Goal: Task Accomplishment & Management: Use online tool/utility

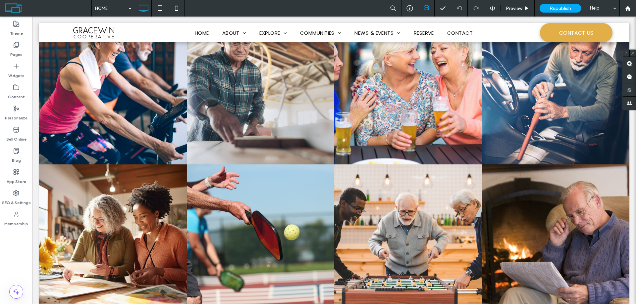
scroll to position [166, 0]
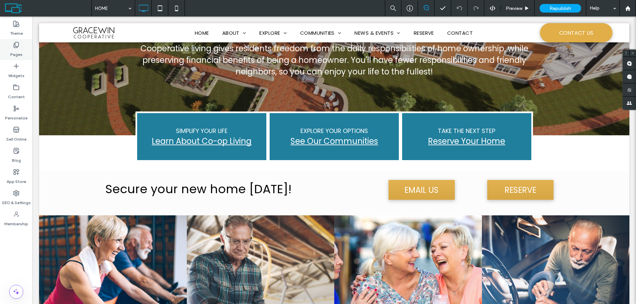
click at [15, 50] on label "Pages" at bounding box center [16, 52] width 12 height 9
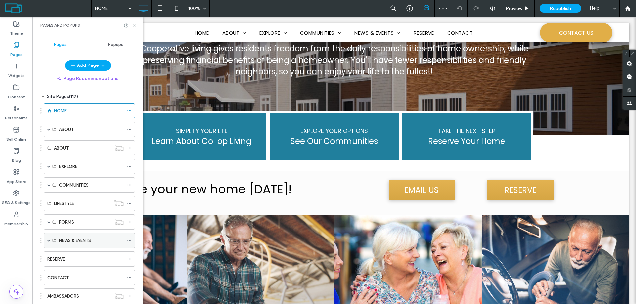
scroll to position [0, 0]
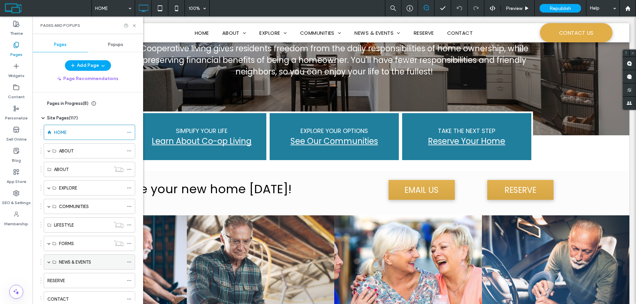
click at [47, 260] on span at bounding box center [48, 262] width 3 height 15
click at [67, 278] on label "EVENTS" at bounding box center [67, 278] width 16 height 12
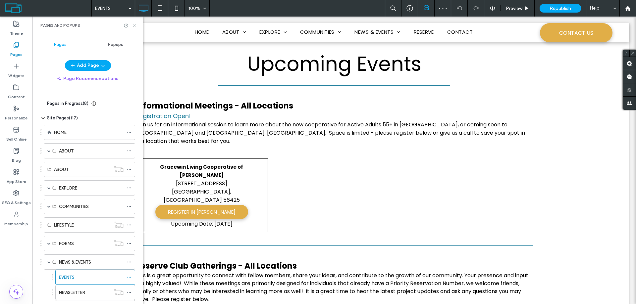
click at [136, 26] on icon at bounding box center [134, 25] width 5 height 5
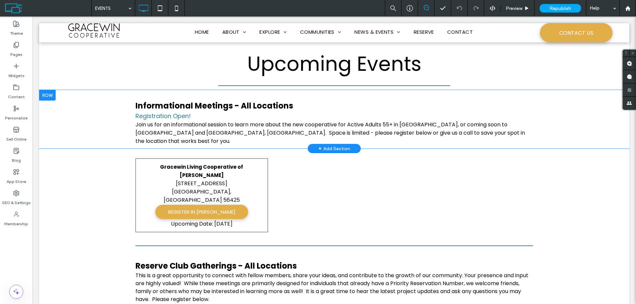
click at [44, 95] on div at bounding box center [47, 95] width 17 height 11
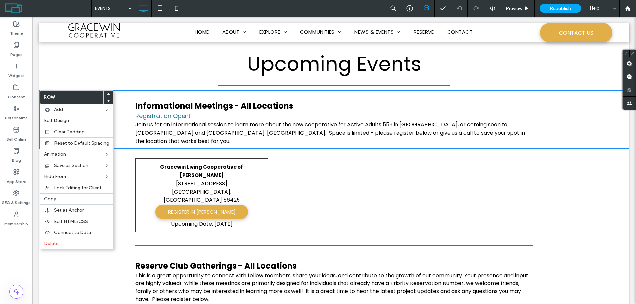
click at [400, 191] on div "Click To Paste" at bounding box center [466, 196] width 132 height 74
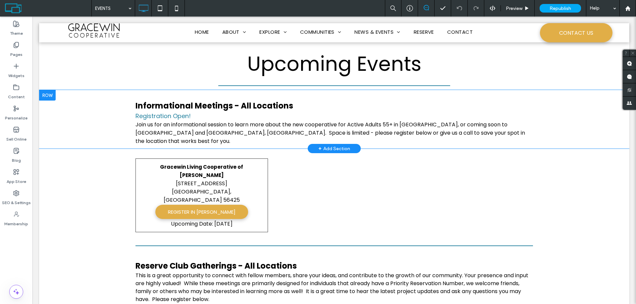
click at [51, 95] on div at bounding box center [47, 95] width 17 height 11
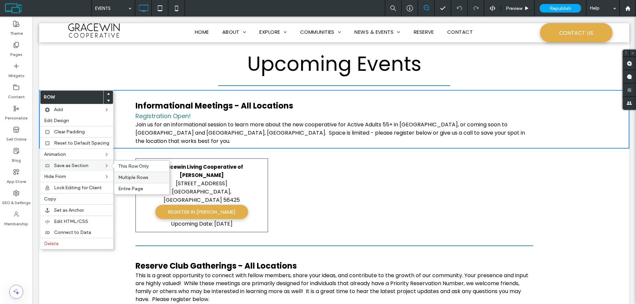
click at [143, 178] on span "Multiple Rows" at bounding box center [133, 178] width 30 height 6
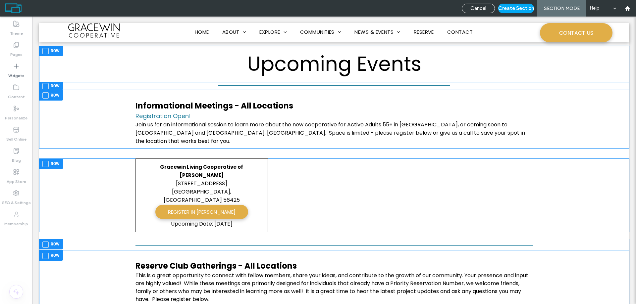
click at [47, 97] on span at bounding box center [45, 95] width 6 height 6
click at [45, 161] on span at bounding box center [45, 164] width 6 height 6
click at [47, 242] on span at bounding box center [45, 245] width 6 height 6
click at [514, 8] on button "Create Section" at bounding box center [516, 9] width 36 height 10
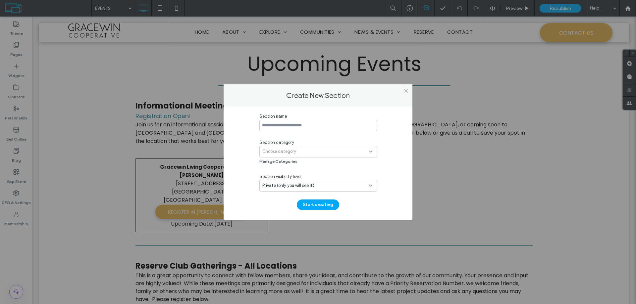
click at [314, 126] on input at bounding box center [318, 126] width 118 height 12
type input "**********"
click at [310, 149] on div "Choose category" at bounding box center [315, 151] width 107 height 7
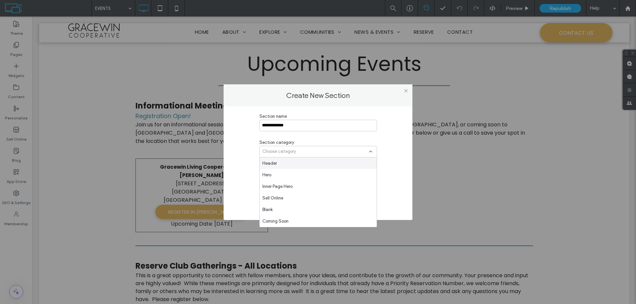
click at [310, 149] on div "Choose category" at bounding box center [315, 151] width 107 height 7
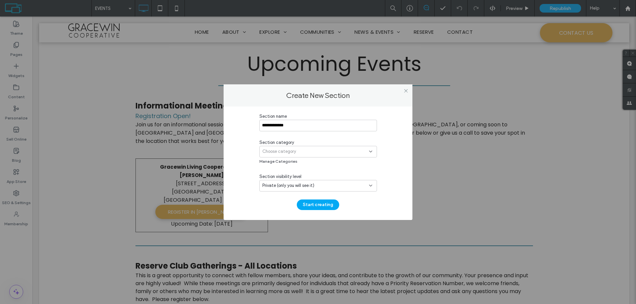
click at [370, 186] on use at bounding box center [370, 185] width 3 height 1
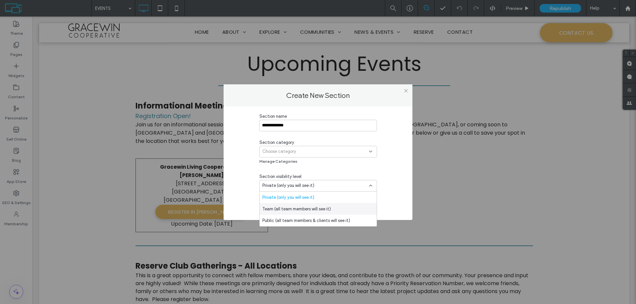
click at [344, 205] on div "Team (all team members will see it)" at bounding box center [318, 209] width 117 height 12
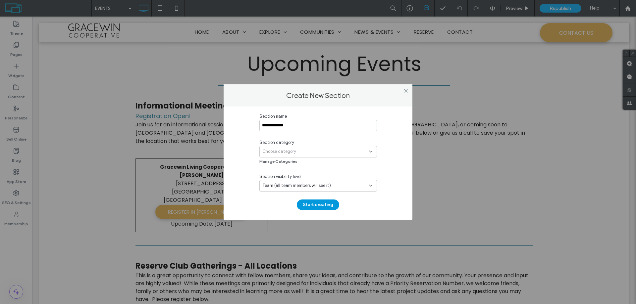
click at [318, 205] on button "Start creating" at bounding box center [318, 205] width 42 height 11
click at [325, 208] on button "Start creating" at bounding box center [318, 205] width 42 height 11
click at [344, 151] on div "Choose category" at bounding box center [315, 151] width 107 height 7
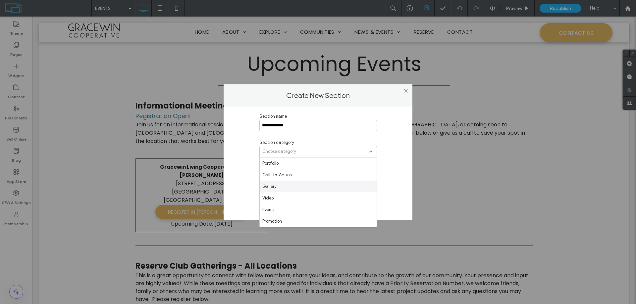
scroll to position [265, 0]
click at [291, 178] on div "Events" at bounding box center [318, 177] width 117 height 12
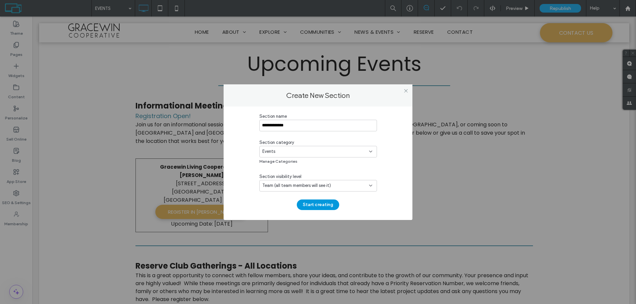
click at [316, 206] on button "Start creating" at bounding box center [318, 205] width 42 height 11
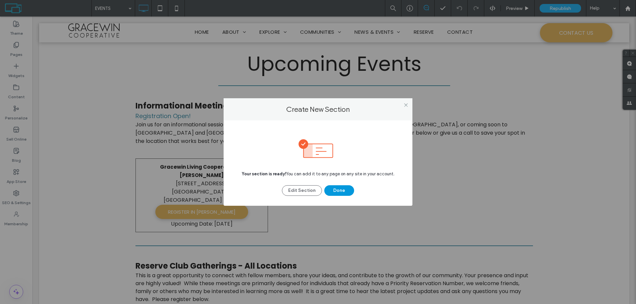
click at [333, 191] on button "Done" at bounding box center [339, 190] width 30 height 11
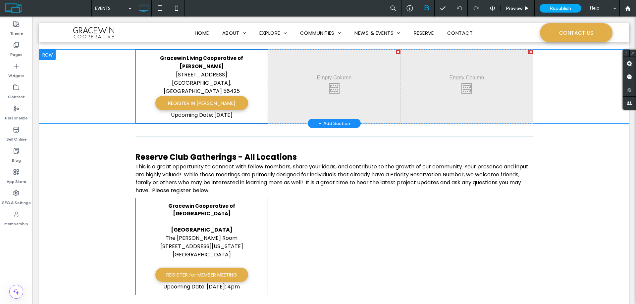
scroll to position [132, 0]
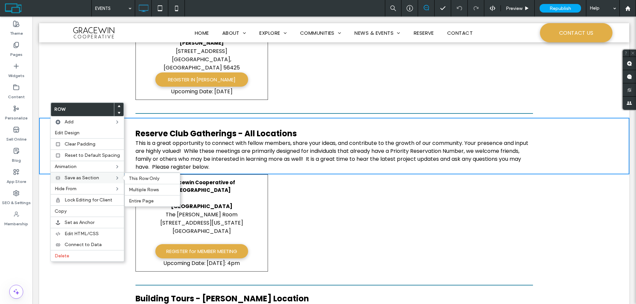
click at [69, 175] on span "Save as Section" at bounding box center [82, 178] width 34 height 6
click at [133, 189] on span "Multiple Rows" at bounding box center [144, 190] width 30 height 6
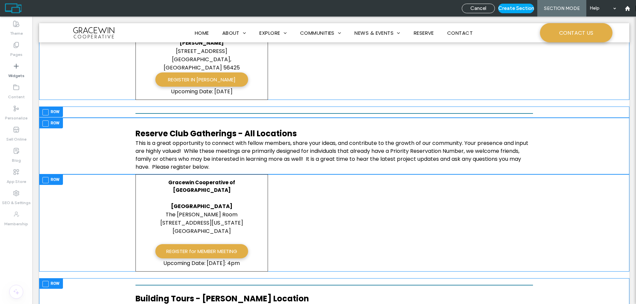
click at [46, 121] on span at bounding box center [45, 124] width 6 height 6
click at [46, 177] on span at bounding box center [45, 180] width 6 height 6
click at [520, 8] on button "Create Section" at bounding box center [516, 9] width 36 height 10
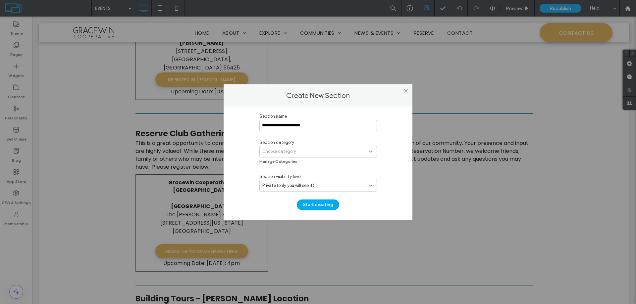
type input "**********"
click at [297, 150] on div "Choose category" at bounding box center [315, 151] width 107 height 7
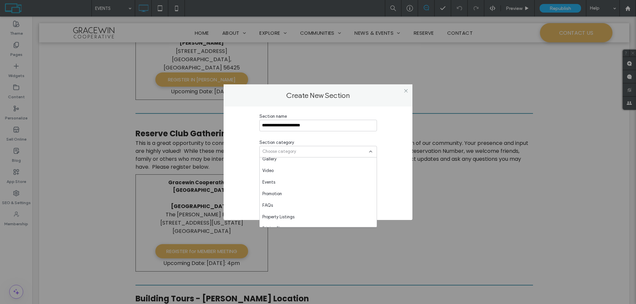
scroll to position [265, 0]
click at [265, 179] on span "Events" at bounding box center [268, 177] width 13 height 7
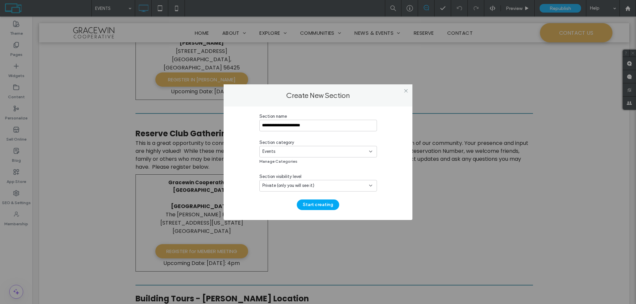
click at [268, 184] on span "Private (only you will see it)" at bounding box center [288, 185] width 52 height 7
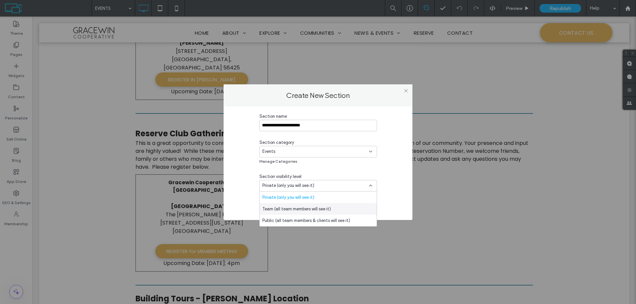
click at [269, 209] on span "Team (all team members will see it)" at bounding box center [296, 209] width 69 height 7
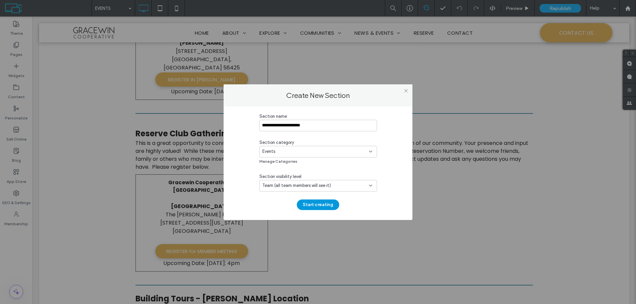
click at [319, 207] on button "Start creating" at bounding box center [318, 205] width 42 height 11
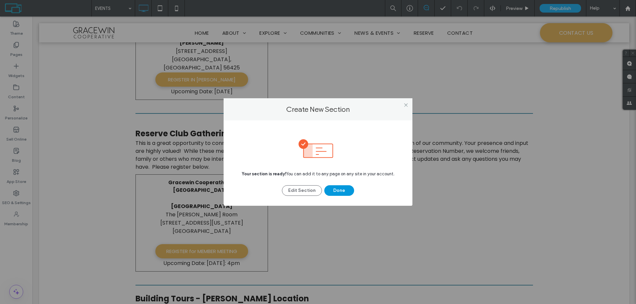
click at [333, 189] on button "Done" at bounding box center [339, 190] width 30 height 11
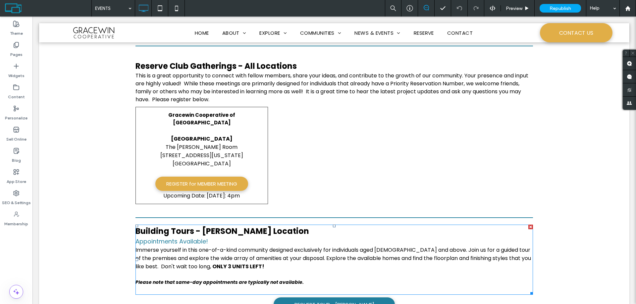
scroll to position [167, 0]
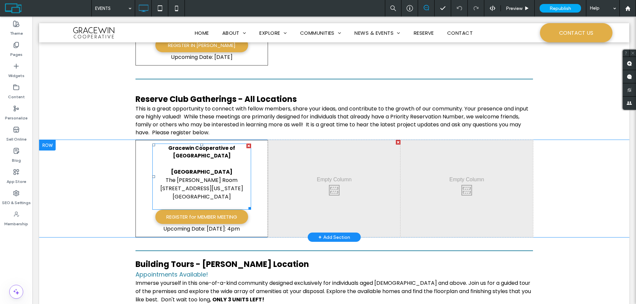
click at [197, 145] on strong "Gracewin Cooperative of Northfield" at bounding box center [201, 152] width 67 height 15
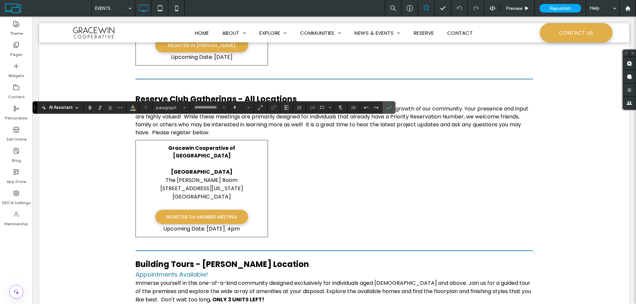
type input "*******"
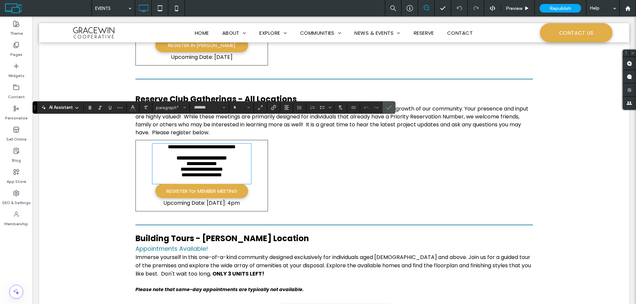
click at [220, 144] on strong "**********" at bounding box center [202, 146] width 68 height 5
type input "**"
drag, startPoint x: 219, startPoint y: 122, endPoint x: 243, endPoint y: 123, distance: 23.5
click at [235, 144] on strong "**********" at bounding box center [202, 146] width 68 height 5
type input "**"
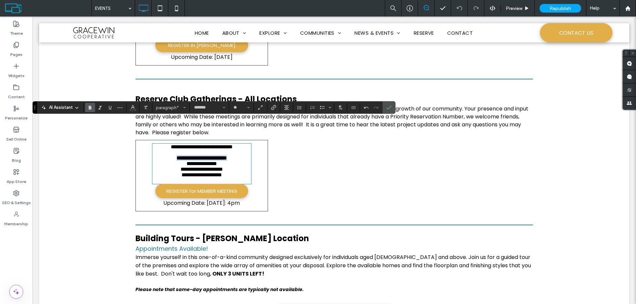
drag, startPoint x: 167, startPoint y: 137, endPoint x: 231, endPoint y: 140, distance: 65.0
click at [227, 156] on strong "**********" at bounding box center [201, 158] width 50 height 5
click at [219, 199] on span "Upcoming Date: August 20: 4pm" at bounding box center [201, 203] width 76 height 8
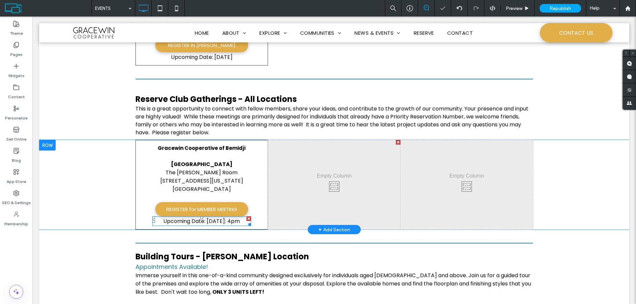
click at [217, 218] on span "Upcoming Date: August 20: 4pm" at bounding box center [201, 222] width 76 height 8
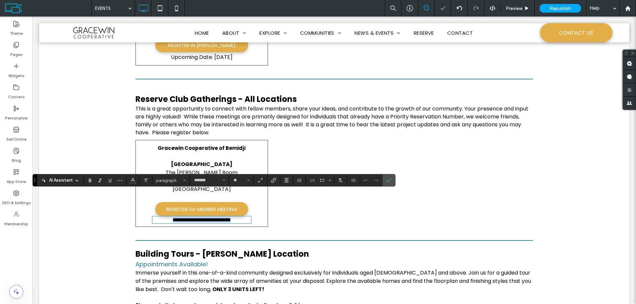
click at [218, 218] on span "**********" at bounding box center [202, 220] width 58 height 5
click at [234, 218] on span "**********" at bounding box center [202, 220] width 64 height 5
click at [203, 161] on strong "Northfield Public Library" at bounding box center [202, 165] width 62 height 8
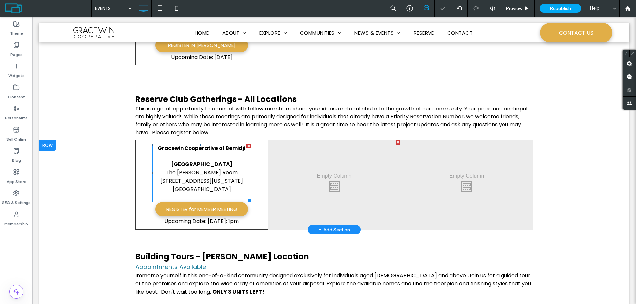
click at [203, 161] on strong "Northfield Public Library" at bounding box center [202, 165] width 62 height 8
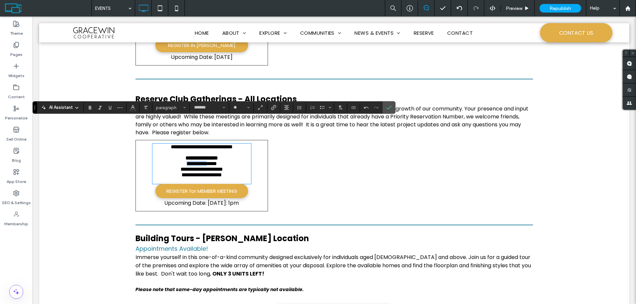
drag, startPoint x: 175, startPoint y: 149, endPoint x: 206, endPoint y: 147, distance: 30.8
click at [206, 161] on span "**********" at bounding box center [201, 163] width 30 height 5
drag, startPoint x: 169, startPoint y: 155, endPoint x: 227, endPoint y: 166, distance: 58.9
click at [227, 166] on div "**********" at bounding box center [201, 163] width 99 height 39
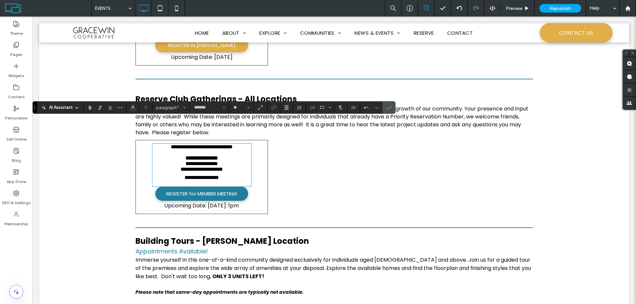
click at [210, 190] on span "REGISTER for MEMBER MEETING" at bounding box center [201, 194] width 71 height 8
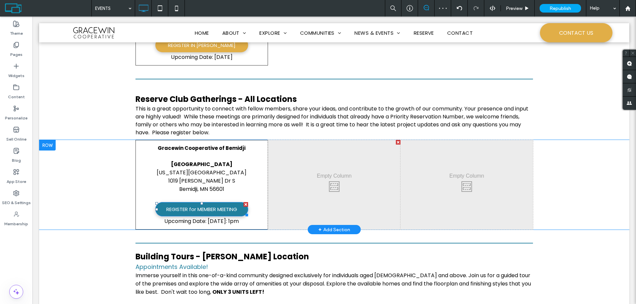
click at [243, 202] on div at bounding box center [245, 204] width 5 height 5
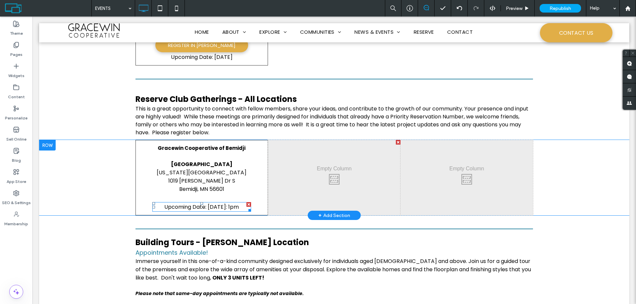
click at [193, 203] on span "Upcoming Date: September 20: 1pm" at bounding box center [201, 207] width 75 height 8
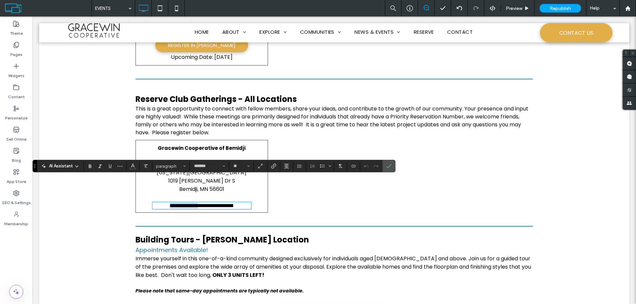
drag, startPoint x: 195, startPoint y: 183, endPoint x: 148, endPoint y: 183, distance: 46.7
click at [148, 183] on div "**********" at bounding box center [201, 176] width 132 height 73
click at [216, 203] on span "**********" at bounding box center [201, 205] width 34 height 5
drag, startPoint x: 233, startPoint y: 182, endPoint x: 146, endPoint y: 182, distance: 87.4
click at [146, 182] on div "**********" at bounding box center [201, 176] width 132 height 73
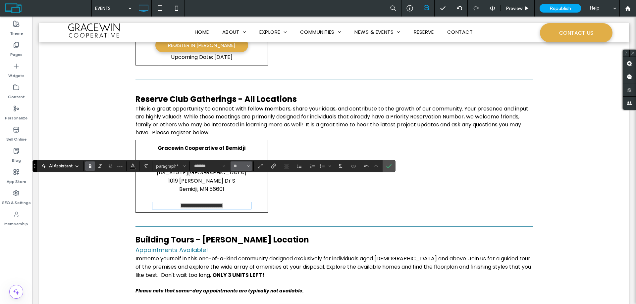
click at [248, 168] on icon "Size" at bounding box center [248, 166] width 3 height 3
click at [242, 241] on label "18" at bounding box center [240, 241] width 21 height 9
type input "**"
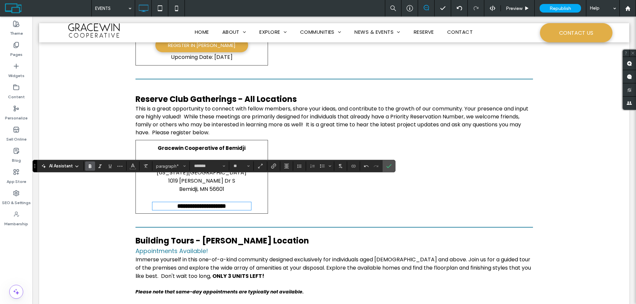
click at [288, 187] on div "Click To Paste" at bounding box center [334, 177] width 132 height 74
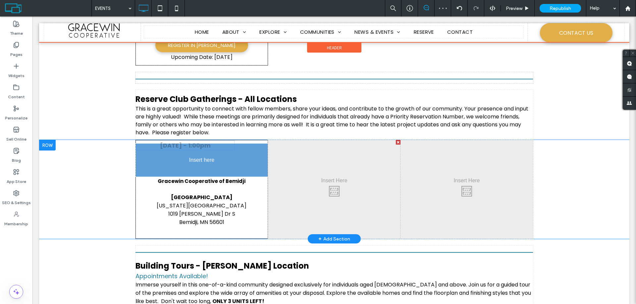
drag, startPoint x: 185, startPoint y: 182, endPoint x: 183, endPoint y: 173, distance: 10.0
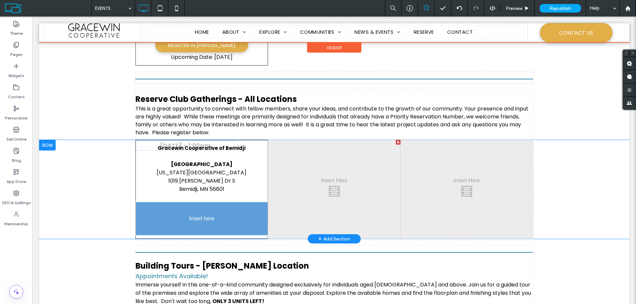
drag, startPoint x: 181, startPoint y: 122, endPoint x: 213, endPoint y: 186, distance: 72.1
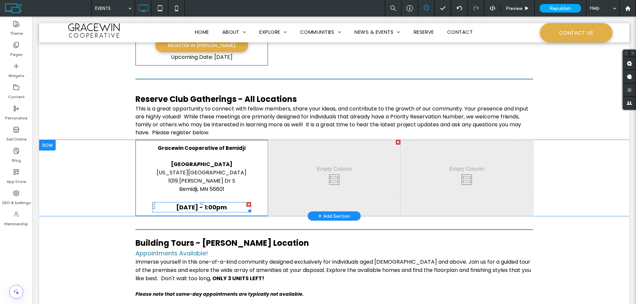
click at [186, 203] on strong "September 20 - 1:00pm" at bounding box center [201, 207] width 51 height 8
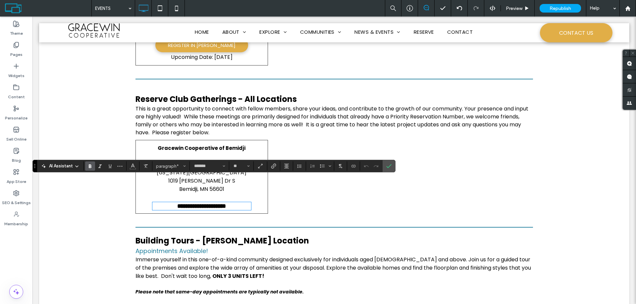
type input "**"
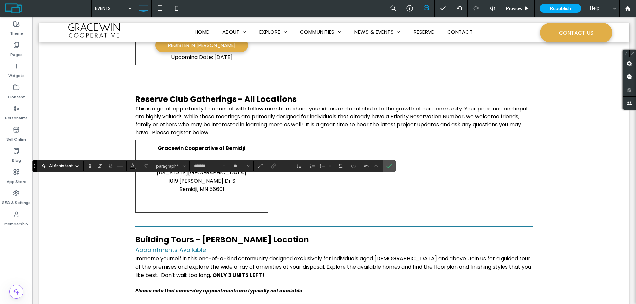
click at [203, 152] on p at bounding box center [201, 156] width 99 height 8
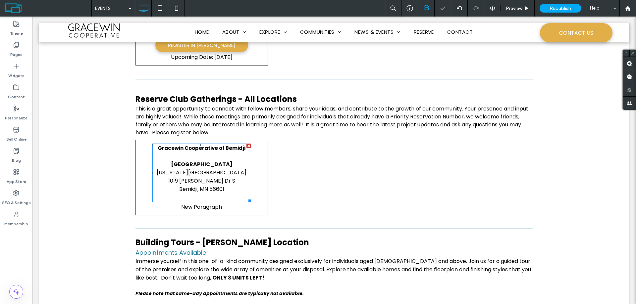
click at [194, 152] on p at bounding box center [201, 156] width 99 height 8
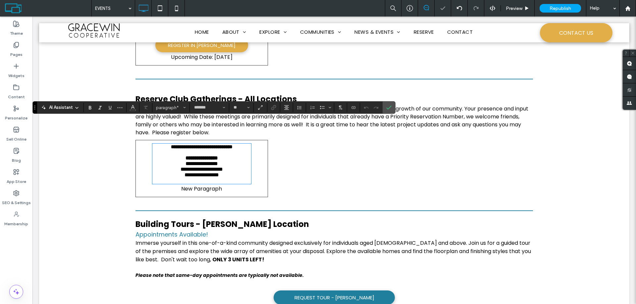
click at [175, 150] on p at bounding box center [201, 153] width 99 height 6
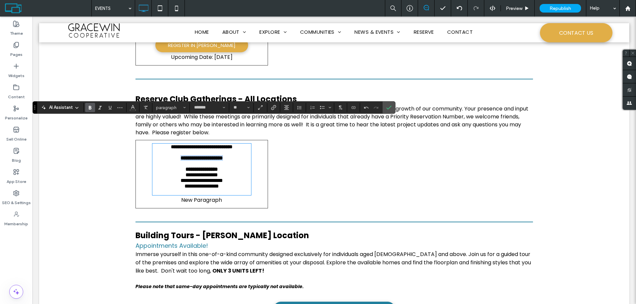
drag, startPoint x: 236, startPoint y: 139, endPoint x: 167, endPoint y: 139, distance: 69.2
click at [167, 155] on p "**********" at bounding box center [201, 158] width 99 height 6
click at [247, 109] on icon "Size" at bounding box center [248, 107] width 3 height 3
click at [237, 180] on label "18" at bounding box center [240, 182] width 21 height 9
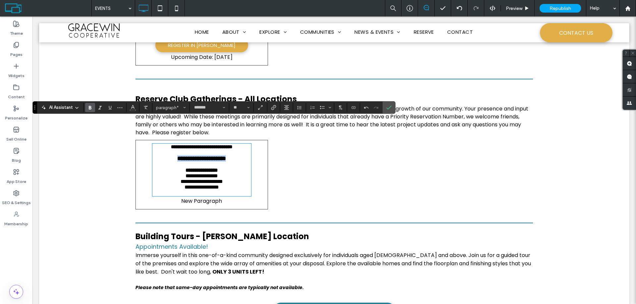
type input "**"
click at [194, 162] on p at bounding box center [201, 165] width 99 height 6
click at [192, 200] on p "New Paragraph" at bounding box center [201, 201] width 99 height 8
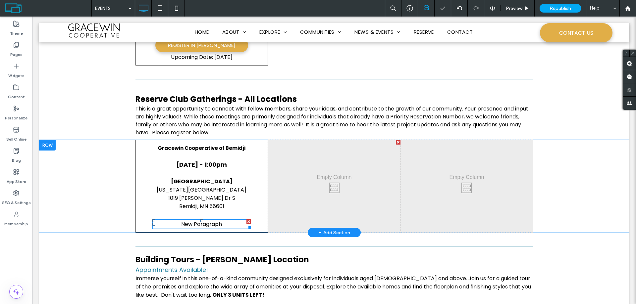
click at [246, 220] on div at bounding box center [248, 222] width 5 height 5
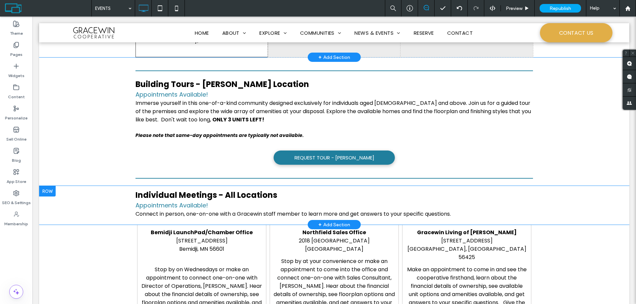
scroll to position [332, 0]
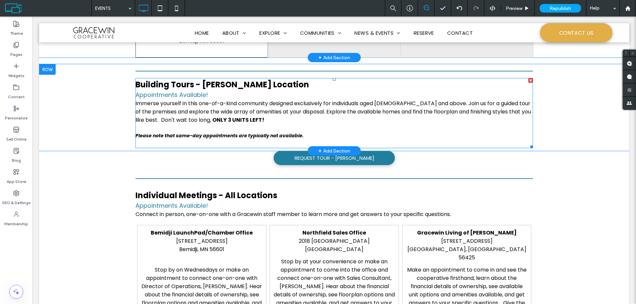
click at [212, 116] on strong "ONLY 3 UNITS LEFT!" at bounding box center [238, 120] width 52 height 8
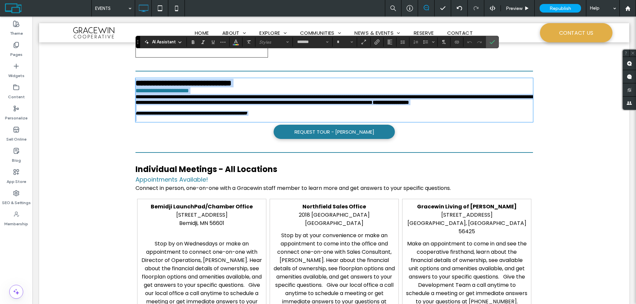
click at [373, 100] on strong "**********" at bounding box center [391, 102] width 36 height 5
type input "**"
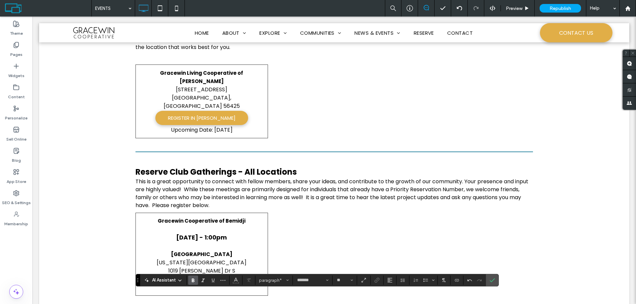
scroll to position [0, 0]
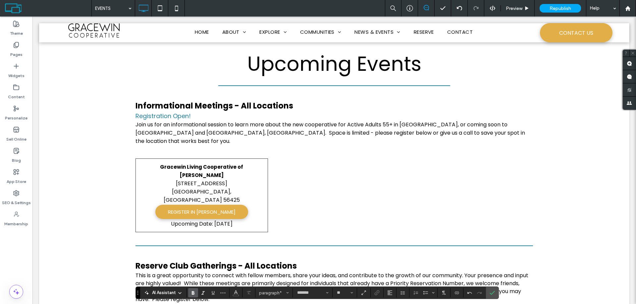
click at [92, 169] on div "Gracewin Living Cooperative of Baxter 7084 Glory Road Baxter, MN 56425 ﻿ REGIST…" at bounding box center [334, 196] width 590 height 74
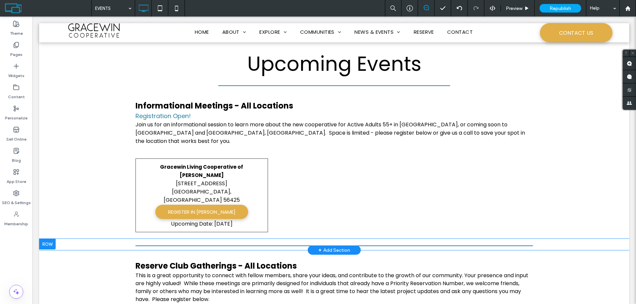
click at [315, 246] on div "+ Add Section" at bounding box center [334, 250] width 53 height 9
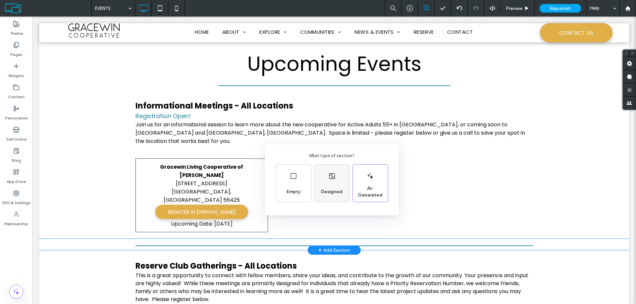
click at [325, 196] on div "Designed" at bounding box center [331, 192] width 27 height 15
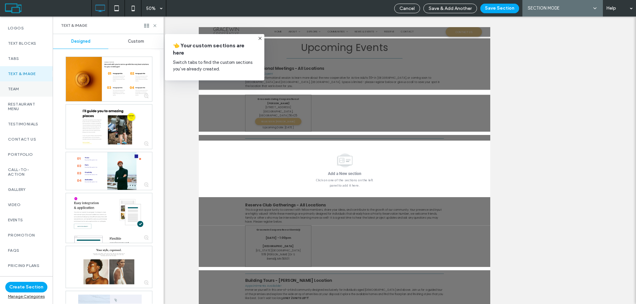
scroll to position [166, 0]
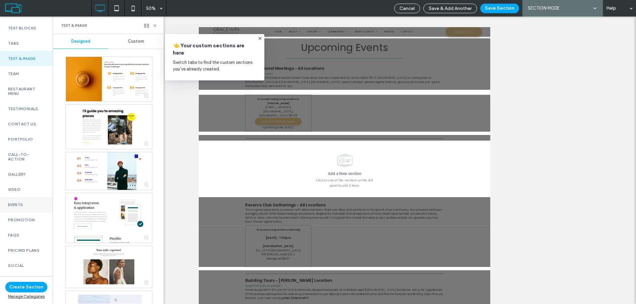
click at [27, 206] on label "Events" at bounding box center [26, 205] width 37 height 5
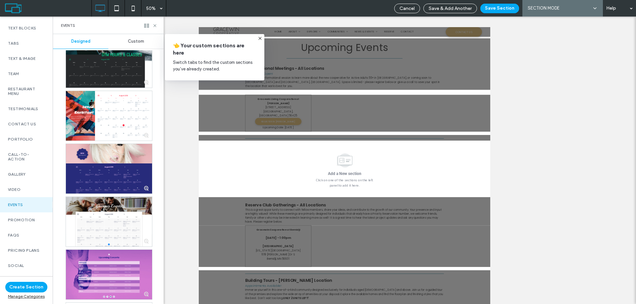
scroll to position [0, 0]
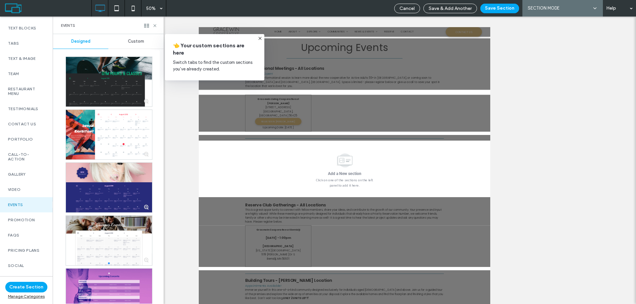
click at [137, 43] on span "Custom" at bounding box center [136, 41] width 16 height 5
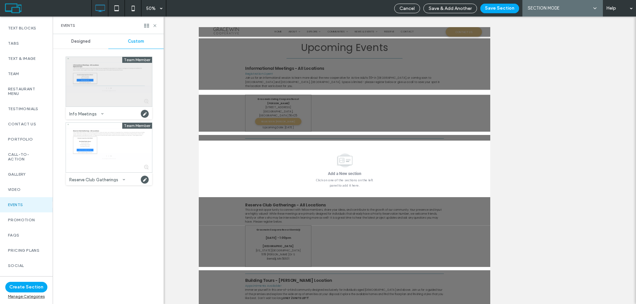
click at [105, 78] on div at bounding box center [109, 82] width 86 height 50
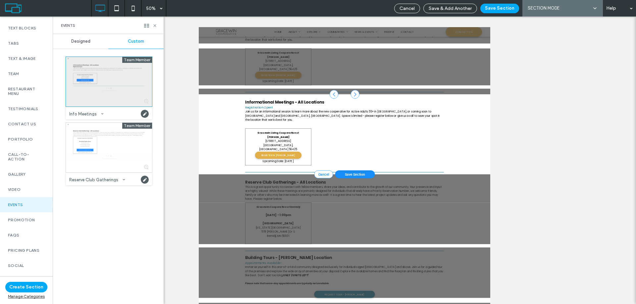
scroll to position [94, 0]
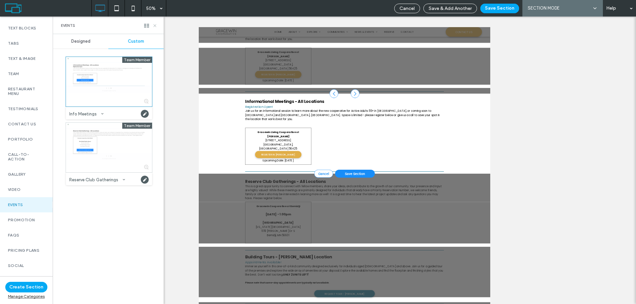
click at [156, 25] on icon at bounding box center [154, 25] width 5 height 5
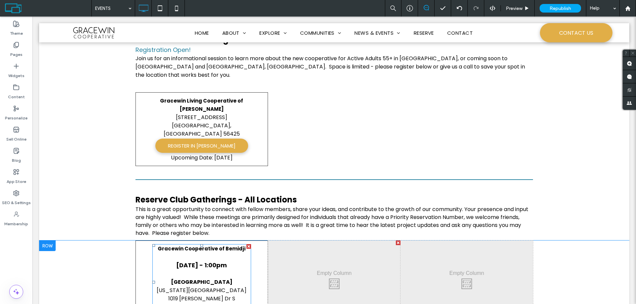
scroll to position [0, 0]
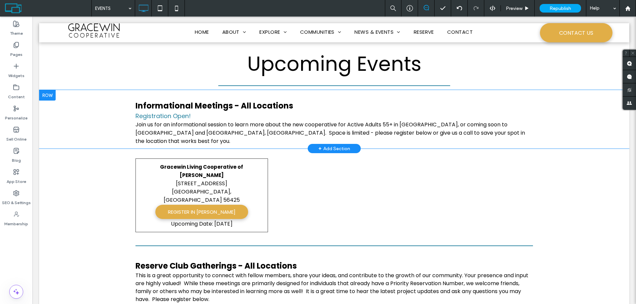
click at [48, 97] on div at bounding box center [47, 95] width 17 height 11
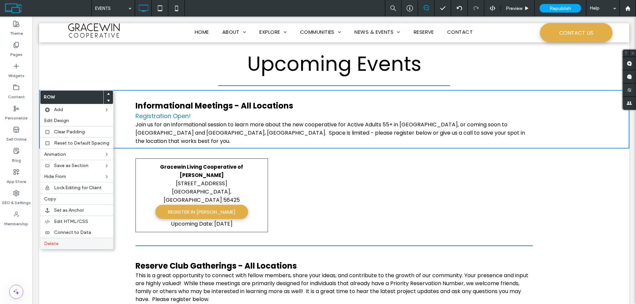
click at [56, 241] on div "Delete" at bounding box center [76, 243] width 73 height 11
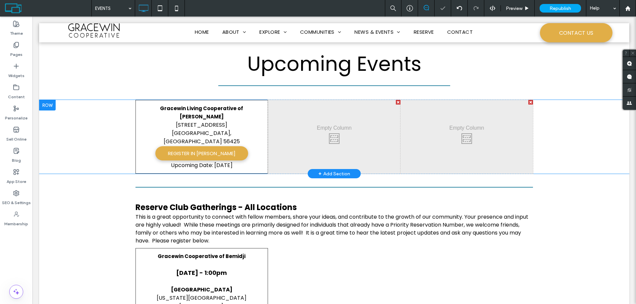
click at [51, 105] on div at bounding box center [47, 105] width 17 height 11
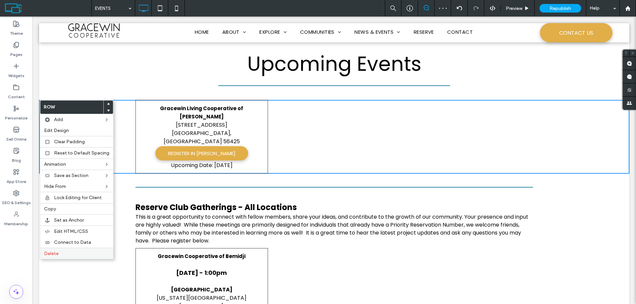
click at [58, 252] on span "Delete" at bounding box center [51, 254] width 15 height 6
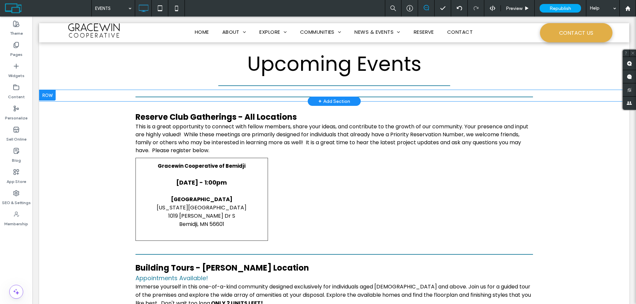
click at [52, 95] on div at bounding box center [47, 95] width 17 height 11
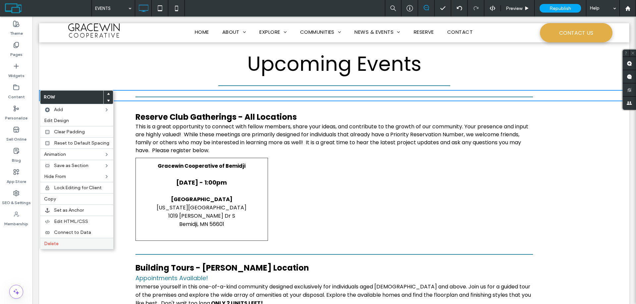
click at [60, 243] on label "Delete" at bounding box center [76, 244] width 65 height 6
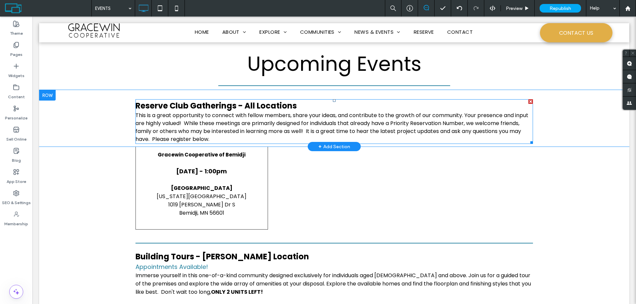
click at [174, 138] on span "This is a great opportunity to connect with fellow members, share your ideas, a…" at bounding box center [331, 127] width 393 height 31
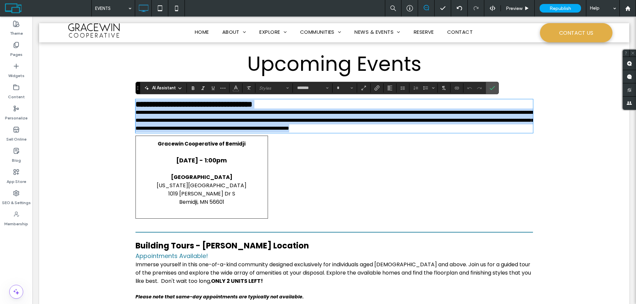
click at [212, 132] on p "**********" at bounding box center [333, 121] width 397 height 24
type input "**"
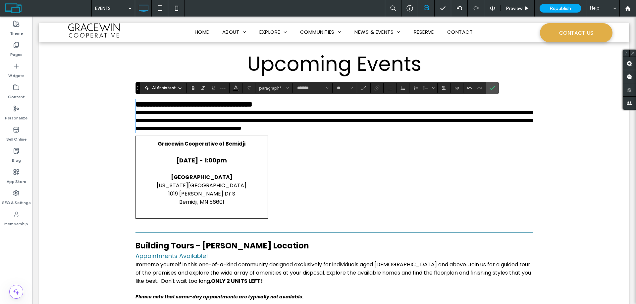
click at [297, 164] on div "Click To Paste Click To Paste" at bounding box center [334, 177] width 132 height 83
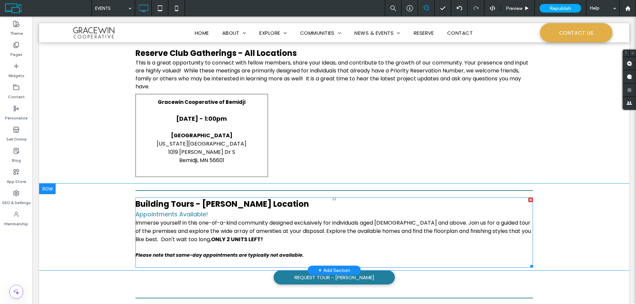
scroll to position [66, 0]
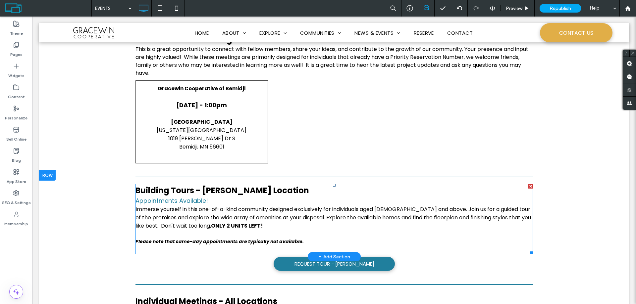
click at [239, 227] on p "Immerse yourself in this one-of-a-kind community designed exclusively for indiv…" at bounding box center [333, 217] width 397 height 25
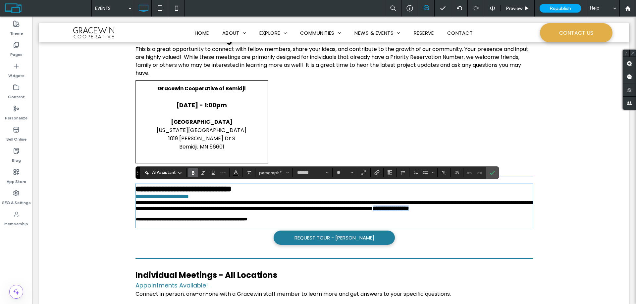
drag, startPoint x: 237, startPoint y: 226, endPoint x: 184, endPoint y: 225, distance: 52.7
click at [184, 211] on p "**********" at bounding box center [333, 205] width 397 height 11
click at [352, 174] on icon "Size" at bounding box center [351, 173] width 3 height 3
click at [347, 219] on label "24" at bounding box center [344, 217] width 21 height 9
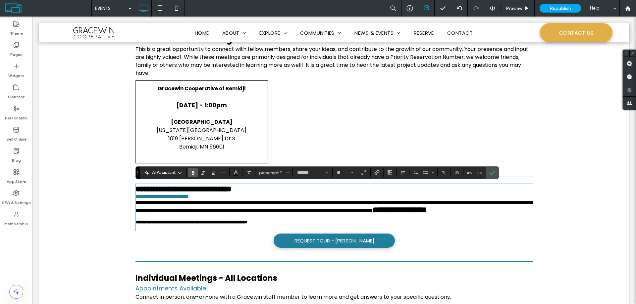
click at [176, 213] on span "**********" at bounding box center [334, 206] width 398 height 13
drag, startPoint x: 259, startPoint y: 229, endPoint x: 186, endPoint y: 228, distance: 72.5
click at [373, 214] on strong "**********" at bounding box center [400, 210] width 54 height 8
click at [236, 174] on icon "Color" at bounding box center [235, 172] width 5 height 5
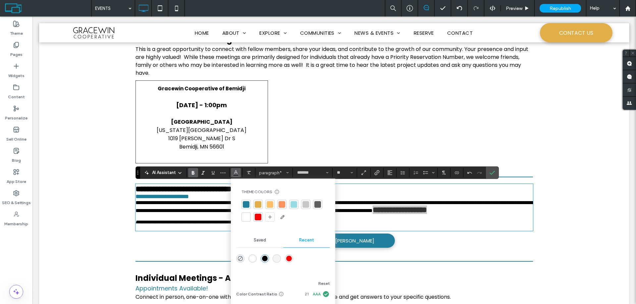
click at [258, 204] on div at bounding box center [258, 204] width 7 height 7
click at [356, 214] on p "**********" at bounding box center [333, 207] width 397 height 14
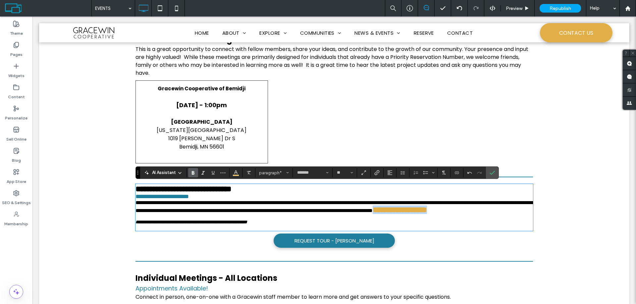
click at [354, 214] on p "**********" at bounding box center [333, 207] width 397 height 14
type input "**"
drag, startPoint x: 259, startPoint y: 226, endPoint x: 185, endPoint y: 225, distance: 73.9
click at [185, 214] on p "**********" at bounding box center [333, 207] width 397 height 14
click at [353, 174] on span "Size" at bounding box center [351, 173] width 3 height 9
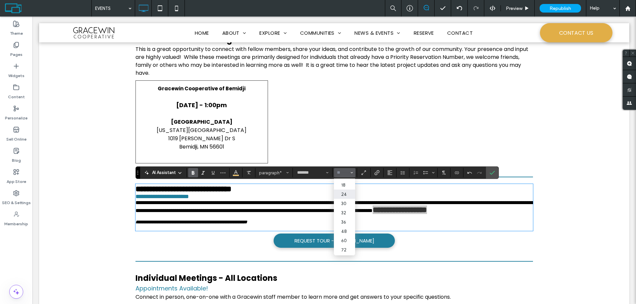
scroll to position [66, 0]
click at [344, 180] on label "18" at bounding box center [344, 181] width 21 height 9
type input "**"
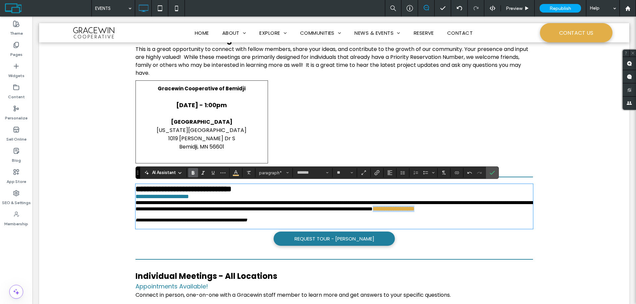
click at [252, 212] on p "**********" at bounding box center [333, 206] width 397 height 12
click at [316, 141] on div "Click To Paste Click To Paste" at bounding box center [334, 121] width 132 height 83
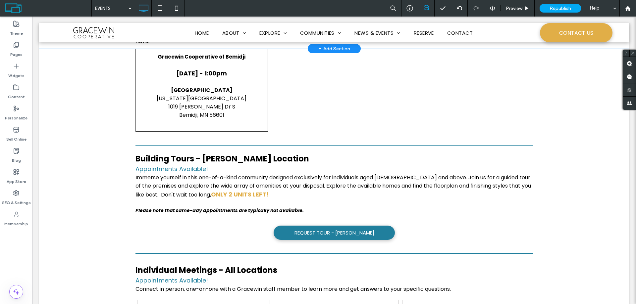
scroll to position [0, 0]
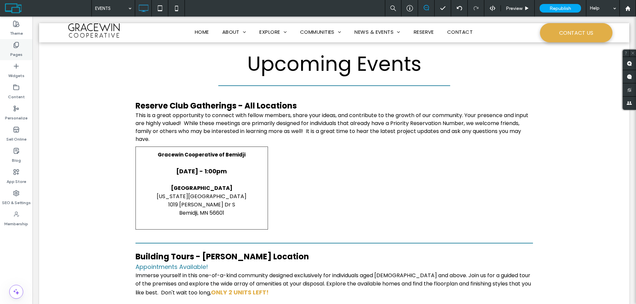
click at [6, 47] on div "Pages" at bounding box center [16, 49] width 32 height 21
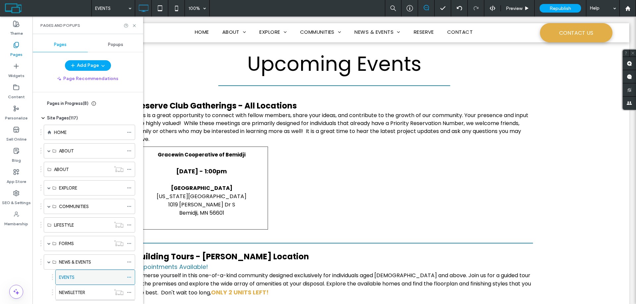
click at [129, 276] on icon at bounding box center [129, 277] width 5 height 5
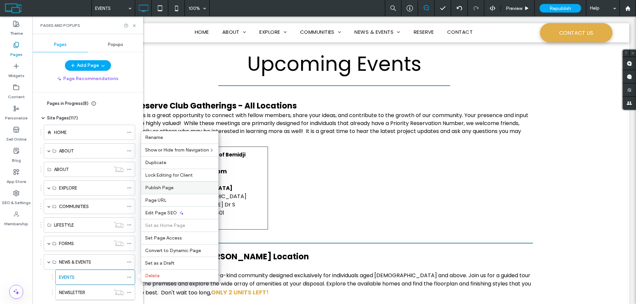
click at [159, 190] on span "Publish Page" at bounding box center [159, 188] width 28 height 6
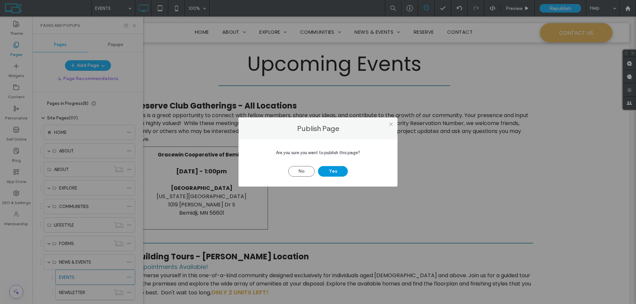
click at [335, 172] on button "Yes" at bounding box center [333, 171] width 30 height 11
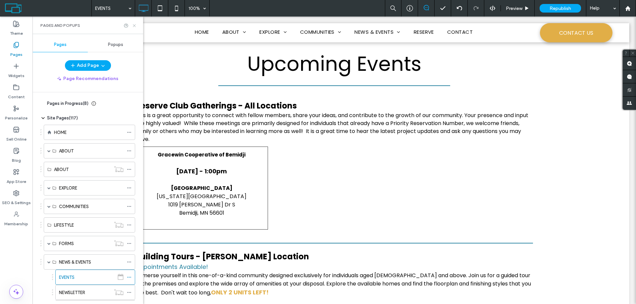
click at [134, 26] on use at bounding box center [134, 25] width 3 height 3
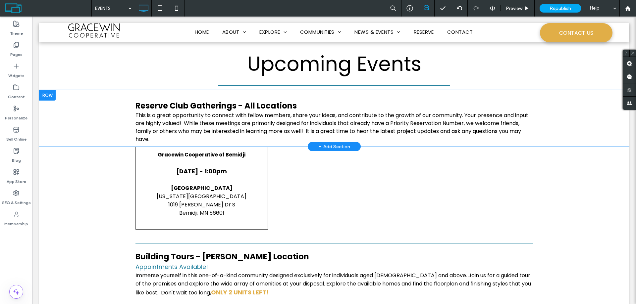
click at [46, 96] on div at bounding box center [47, 95] width 17 height 11
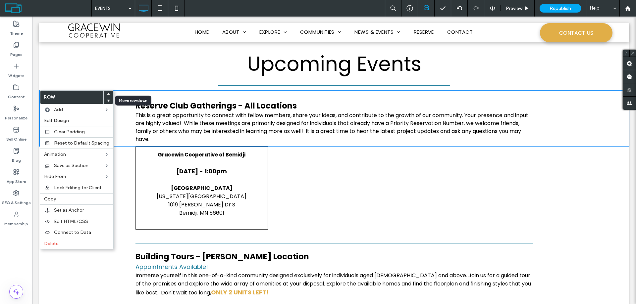
click at [107, 101] on icon at bounding box center [108, 100] width 3 height 3
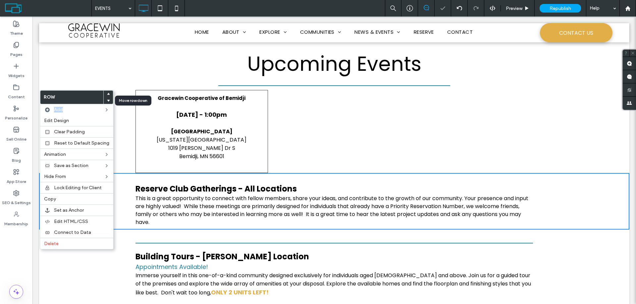
click at [107, 101] on icon at bounding box center [108, 100] width 3 height 3
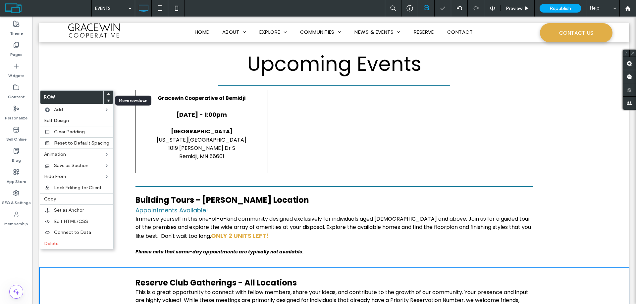
click at [107, 101] on icon at bounding box center [108, 100] width 3 height 3
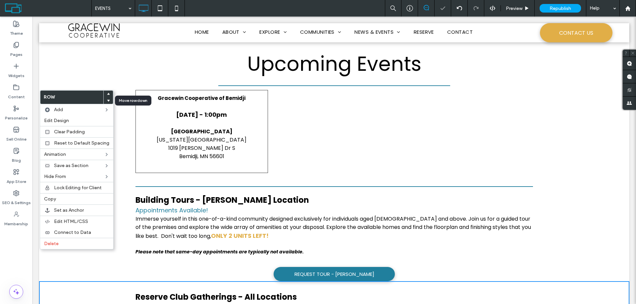
click at [107, 101] on icon at bounding box center [108, 100] width 3 height 3
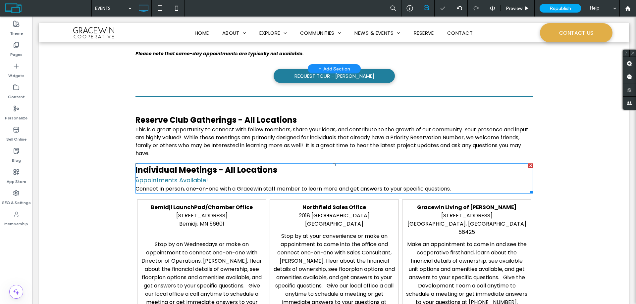
scroll to position [199, 0]
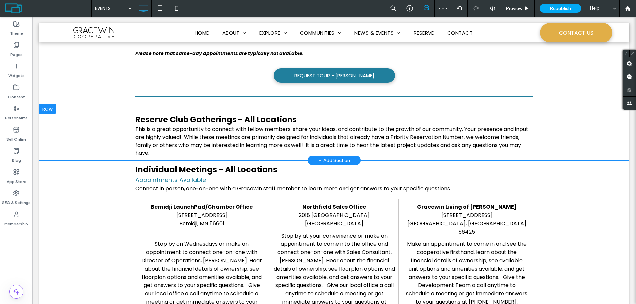
click at [52, 109] on div at bounding box center [47, 109] width 17 height 11
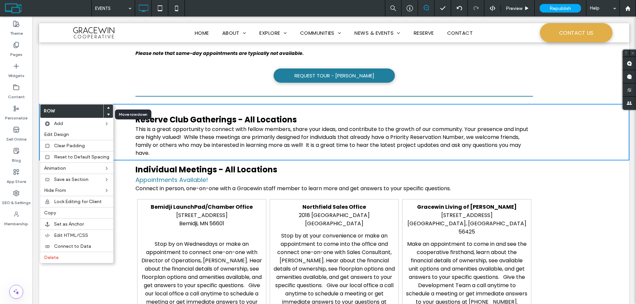
click at [107, 114] on icon at bounding box center [108, 114] width 3 height 3
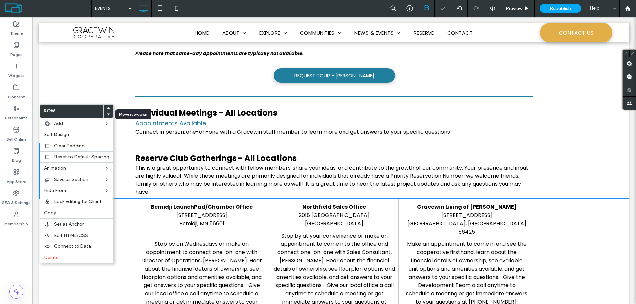
click at [107, 114] on icon at bounding box center [108, 114] width 3 height 3
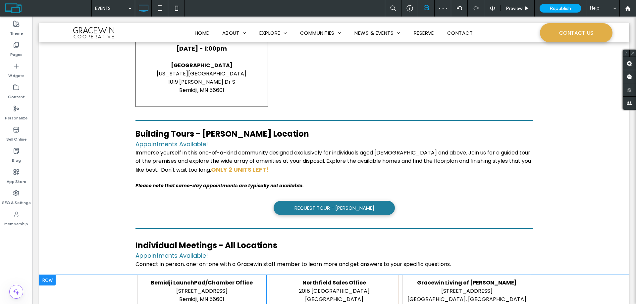
scroll to position [0, 0]
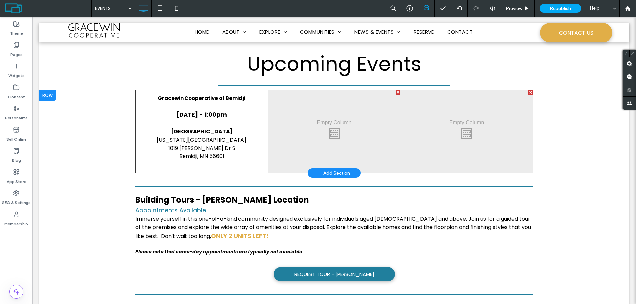
click at [51, 96] on div at bounding box center [47, 95] width 17 height 11
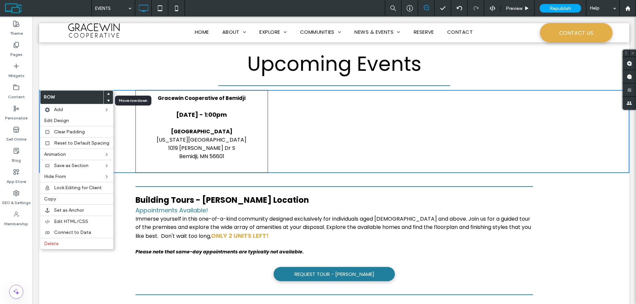
click at [107, 101] on use at bounding box center [108, 101] width 3 height 2
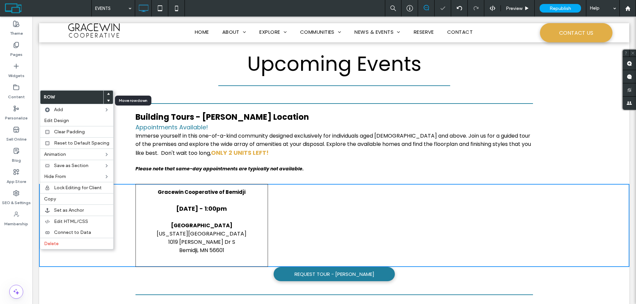
click at [107, 101] on use at bounding box center [108, 101] width 3 height 2
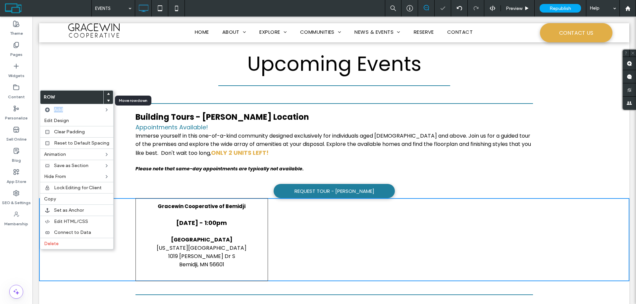
click at [107, 101] on use at bounding box center [108, 101] width 3 height 2
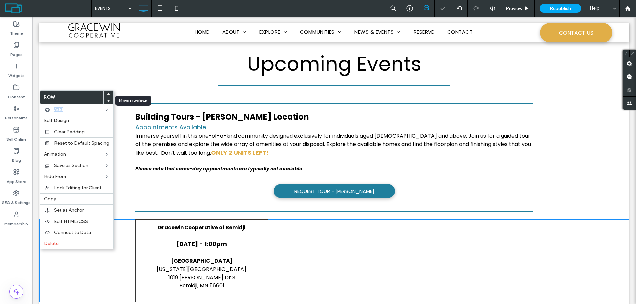
click at [107, 101] on use at bounding box center [108, 101] width 3 height 2
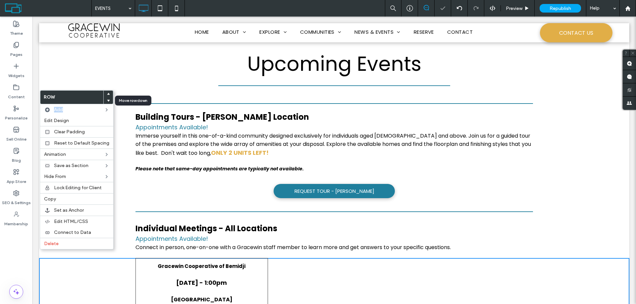
click at [107, 101] on use at bounding box center [108, 101] width 3 height 2
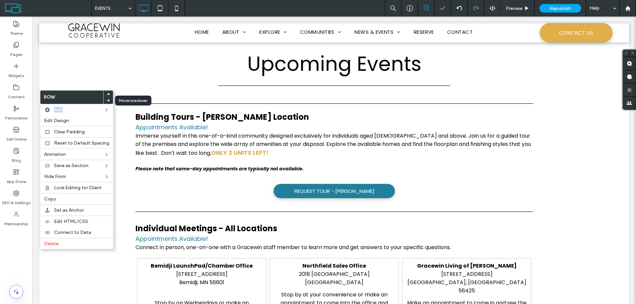
click at [107, 101] on use at bounding box center [108, 101] width 3 height 2
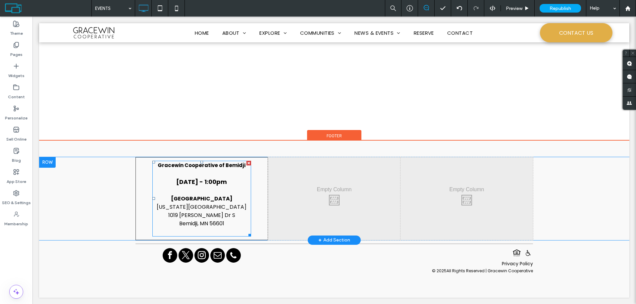
scroll to position [762, 0]
click at [47, 163] on div at bounding box center [47, 162] width 17 height 11
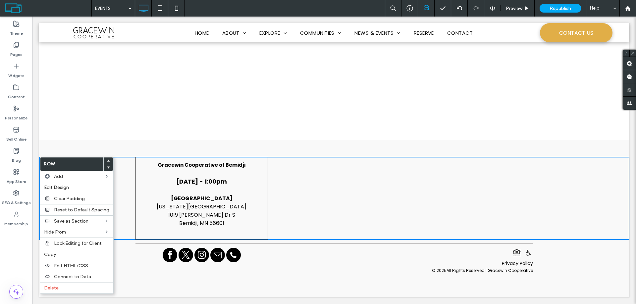
click at [107, 160] on icon at bounding box center [108, 161] width 3 height 3
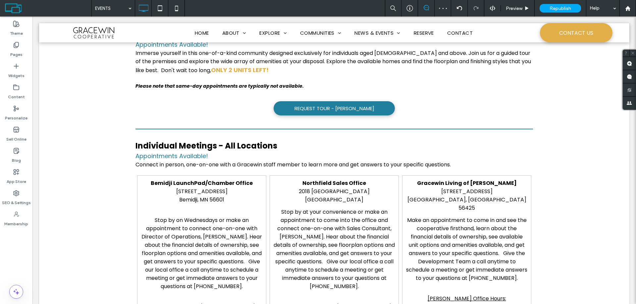
scroll to position [0, 0]
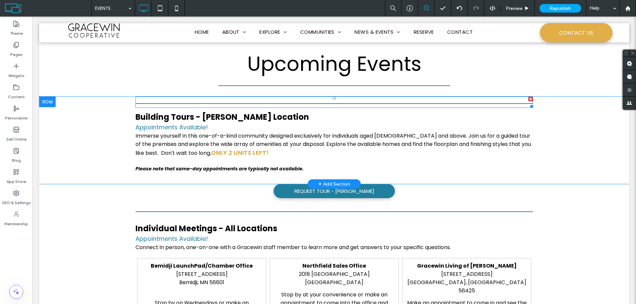
click at [516, 101] on div at bounding box center [333, 102] width 397 height 11
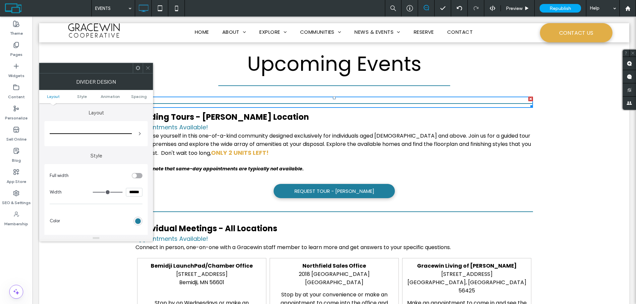
click at [137, 70] on icon at bounding box center [137, 68] width 5 height 5
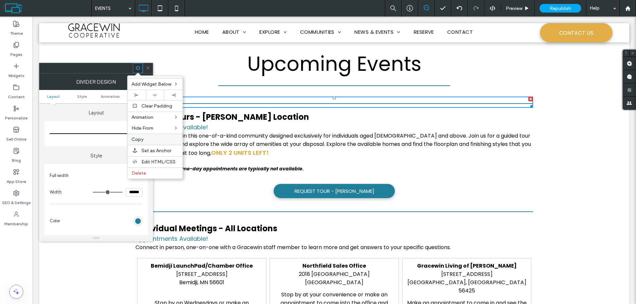
click at [138, 137] on span "Copy" at bounding box center [137, 140] width 12 height 6
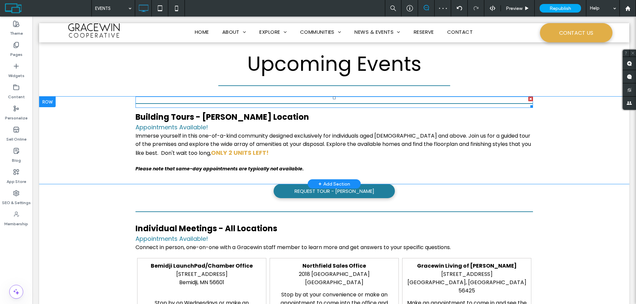
click at [528, 99] on div at bounding box center [530, 99] width 5 height 5
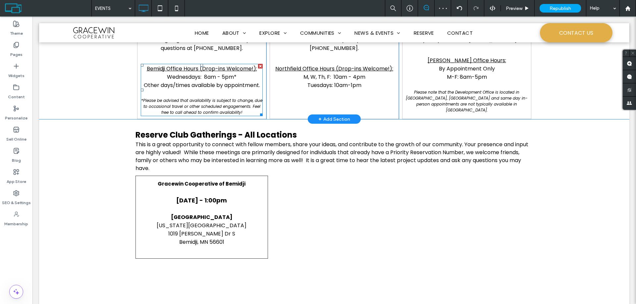
scroll to position [331, 0]
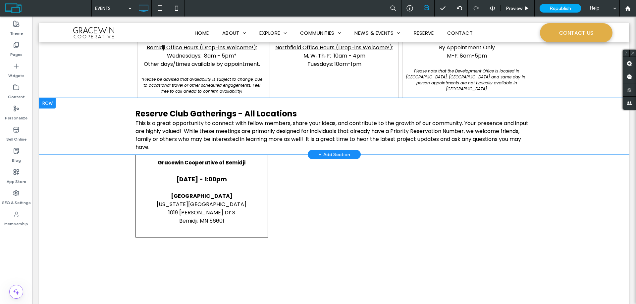
click at [151, 103] on div "Reserve Club Gatherings - All Locations This is a great opportunity to connect …" at bounding box center [334, 126] width 590 height 57
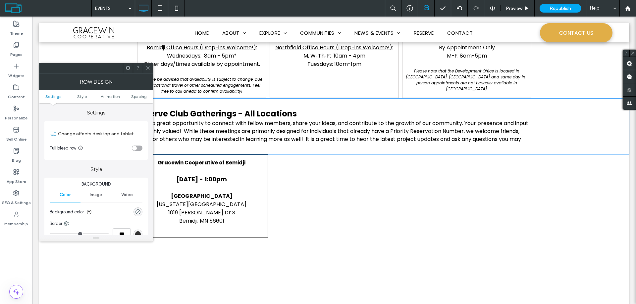
click at [312, 116] on h3 "Reserve Club Gatherings - All Locations" at bounding box center [333, 114] width 397 height 12
click at [303, 116] on h3 "Reserve Club Gatherings - All Locations" at bounding box center [333, 114] width 397 height 12
click at [258, 116] on span "Reserve Club Gatherings - All Locations" at bounding box center [215, 113] width 161 height 11
click at [147, 67] on icon at bounding box center [147, 68] width 5 height 5
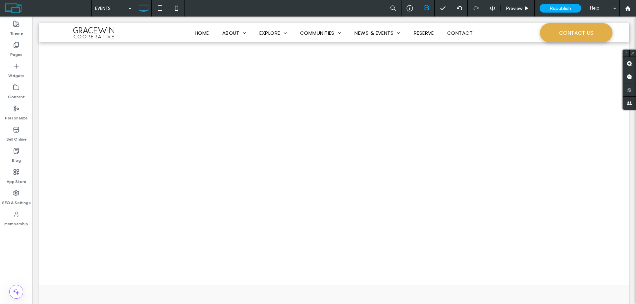
scroll to position [679, 0]
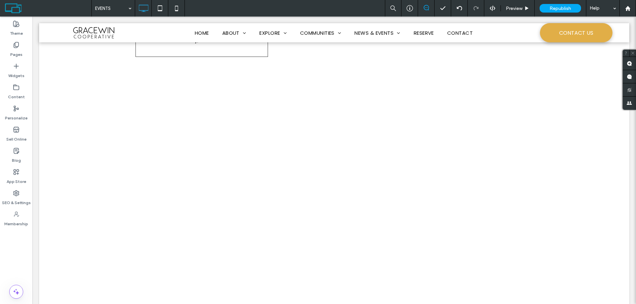
scroll to position [447, 0]
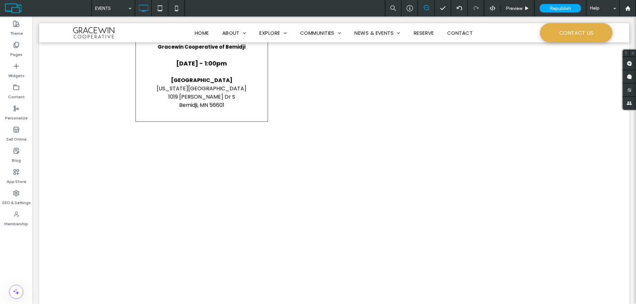
click at [203, 192] on div "Upcoming Events Click To Paste Click To Paste Row + Add Section Click To Paste …" at bounding box center [334, 25] width 590 height 860
click at [202, 158] on div "Upcoming Events Click To Paste Click To Paste Row + Add Section Click To Paste …" at bounding box center [334, 25] width 590 height 860
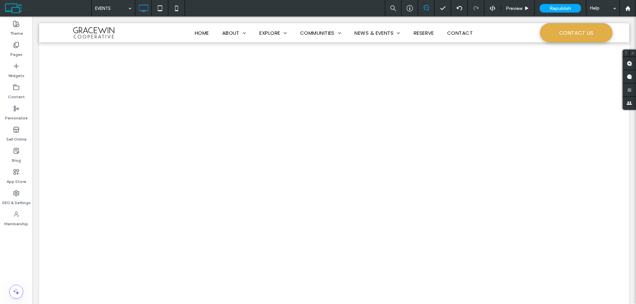
scroll to position [480, 0]
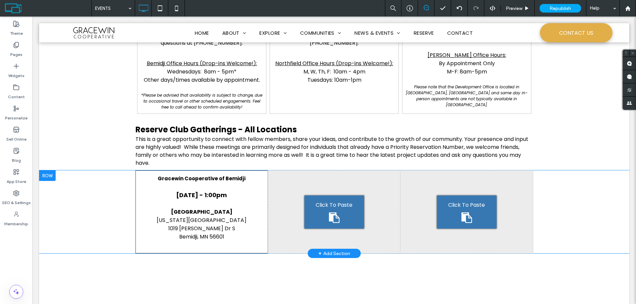
scroll to position [315, 0]
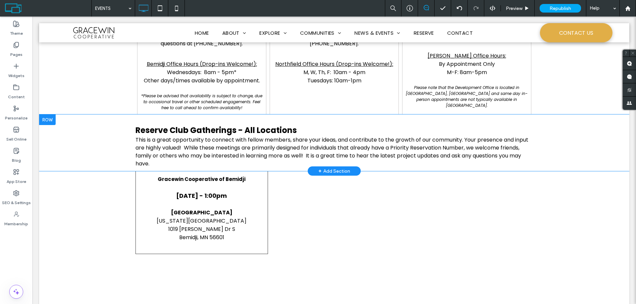
click at [135, 122] on div "Reserve Club Gatherings - All Locations This is a great opportunity to connect …" at bounding box center [333, 146] width 397 height 50
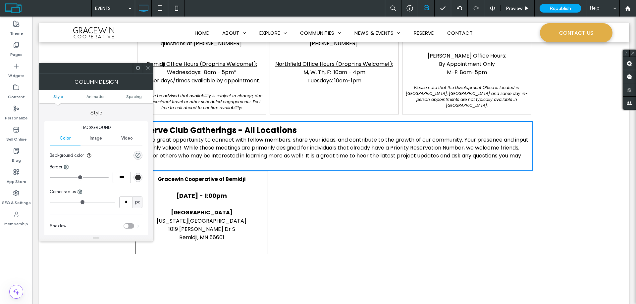
click at [333, 253] on div "Click To Paste Click To Paste" at bounding box center [334, 212] width 132 height 83
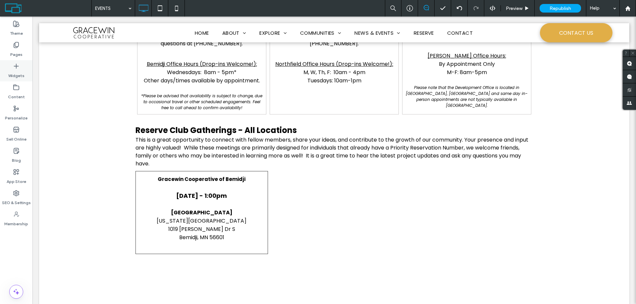
click at [18, 67] on icon at bounding box center [16, 66] width 7 height 7
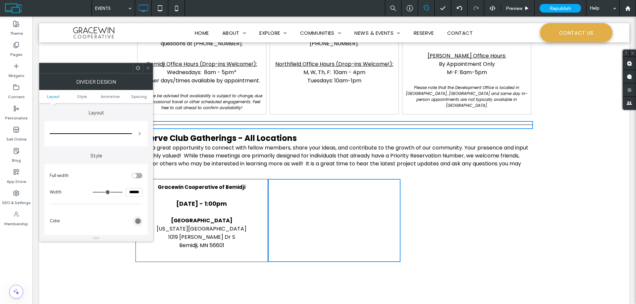
click at [137, 222] on div "rgb(128, 128, 128)" at bounding box center [138, 222] width 6 height 6
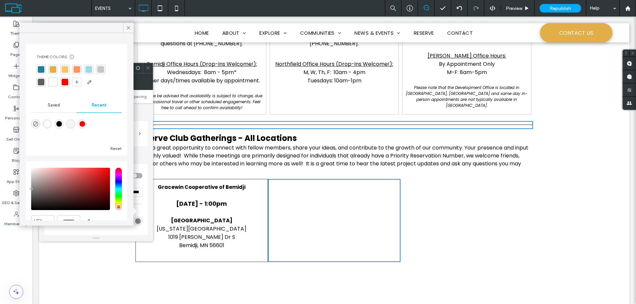
click at [42, 70] on div at bounding box center [41, 69] width 7 height 7
click at [126, 29] on icon at bounding box center [128, 28] width 6 height 6
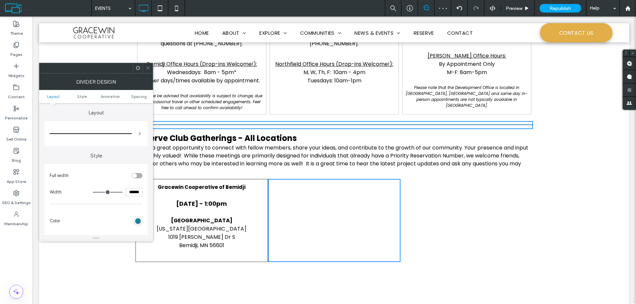
click at [491, 204] on div "Click To Paste Click To Paste" at bounding box center [466, 220] width 132 height 83
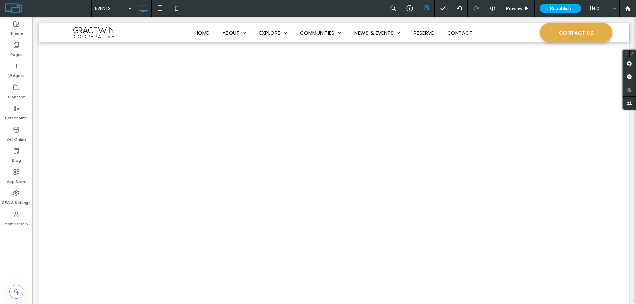
scroll to position [679, 0]
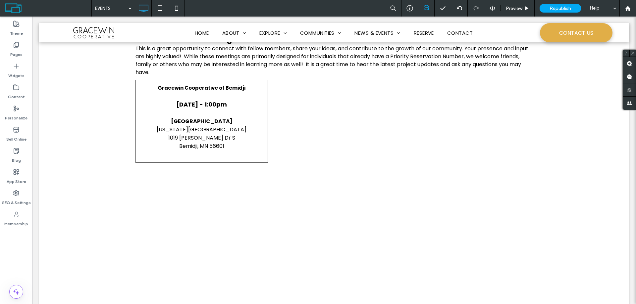
scroll to position [315, 0]
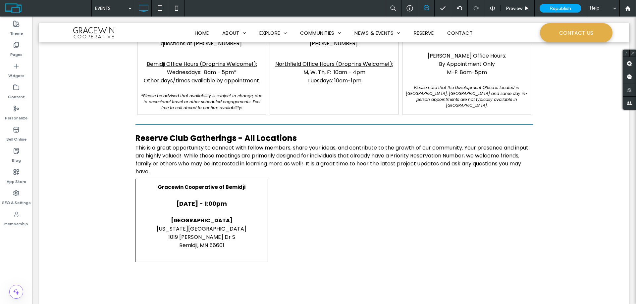
click at [287, 284] on div "Upcoming Events Click To Paste Click To Paste Row + Add Section Click To Paste …" at bounding box center [334, 158] width 590 height 860
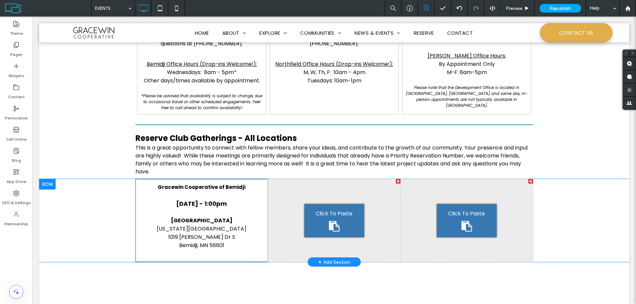
click at [585, 222] on div "Gracewin Cooperative of Bemidji September 20 - 1:00pm Southshore Hotel Mississi…" at bounding box center [334, 220] width 590 height 83
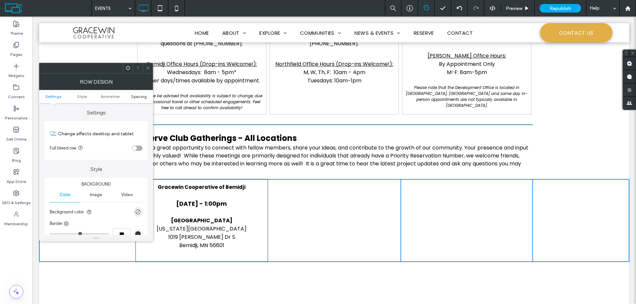
click at [130, 96] on link "Spacing" at bounding box center [139, 96] width 28 height 5
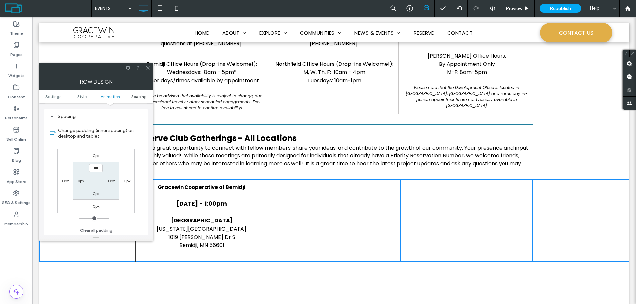
scroll to position [187, 0]
click at [242, 279] on div "Upcoming Events Click To Paste Click To Paste Row + Add Section Click To Paste …" at bounding box center [334, 158] width 590 height 860
click at [147, 67] on use at bounding box center [147, 68] width 3 height 3
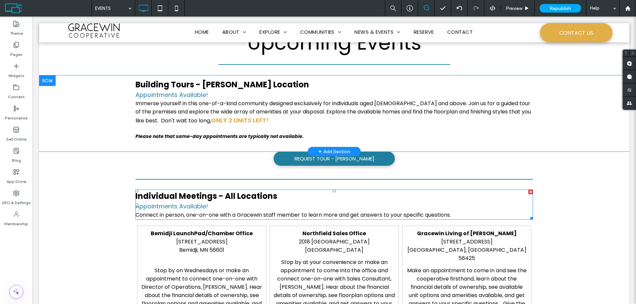
scroll to position [0, 0]
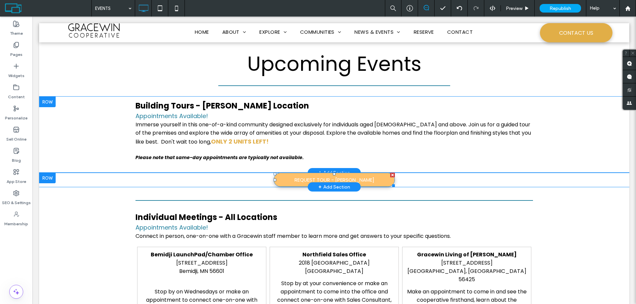
click at [287, 179] on link "REQUEST TOUR - BAXTER" at bounding box center [334, 180] width 121 height 14
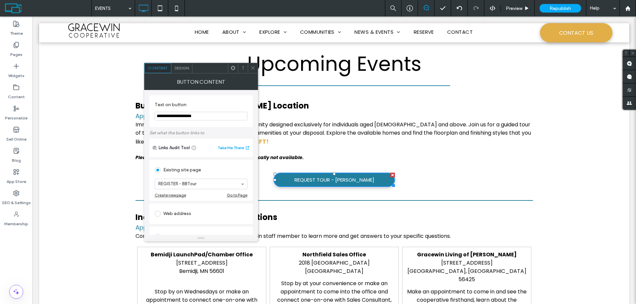
click at [230, 63] on span at bounding box center [232, 68] width 5 height 10
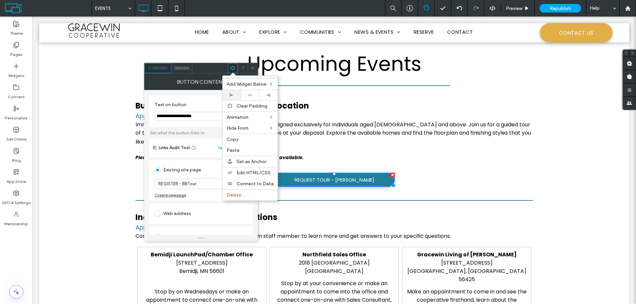
click at [232, 94] on icon at bounding box center [232, 95] width 4 height 4
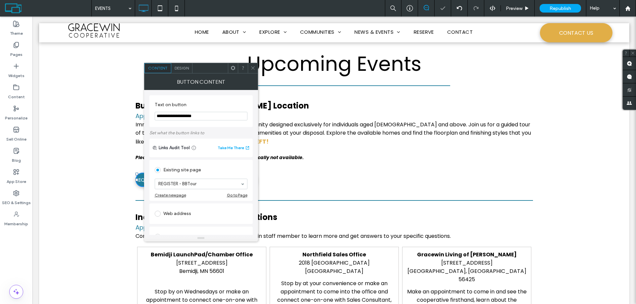
click at [94, 164] on div "Building Tours - Baxter Location Appointments Available! Immerse yourself in th…" at bounding box center [334, 135] width 590 height 76
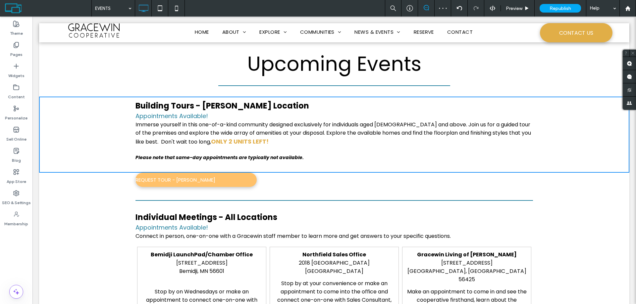
click at [151, 180] on span "REQUEST TOUR - BAXTER" at bounding box center [175, 180] width 80 height 8
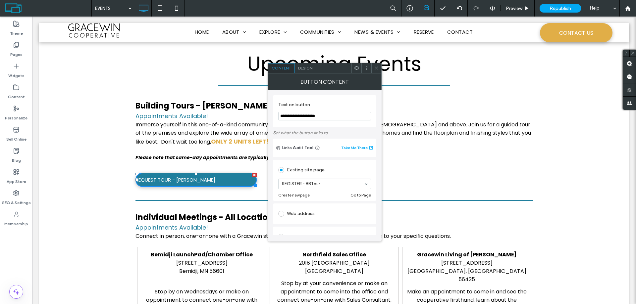
click at [301, 70] on span "Design" at bounding box center [305, 68] width 14 height 5
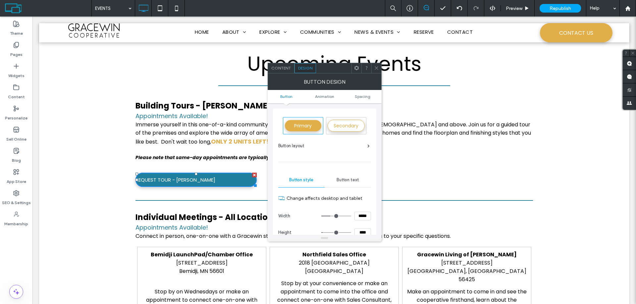
click at [343, 179] on span "Button text" at bounding box center [347, 179] width 23 height 5
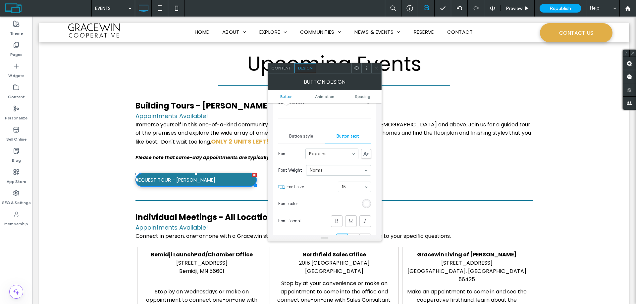
scroll to position [66, 0]
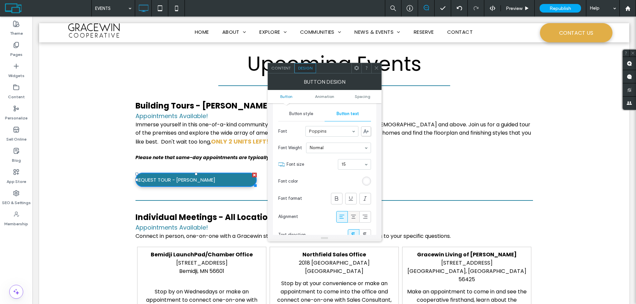
click at [354, 216] on icon at bounding box center [353, 217] width 7 height 7
click at [98, 179] on div "REQUEST TOUR - BAXTER Click To Paste Click To Paste Row + Add Section" at bounding box center [334, 180] width 590 height 14
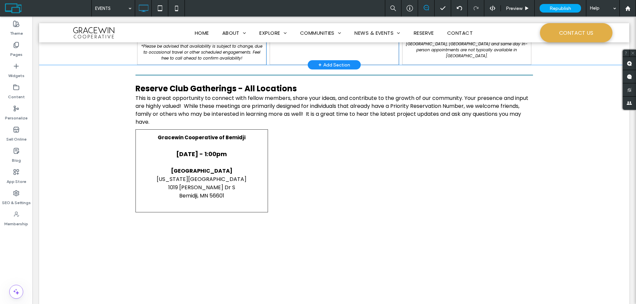
scroll to position [397, 0]
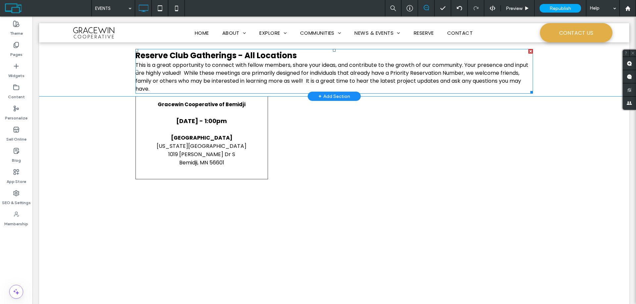
click at [288, 66] on span "This is a great opportunity to connect with fellow members, share your ideas, a…" at bounding box center [331, 76] width 393 height 31
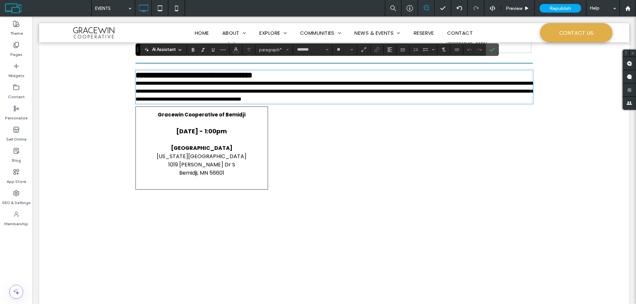
scroll to position [364, 0]
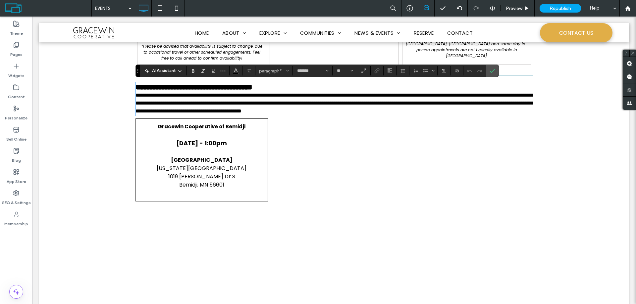
click at [110, 119] on div "**********" at bounding box center [334, 92] width 590 height 54
click at [120, 153] on div "Gracewin Cooperative of Bemidji September 20 - 1:00pm Southshore Hotel Mississi…" at bounding box center [334, 160] width 590 height 83
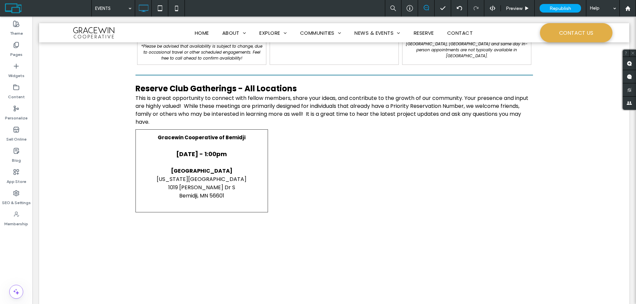
click at [83, 248] on div "Upcoming Events Click To Paste Click To Paste Row + Add Section Click To Paste …" at bounding box center [334, 108] width 590 height 860
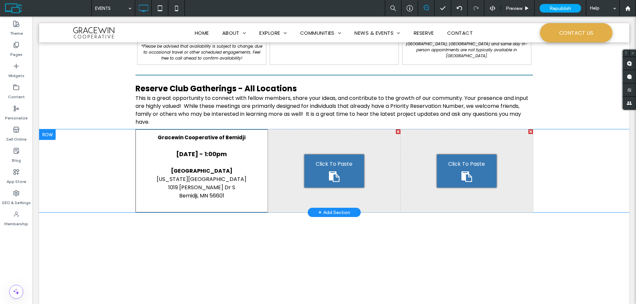
click at [53, 134] on div at bounding box center [47, 134] width 17 height 11
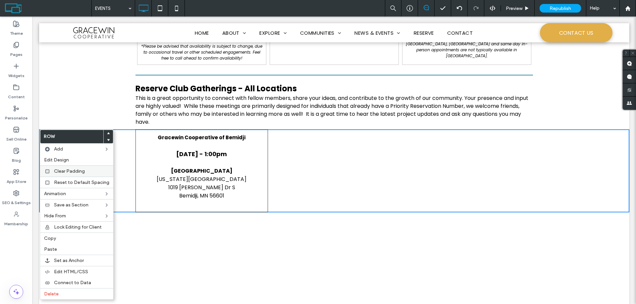
click at [66, 171] on span "Clear Padding" at bounding box center [69, 172] width 31 height 6
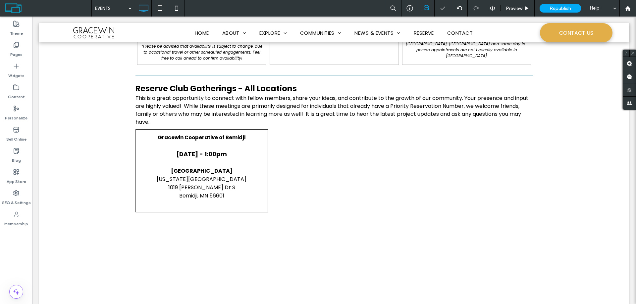
click at [114, 275] on div "Upcoming Events Click To Paste Click To Paste Row + Add Section Click To Paste …" at bounding box center [334, 108] width 590 height 860
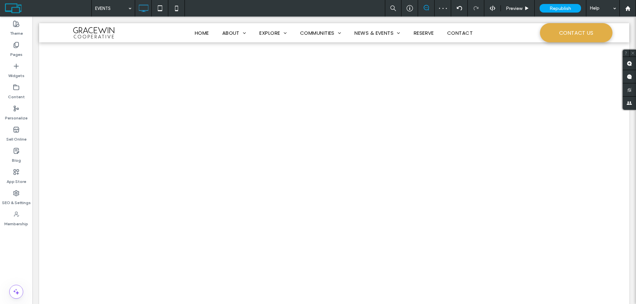
scroll to position [679, 0]
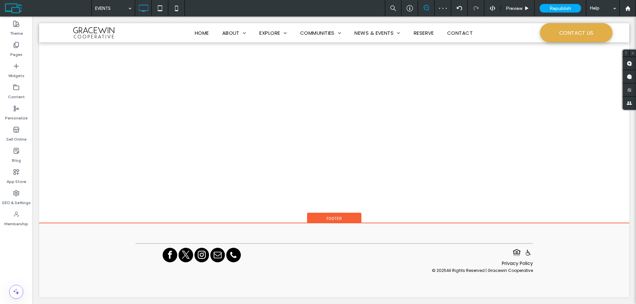
click at [243, 231] on div "Click To Paste Click To Paste + Add Section Click To Paste Click To Paste Click…" at bounding box center [334, 261] width 590 height 74
click at [334, 218] on span "Footer" at bounding box center [333, 219] width 15 height 6
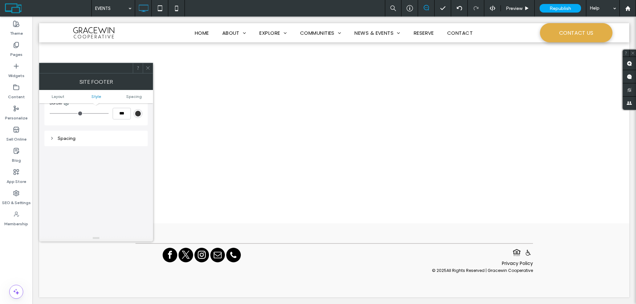
scroll to position [132, 0]
click at [51, 132] on icon at bounding box center [52, 134] width 5 height 5
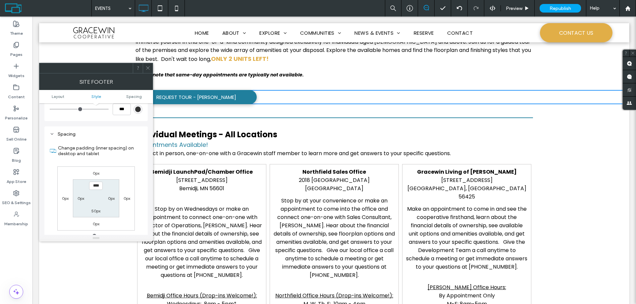
scroll to position [0, 0]
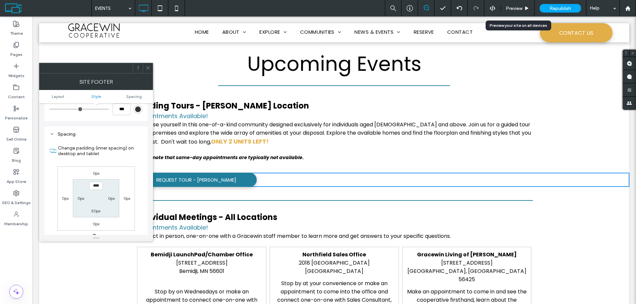
click at [513, 9] on span "Preview" at bounding box center [514, 9] width 17 height 6
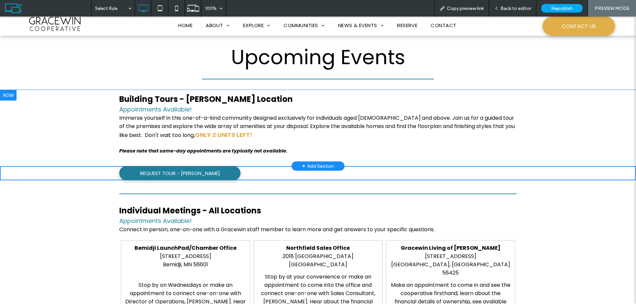
click at [462, 9] on span "Copy preview link" at bounding box center [465, 9] width 37 height 6
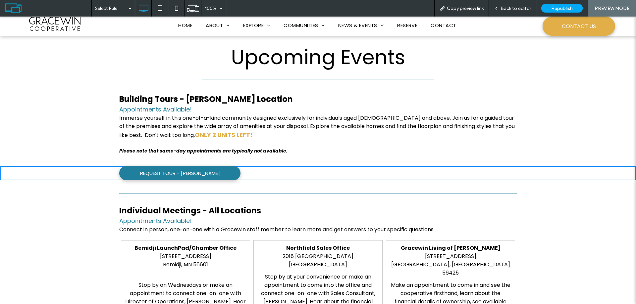
click at [513, 7] on span "Back to editor" at bounding box center [515, 9] width 30 height 6
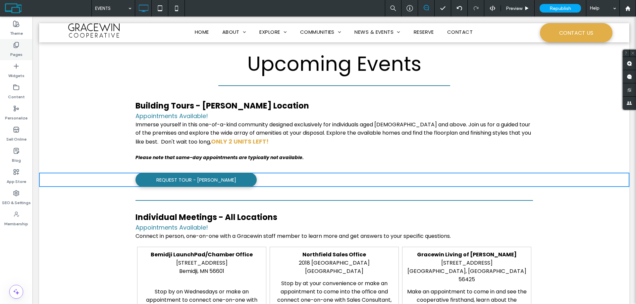
click at [17, 49] on label "Pages" at bounding box center [16, 52] width 12 height 9
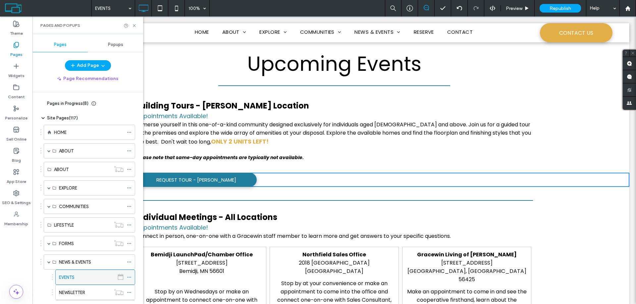
click at [128, 277] on icon at bounding box center [129, 277] width 5 height 5
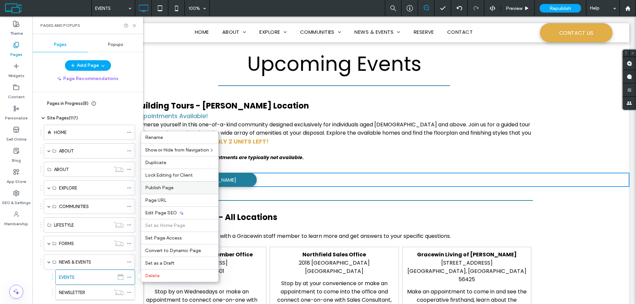
click at [163, 187] on span "Publish Page" at bounding box center [159, 188] width 28 height 6
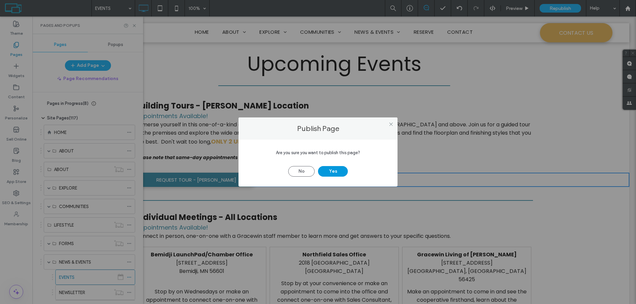
click at [337, 171] on button "Yes" at bounding box center [333, 171] width 30 height 11
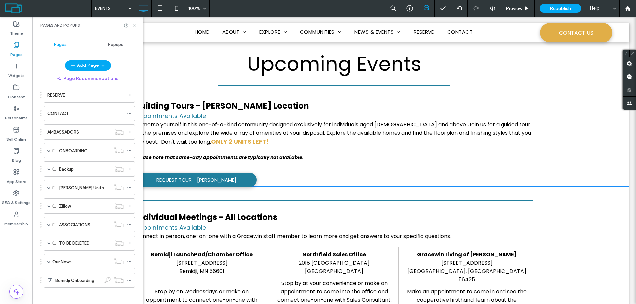
scroll to position [232, 0]
click at [72, 133] on label "AMBASSADORS" at bounding box center [62, 132] width 31 height 12
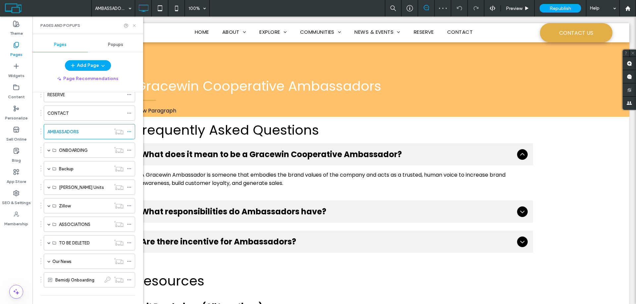
click at [136, 25] on icon at bounding box center [134, 25] width 5 height 5
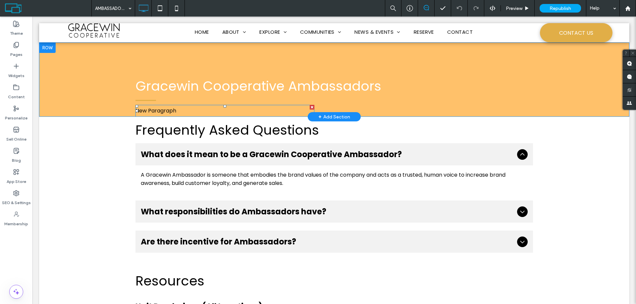
click at [310, 107] on div at bounding box center [312, 107] width 5 height 5
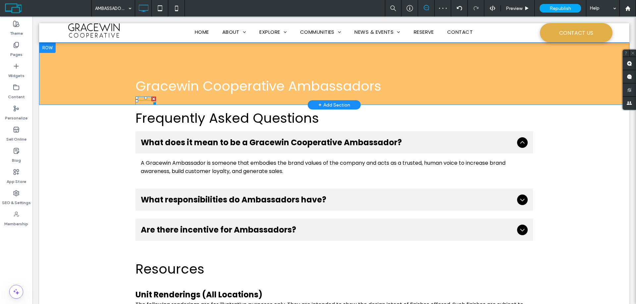
click at [152, 99] on div at bounding box center [153, 99] width 5 height 5
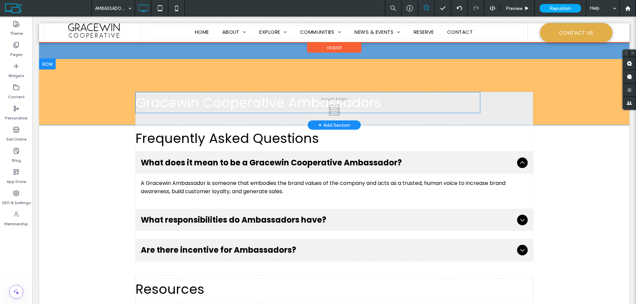
drag, startPoint x: 187, startPoint y: 86, endPoint x: 174, endPoint y: 74, distance: 17.8
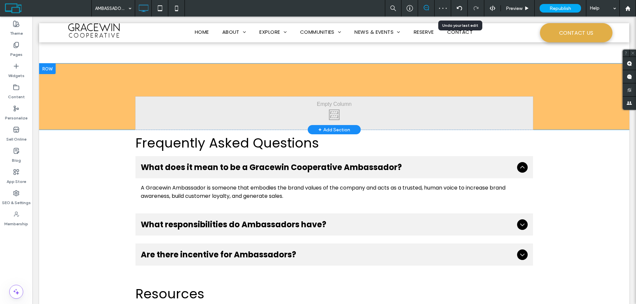
click at [458, 9] on icon at bounding box center [459, 8] width 5 height 5
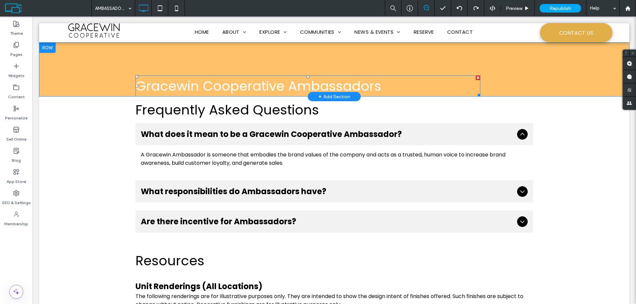
click at [210, 76] on h2 "Gracewin Cooperative Ambassadors" at bounding box center [307, 86] width 345 height 20
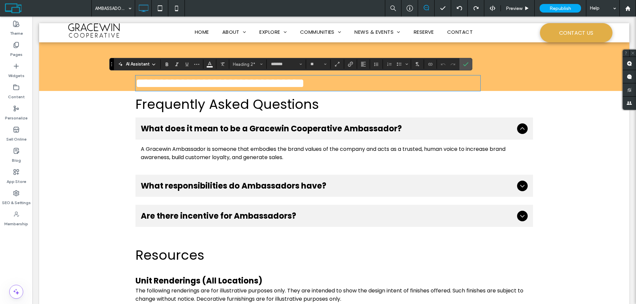
click at [83, 118] on div "Frequently Asked Questions Click To Paste Row + Add Section" at bounding box center [334, 104] width 590 height 26
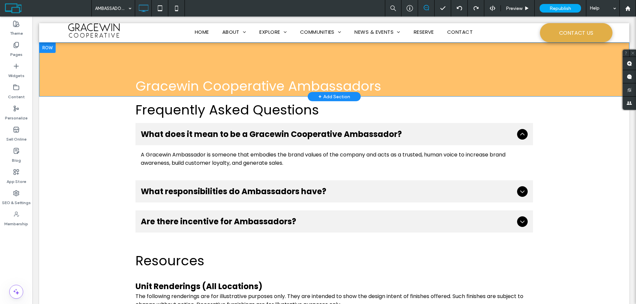
click at [150, 62] on div "Gracewin Cooperative Ambassadors Click To Paste Row + Add Section" at bounding box center [334, 69] width 590 height 54
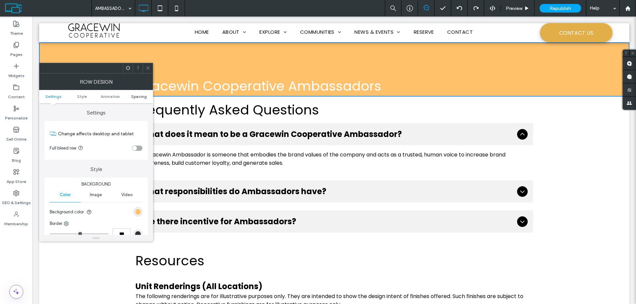
click at [138, 96] on span "Spacing" at bounding box center [139, 96] width 16 height 5
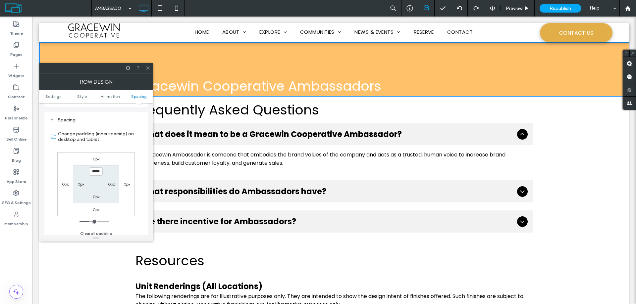
scroll to position [187, 0]
click at [94, 168] on input "*****" at bounding box center [96, 168] width 14 height 8
type input "****"
type input "*"
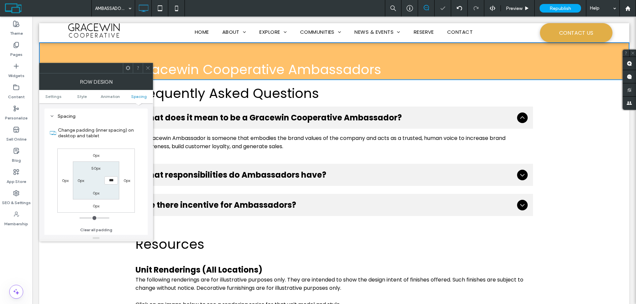
click at [94, 194] on label "0px" at bounding box center [96, 193] width 7 height 5
type input "**"
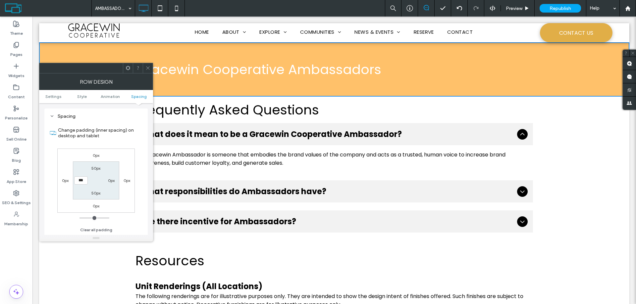
click at [94, 194] on label "50px" at bounding box center [95, 193] width 9 height 5
type input "**"
type input "*"
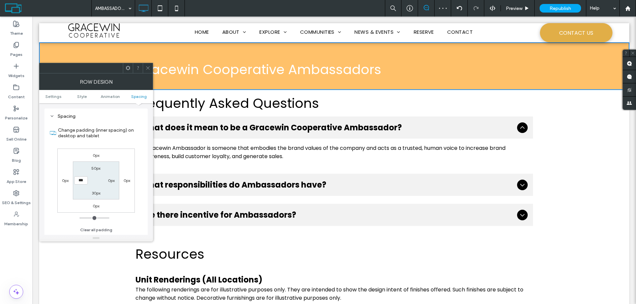
click at [147, 71] on span at bounding box center [147, 68] width 5 height 10
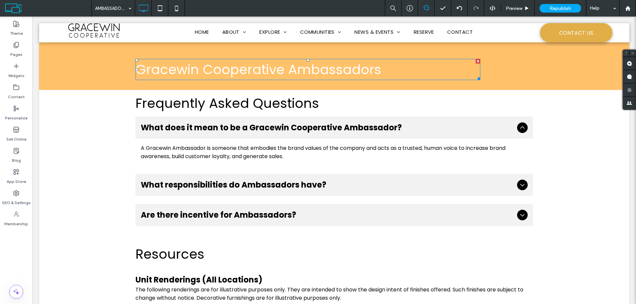
click at [151, 71] on span "Gracewin Cooperative Ambassadors" at bounding box center [258, 69] width 246 height 19
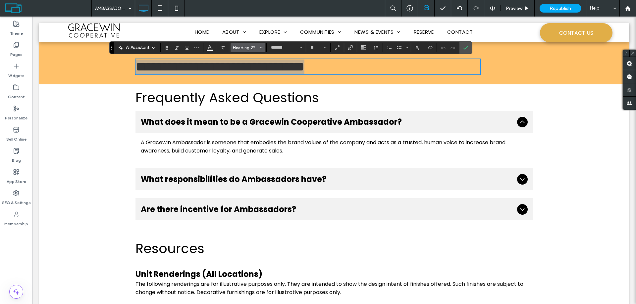
click at [262, 49] on span "Styles" at bounding box center [261, 47] width 3 height 9
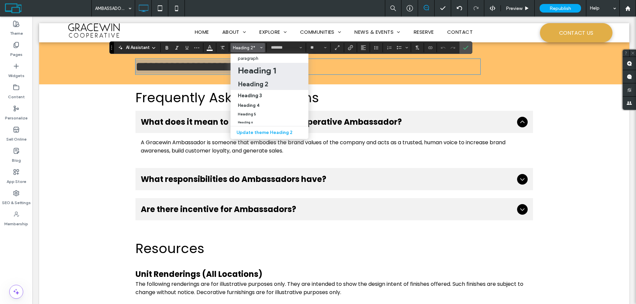
click at [257, 67] on h1 "Heading 1" at bounding box center [257, 70] width 38 height 11
type input "**"
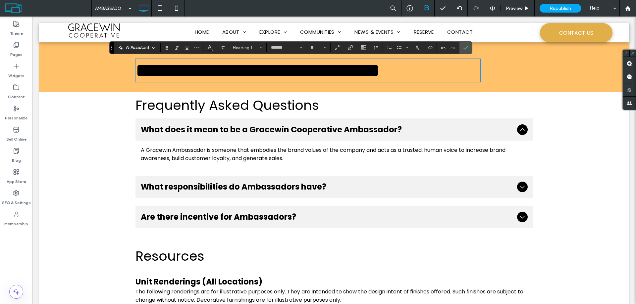
click at [430, 81] on h1 "**********" at bounding box center [307, 71] width 345 height 22
click at [477, 81] on h1 "**********" at bounding box center [307, 71] width 345 height 22
click at [448, 115] on h2 "Frequently Asked Questions" at bounding box center [333, 105] width 397 height 20
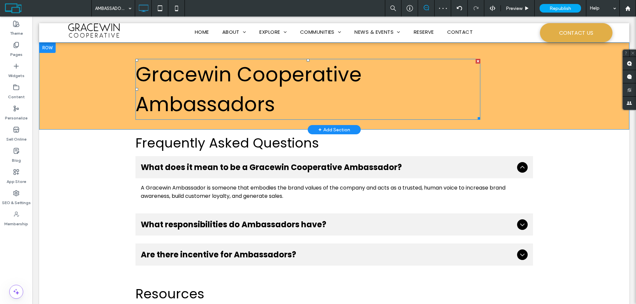
click at [456, 92] on h1 "Gracewin Cooperative Ambassadors" at bounding box center [307, 90] width 345 height 60
type input "*******"
type input "**"
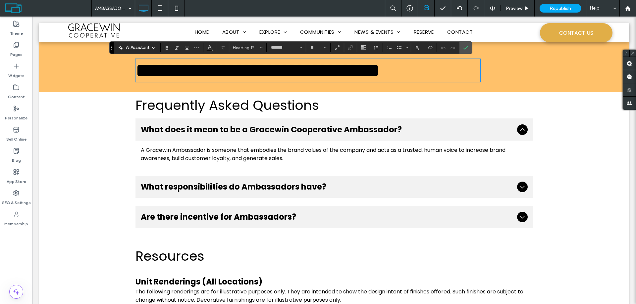
click at [68, 228] on div "What does it mean to be a Gracewin Cooperative Ambassador? A Gracewin Ambassado…" at bounding box center [334, 174] width 590 height 110
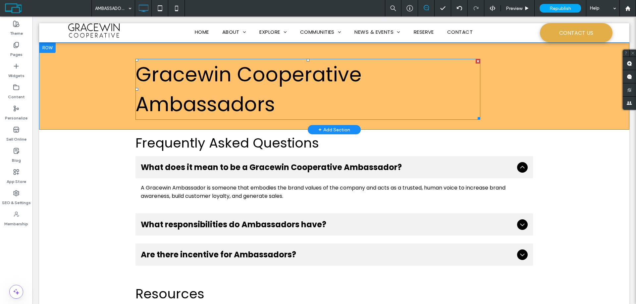
click at [357, 67] on h1 "Gracewin Cooperative Ambassadors" at bounding box center [307, 90] width 345 height 60
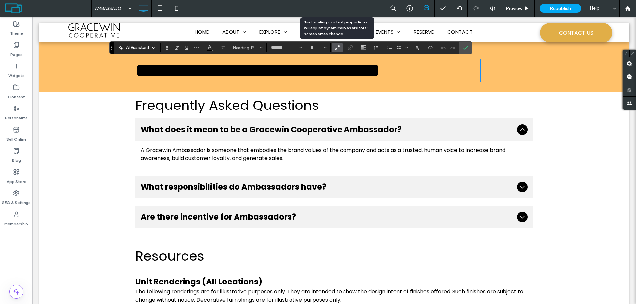
click at [340, 47] on label "Text scaling - so text proportions will adjust dynamically as visitors’ screen …" at bounding box center [337, 47] width 11 height 9
click at [473, 81] on h1 "**********" at bounding box center [307, 71] width 345 height 22
click at [465, 47] on icon "Confirm" at bounding box center [465, 47] width 5 height 5
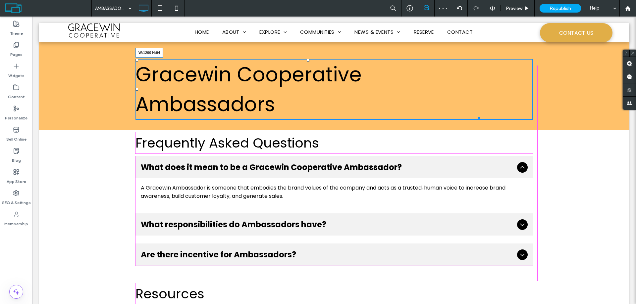
drag, startPoint x: 477, startPoint y: 119, endPoint x: 559, endPoint y: 133, distance: 83.0
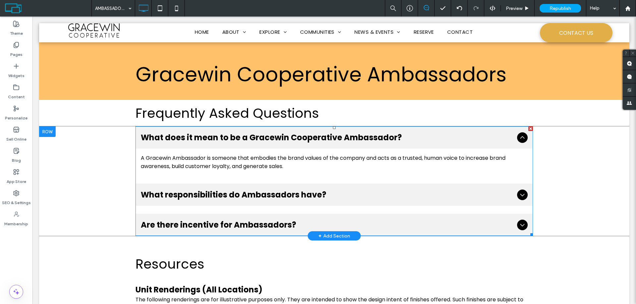
click at [519, 196] on icon at bounding box center [522, 195] width 8 height 8
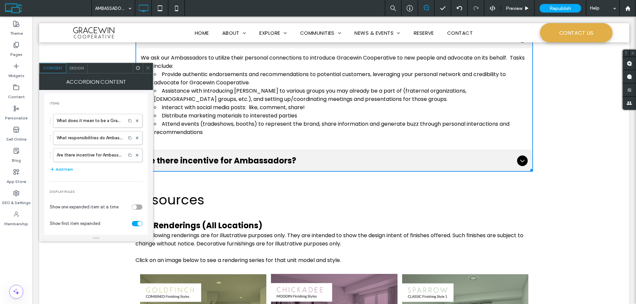
scroll to position [166, 0]
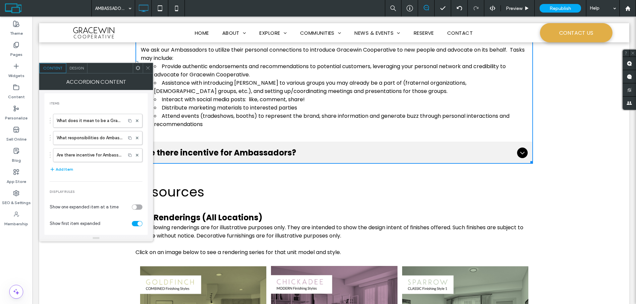
click at [521, 151] on icon at bounding box center [522, 153] width 8 height 8
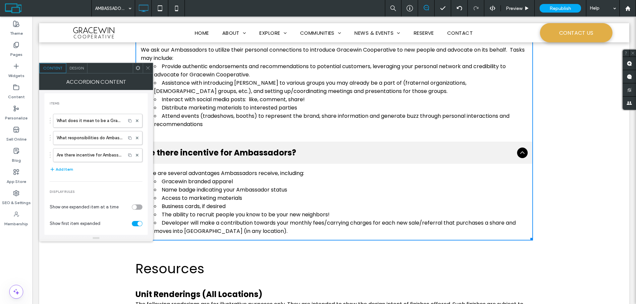
click at [147, 66] on icon at bounding box center [147, 68] width 5 height 5
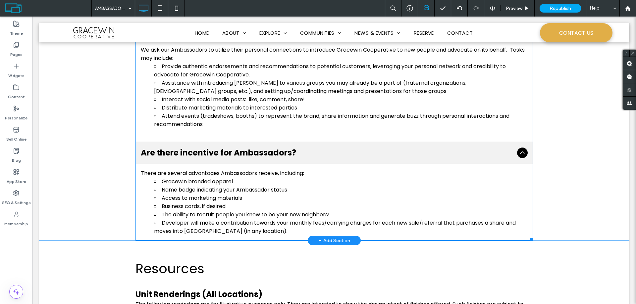
click at [141, 57] on p "We ask our Ambassadors to utilize their personal connections to introduce Grace…" at bounding box center [334, 54] width 387 height 17
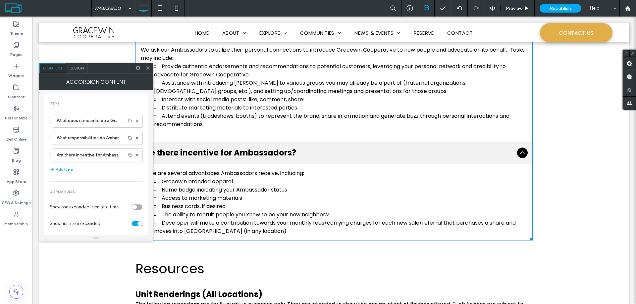
click at [203, 59] on p "We ask our Ambassadors to utilize their personal connections to introduce Grace…" at bounding box center [334, 54] width 387 height 17
click at [174, 59] on p "We ask our Ambassadors to utilize their personal connections to introduce Grace…" at bounding box center [334, 54] width 387 height 17
click at [147, 68] on icon at bounding box center [147, 68] width 5 height 5
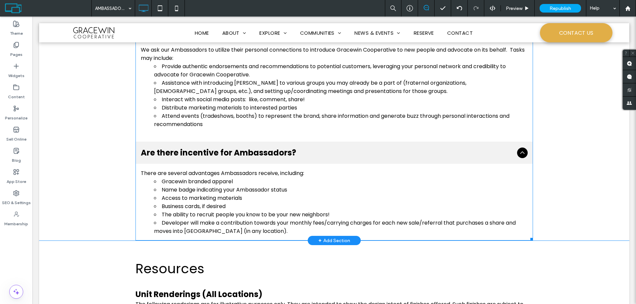
click at [141, 58] on p "We ask our Ambassadors to utilize their personal connections to introduce Grace…" at bounding box center [334, 54] width 387 height 17
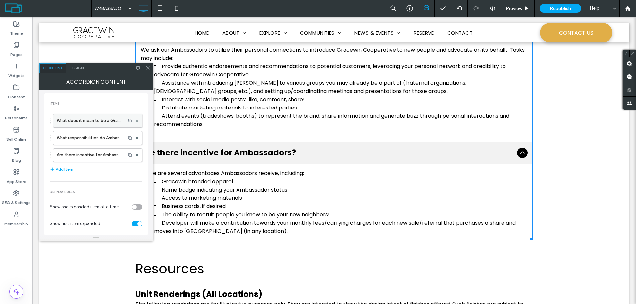
click at [104, 122] on label "What does it mean to be a Gracewin Cooperative Ambassador?" at bounding box center [90, 120] width 66 height 13
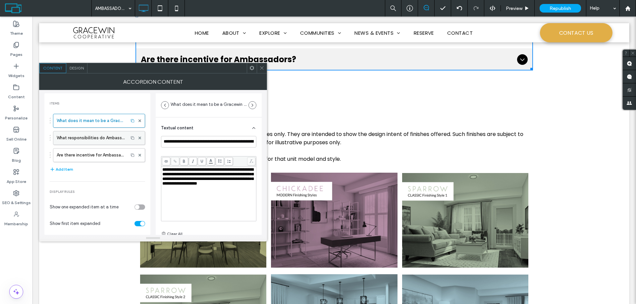
click at [93, 138] on label "What responsibilities do Ambassadors have?" at bounding box center [91, 137] width 68 height 13
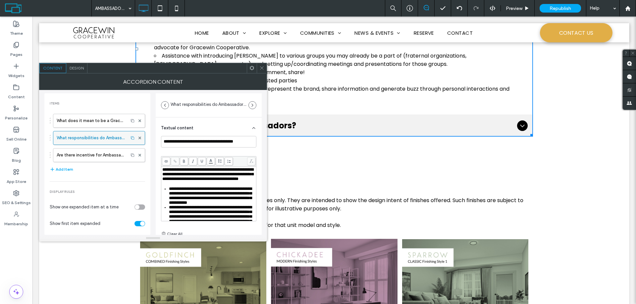
scroll to position [138, 0]
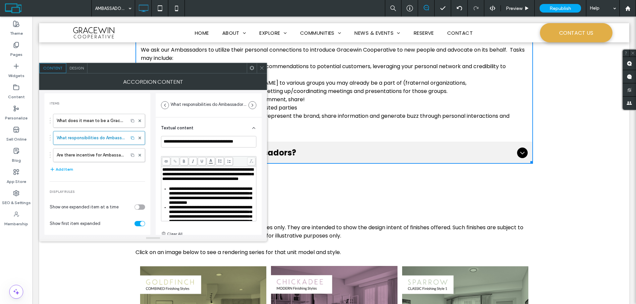
click at [209, 181] on span "**********" at bounding box center [207, 175] width 91 height 14
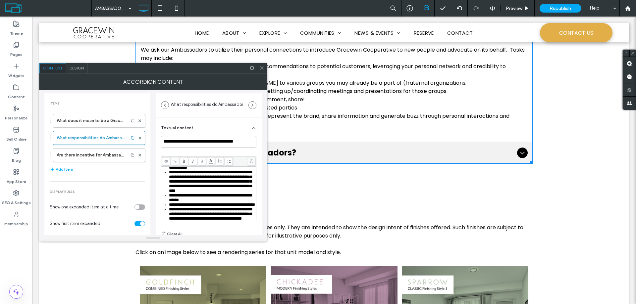
scroll to position [81, 0]
click at [70, 149] on label "Are there incentive for Ambassadors?" at bounding box center [91, 155] width 68 height 13
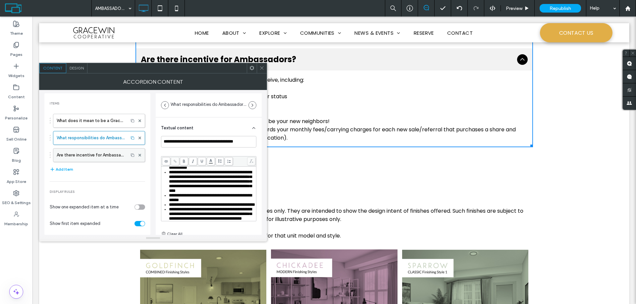
type input "**********"
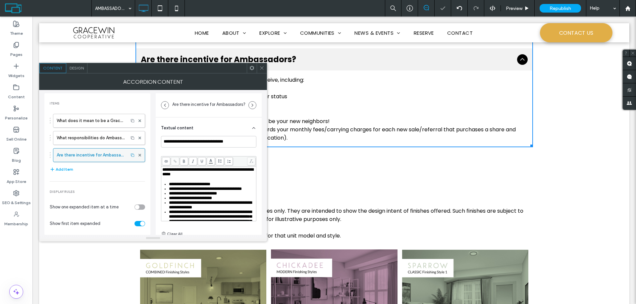
scroll to position [130, 0]
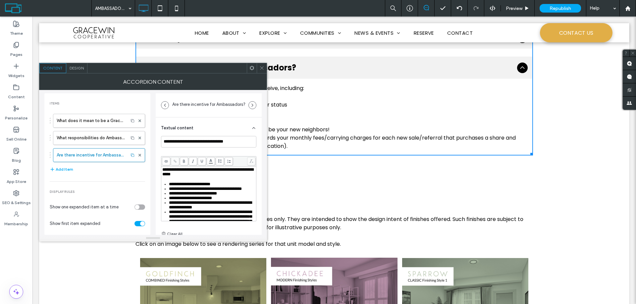
click at [263, 67] on use at bounding box center [261, 68] width 3 height 3
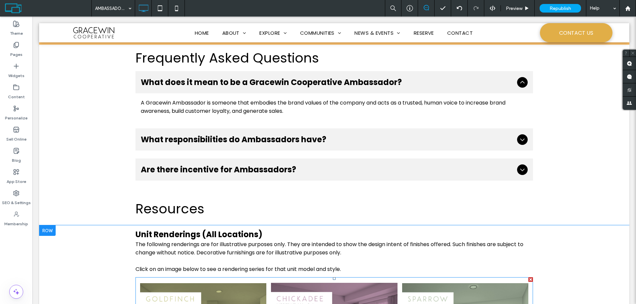
scroll to position [31, 0]
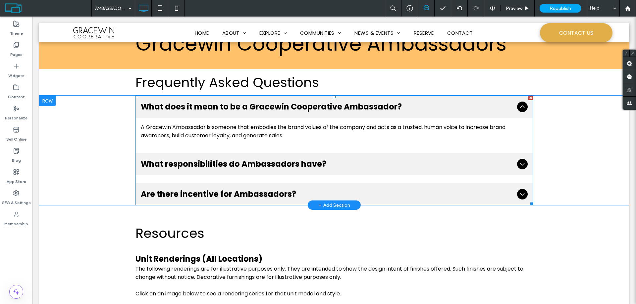
click at [520, 108] on icon at bounding box center [522, 107] width 8 height 8
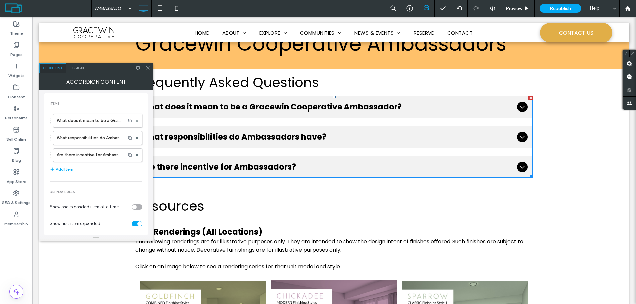
click at [520, 166] on icon at bounding box center [522, 167] width 8 height 8
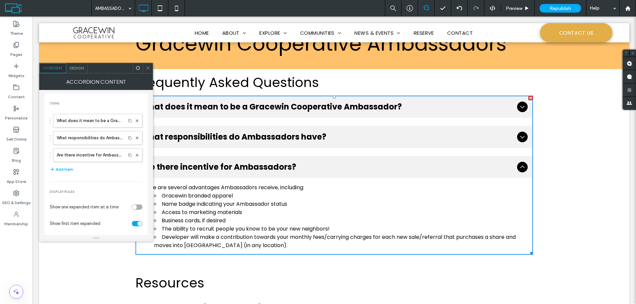
click at [520, 166] on icon at bounding box center [522, 167] width 8 height 8
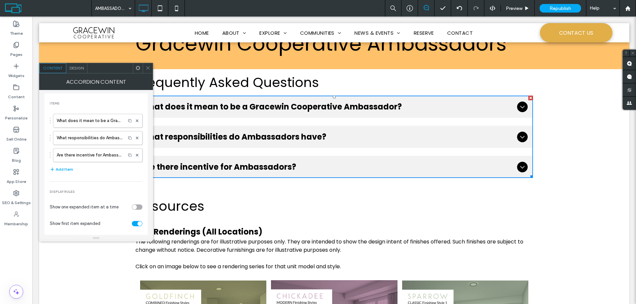
click at [147, 67] on use at bounding box center [147, 68] width 3 height 3
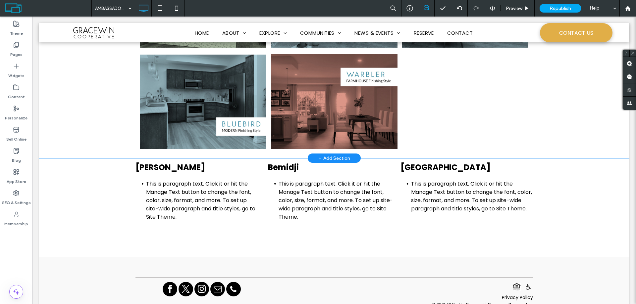
scroll to position [461, 0]
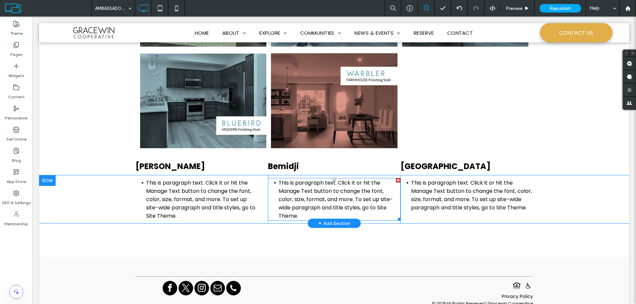
click at [292, 194] on span "This is paragraph text. Click it or hit the Manage Text button to change the fo…" at bounding box center [335, 199] width 114 height 41
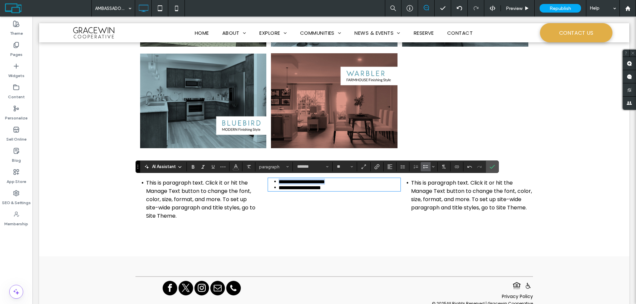
drag, startPoint x: 335, startPoint y: 183, endPoint x: 276, endPoint y: 184, distance: 58.6
click at [278, 184] on li "**********" at bounding box center [335, 182] width 115 height 6
click at [376, 169] on use "Link" at bounding box center [376, 166] width 5 height 5
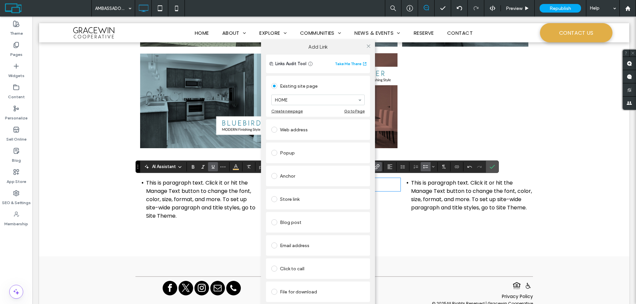
click at [289, 292] on div "File for download" at bounding box center [317, 292] width 93 height 11
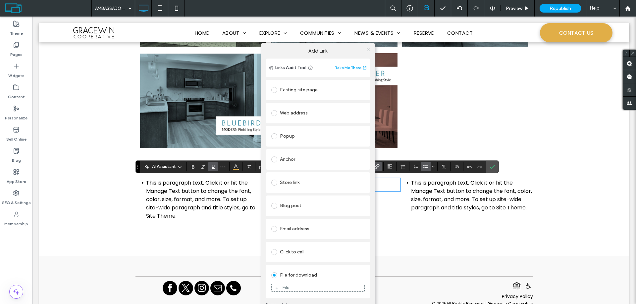
click at [285, 288] on div "File" at bounding box center [285, 288] width 7 height 6
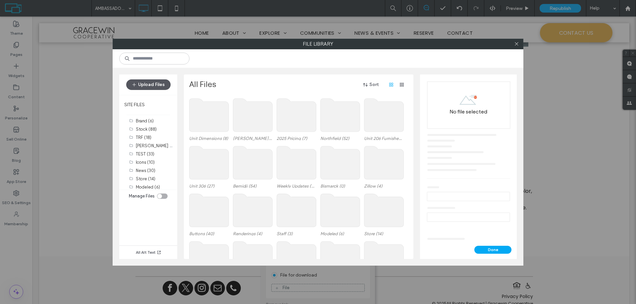
click at [149, 85] on button "Upload Files" at bounding box center [148, 84] width 44 height 11
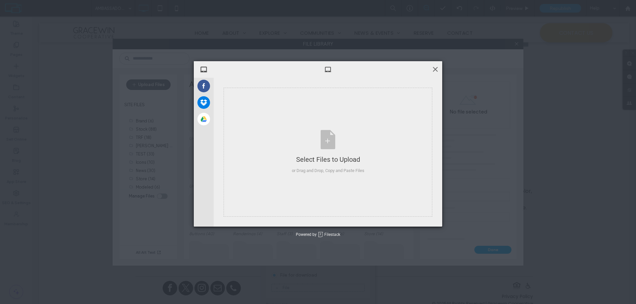
click at [434, 70] on span at bounding box center [434, 69] width 7 height 7
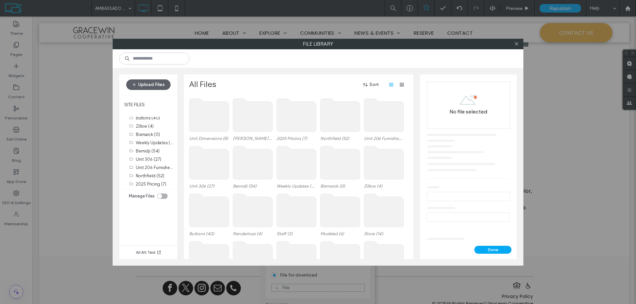
scroll to position [99, 0]
click at [146, 144] on label "Bemidji (54)" at bounding box center [148, 145] width 24 height 5
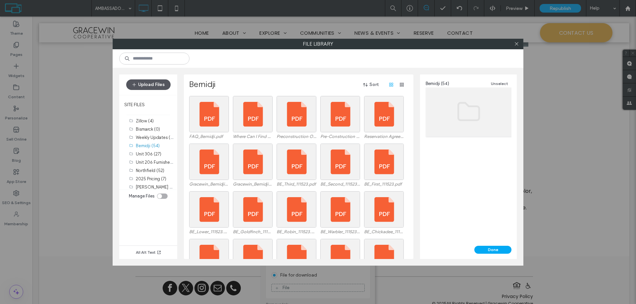
click at [154, 79] on button "Upload Files" at bounding box center [148, 84] width 44 height 11
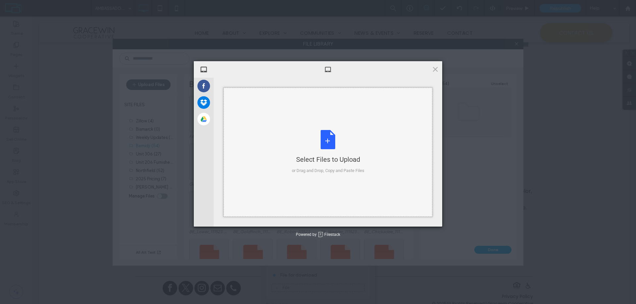
click at [336, 148] on div "Select Files to Upload or Drag and Drop, Copy and Paste Files" at bounding box center [328, 152] width 73 height 44
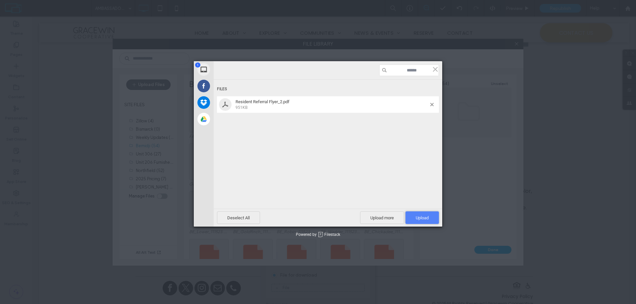
click at [415, 214] on span "Upload 1" at bounding box center [421, 218] width 33 height 13
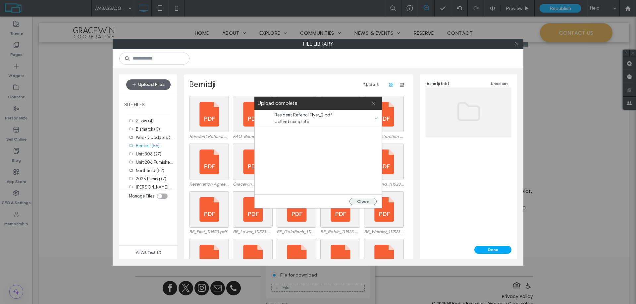
click at [364, 202] on button "Close" at bounding box center [362, 201] width 27 height 7
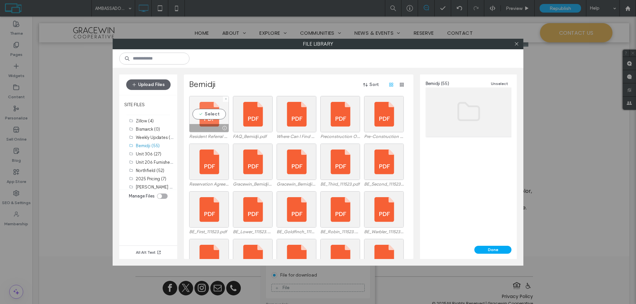
click at [210, 114] on div "Select" at bounding box center [209, 114] width 40 height 36
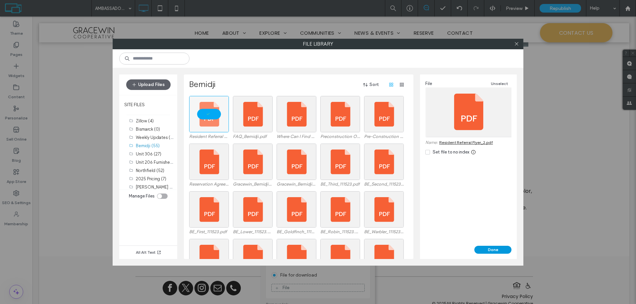
click at [492, 250] on button "Done" at bounding box center [492, 250] width 37 height 8
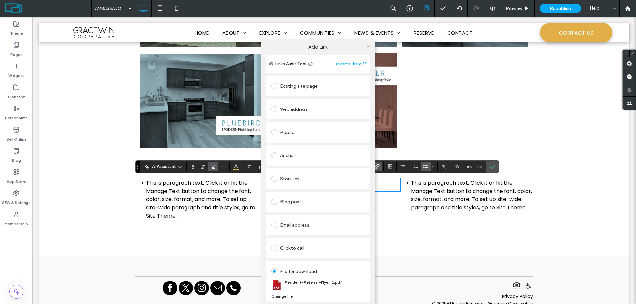
click at [472, 243] on div "Add Link Links Audit Tool Take Me There Existing site page HOME Create new page…" at bounding box center [318, 180] width 636 height 304
click at [462, 205] on div "Add Link Links Audit Tool Take Me There Existing site page HOME Create new page…" at bounding box center [318, 180] width 636 height 304
click at [369, 47] on use at bounding box center [368, 45] width 3 height 3
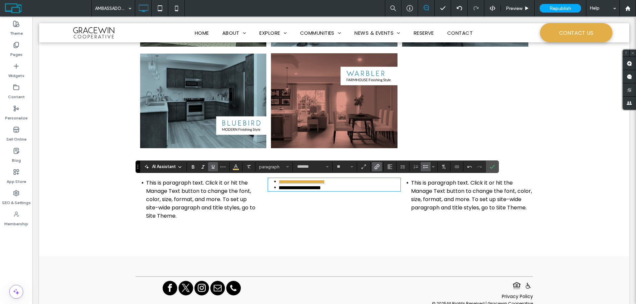
click at [281, 190] on span "**********" at bounding box center [299, 187] width 42 height 5
drag, startPoint x: 315, startPoint y: 192, endPoint x: 318, endPoint y: 196, distance: 5.6
click at [315, 190] on span "**********" at bounding box center [299, 187] width 42 height 5
drag, startPoint x: 332, startPoint y: 191, endPoint x: 277, endPoint y: 194, distance: 55.1
click at [278, 191] on li "**********" at bounding box center [335, 188] width 115 height 6
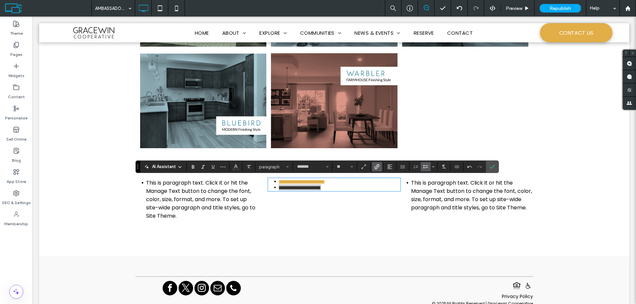
click at [379, 166] on label "Link" at bounding box center [377, 166] width 10 height 9
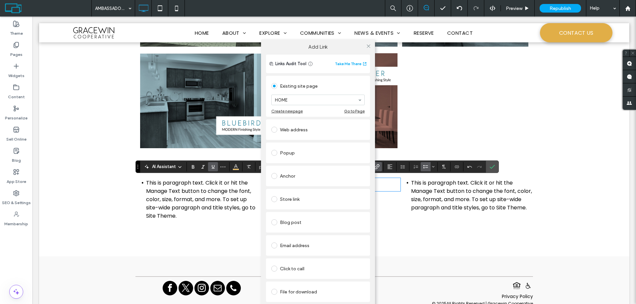
click at [301, 293] on div "File for download" at bounding box center [317, 292] width 93 height 11
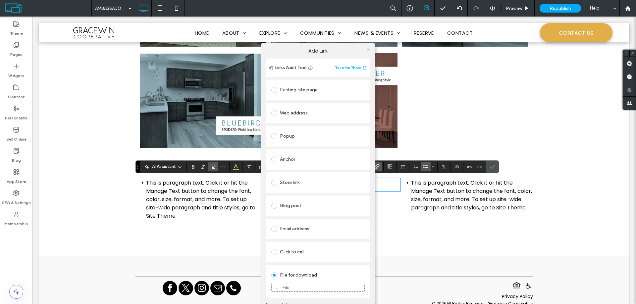
click at [286, 287] on div "File" at bounding box center [285, 288] width 7 height 6
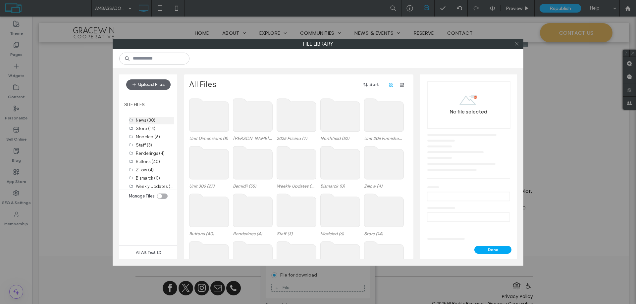
scroll to position [66, 0]
click at [148, 177] on label "Bemidji (55)" at bounding box center [148, 178] width 24 height 5
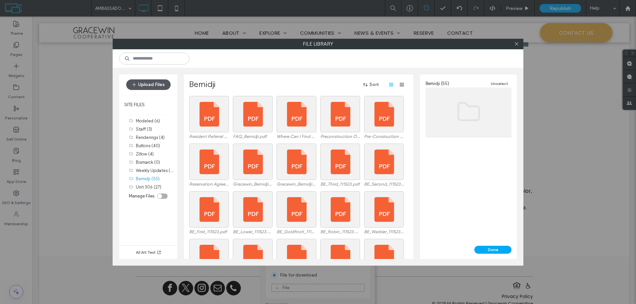
click at [153, 85] on button "Upload Files" at bounding box center [148, 84] width 44 height 11
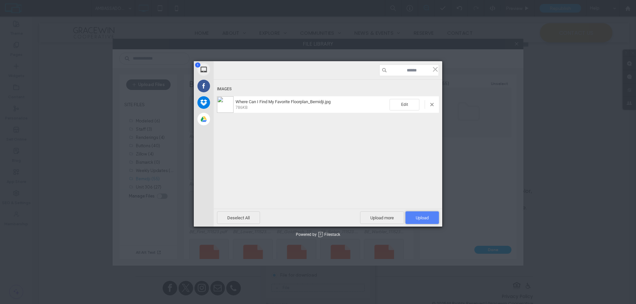
click at [416, 217] on span "Upload 1" at bounding box center [422, 218] width 13 height 5
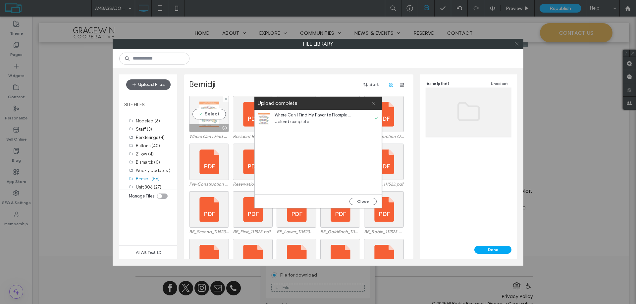
click at [210, 116] on div "Select" at bounding box center [209, 114] width 40 height 36
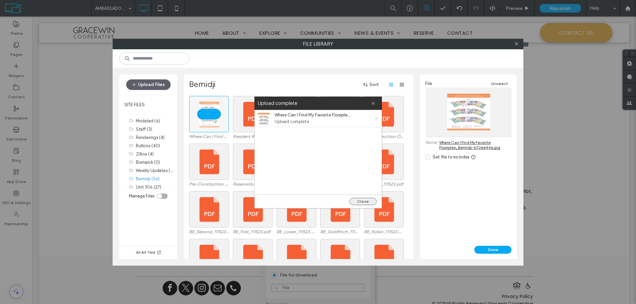
click at [363, 201] on button "Close" at bounding box center [362, 201] width 27 height 7
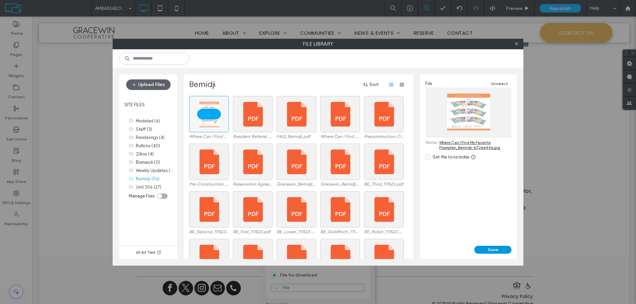
click at [494, 247] on button "Done" at bounding box center [492, 250] width 37 height 8
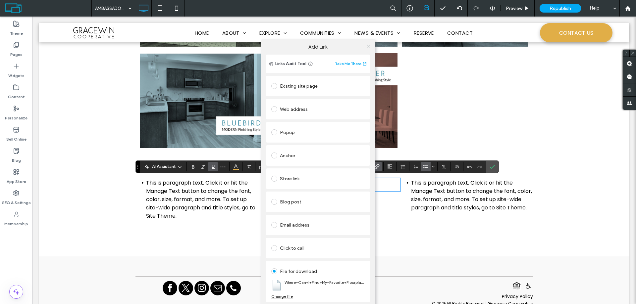
click at [370, 45] on icon at bounding box center [368, 46] width 5 height 5
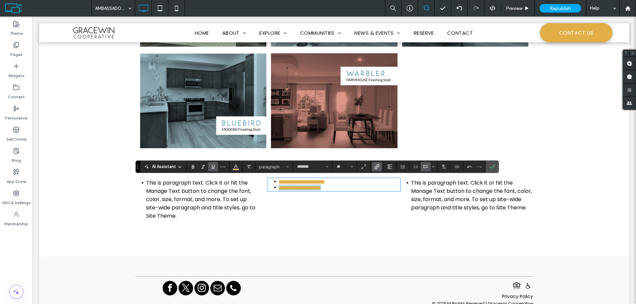
click at [343, 189] on li "**********" at bounding box center [335, 188] width 115 height 6
drag, startPoint x: 335, startPoint y: 200, endPoint x: 269, endPoint y: 201, distance: 65.9
click at [278, 197] on li "**********" at bounding box center [335, 194] width 115 height 6
click at [378, 168] on icon "Link" at bounding box center [376, 166] width 5 height 5
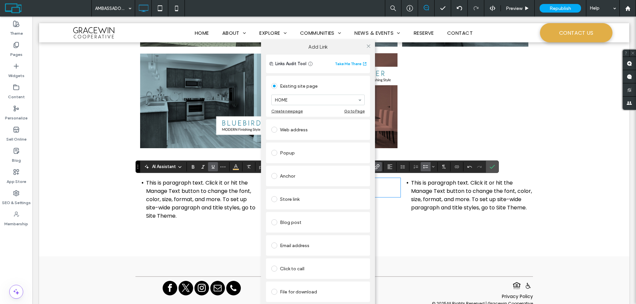
click at [282, 289] on div "File for download" at bounding box center [317, 292] width 93 height 11
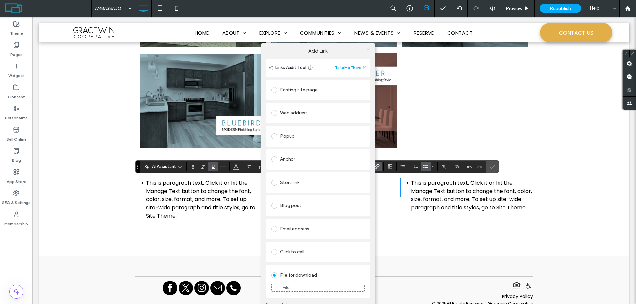
click at [286, 287] on div "File" at bounding box center [285, 288] width 7 height 6
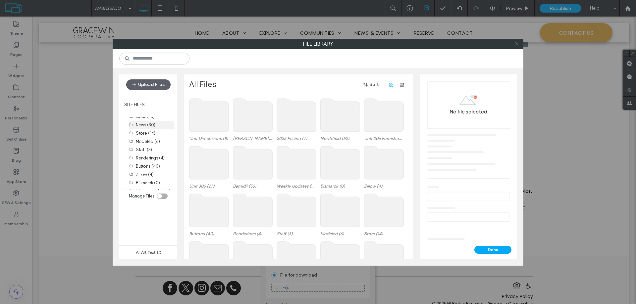
scroll to position [110, 0]
click at [139, 135] on label "Bemidji (56)" at bounding box center [148, 135] width 24 height 5
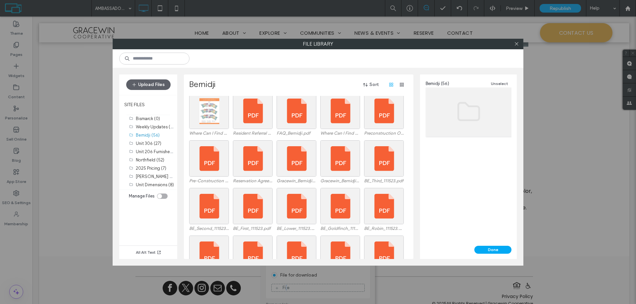
scroll to position [0, 0]
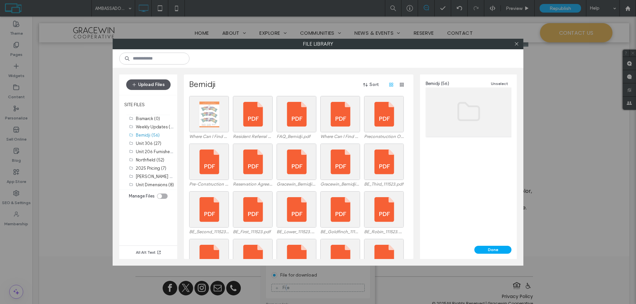
click at [155, 90] on button "Upload Files" at bounding box center [148, 84] width 44 height 11
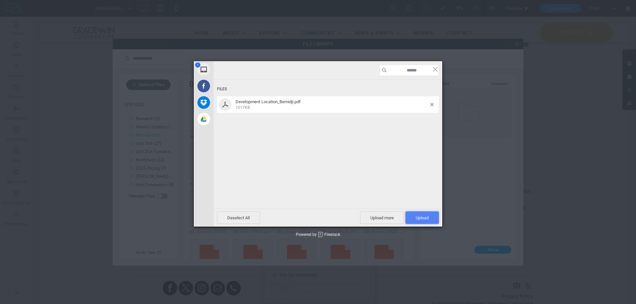
click at [421, 219] on span "Upload 1" at bounding box center [422, 218] width 13 height 5
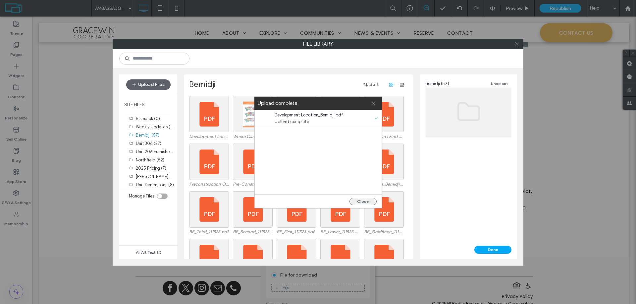
click at [362, 201] on button "Close" at bounding box center [362, 201] width 27 height 7
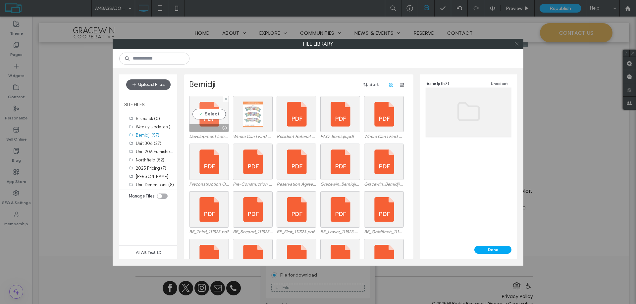
click at [210, 114] on div "Select" at bounding box center [209, 114] width 40 height 36
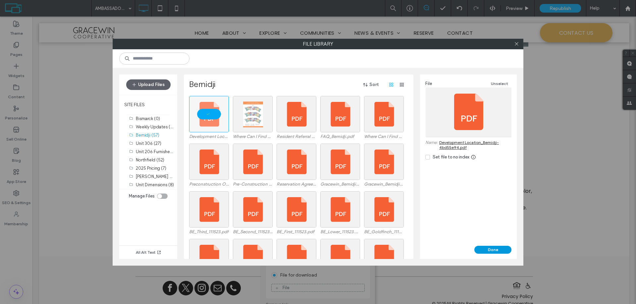
click at [492, 248] on button "Done" at bounding box center [492, 250] width 37 height 8
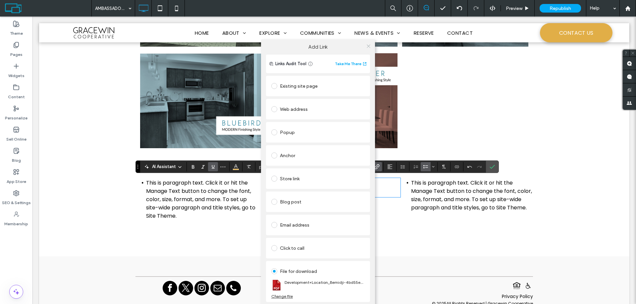
click at [369, 46] on icon at bounding box center [368, 46] width 5 height 5
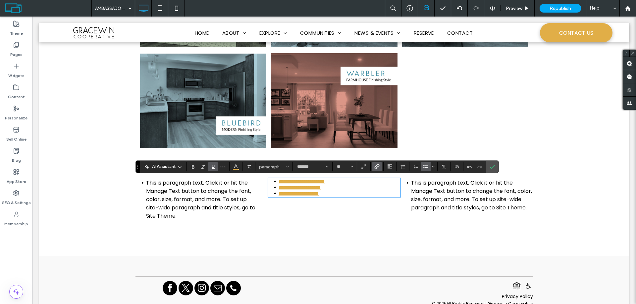
click at [348, 197] on li "**********" at bounding box center [335, 194] width 115 height 6
click at [336, 196] on li "**********" at bounding box center [335, 194] width 115 height 6
drag, startPoint x: 353, startPoint y: 208, endPoint x: 274, endPoint y: 205, distance: 79.2
click at [278, 203] on li "**********" at bounding box center [335, 200] width 115 height 6
click at [375, 167] on use "Link" at bounding box center [376, 166] width 5 height 5
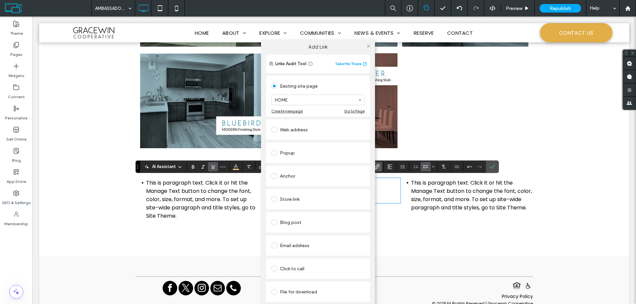
click at [283, 291] on div "File for download" at bounding box center [317, 292] width 93 height 11
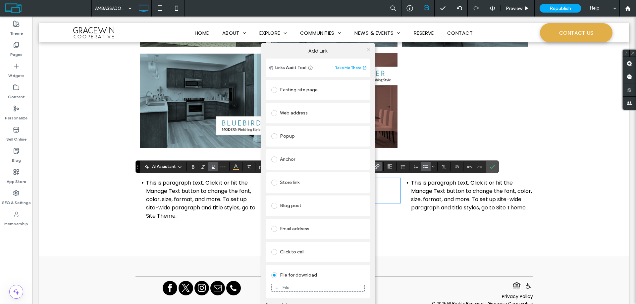
click at [286, 288] on div "File" at bounding box center [285, 288] width 7 height 6
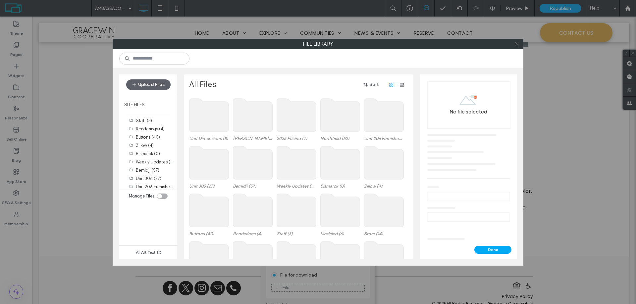
scroll to position [99, 0]
click at [138, 147] on label "Bemidji (57)" at bounding box center [148, 145] width 24 height 5
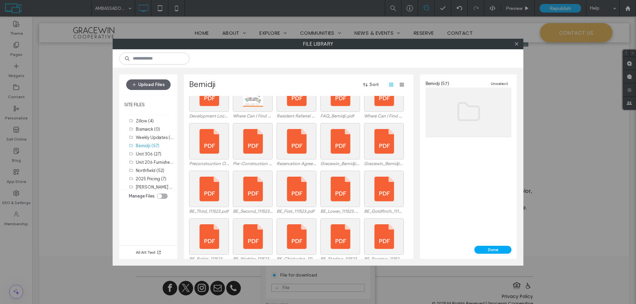
scroll to position [0, 0]
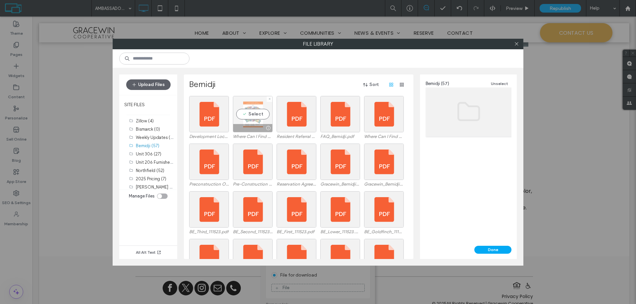
drag, startPoint x: 241, startPoint y: 55, endPoint x: 257, endPoint y: 100, distance: 47.6
click at [242, 118] on div "Upload Files SITE FILES Brand (6) Stock (88) TRF (18) Baxter (181) TEST (33) Ic…" at bounding box center [318, 157] width 411 height 217
click at [152, 83] on button "Upload Files" at bounding box center [148, 84] width 44 height 11
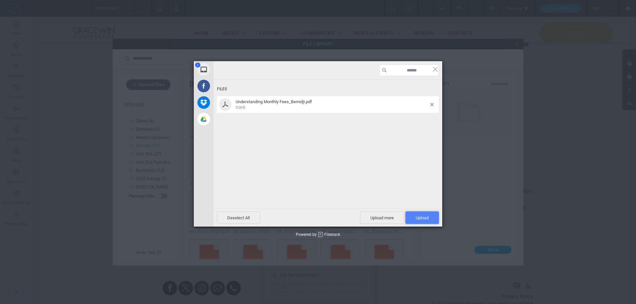
click at [422, 217] on span "Upload 1" at bounding box center [422, 218] width 13 height 5
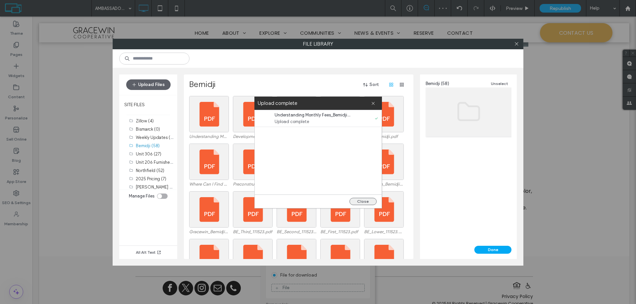
click at [360, 200] on button "Close" at bounding box center [362, 201] width 27 height 7
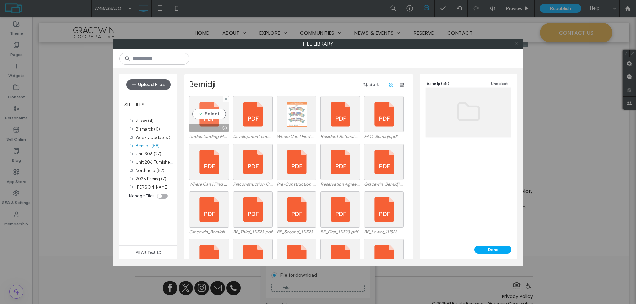
click at [211, 114] on div "Select" at bounding box center [209, 114] width 40 height 36
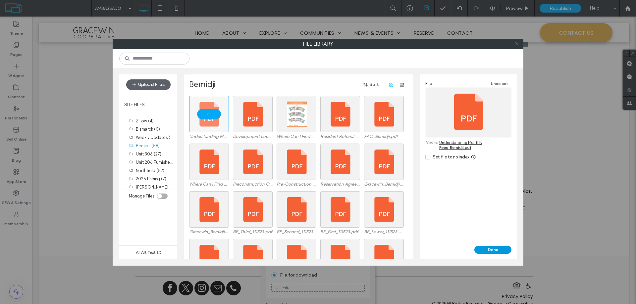
click at [486, 251] on button "Done" at bounding box center [492, 250] width 37 height 8
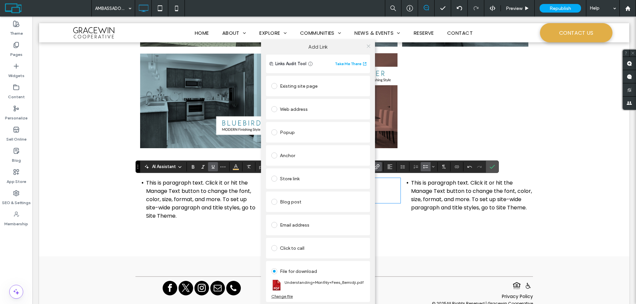
click at [369, 48] on icon at bounding box center [368, 46] width 5 height 5
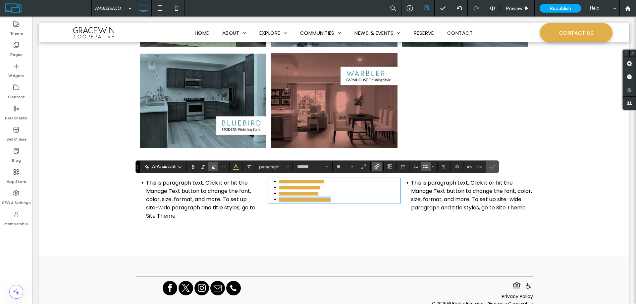
click at [357, 203] on li "**********" at bounding box center [335, 200] width 115 height 6
drag, startPoint x: 287, startPoint y: 217, endPoint x: 275, endPoint y: 215, distance: 12.0
click at [278, 209] on li "***" at bounding box center [335, 206] width 115 height 6
click at [375, 167] on use "Link" at bounding box center [376, 166] width 5 height 5
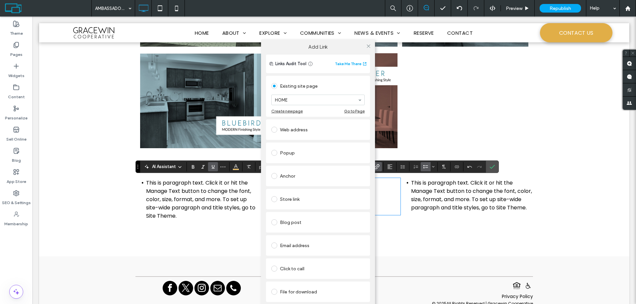
click at [285, 292] on div "File for download" at bounding box center [317, 292] width 93 height 11
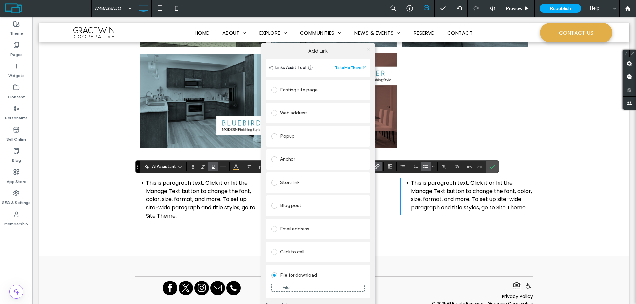
click at [285, 288] on div "File" at bounding box center [285, 288] width 7 height 6
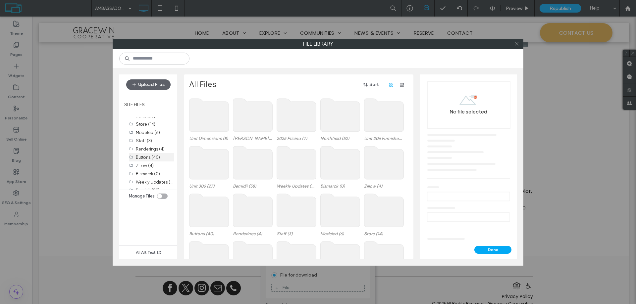
scroll to position [66, 0]
click at [145, 180] on label "Bemidji (58)" at bounding box center [148, 178] width 24 height 5
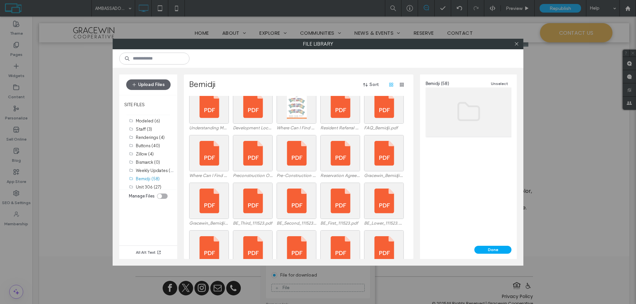
scroll to position [0, 0]
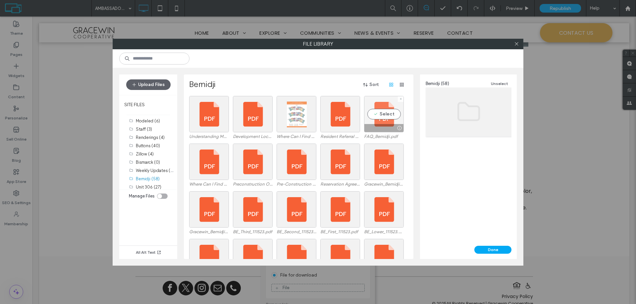
click at [386, 113] on div "Select" at bounding box center [384, 114] width 40 height 36
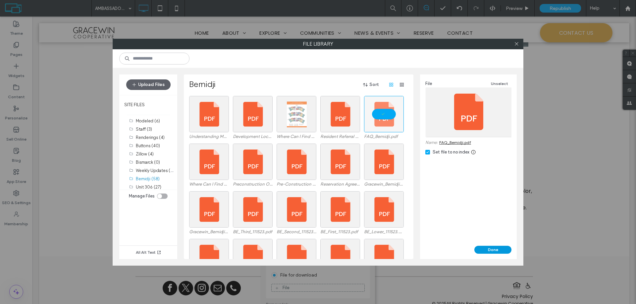
click at [500, 248] on button "Done" at bounding box center [492, 250] width 37 height 8
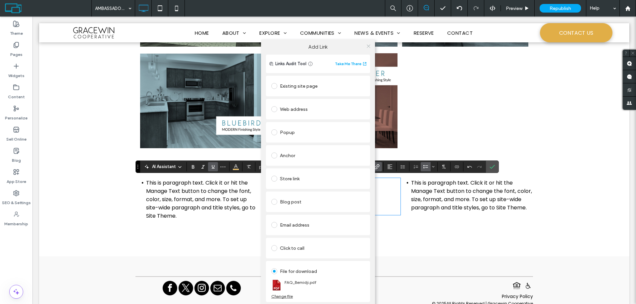
click at [367, 45] on icon at bounding box center [368, 46] width 5 height 5
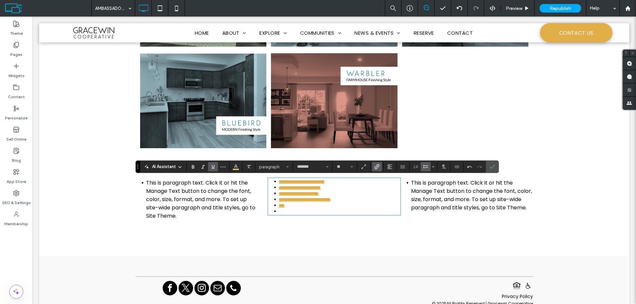
click at [291, 215] on li at bounding box center [335, 212] width 115 height 6
click at [279, 208] on link "***" at bounding box center [281, 205] width 6 height 5
click at [315, 208] on link "**********" at bounding box center [296, 205] width 36 height 5
drag, startPoint x: 365, startPoint y: 223, endPoint x: 272, endPoint y: 225, distance: 93.1
click at [278, 215] on li "**********" at bounding box center [335, 212] width 115 height 6
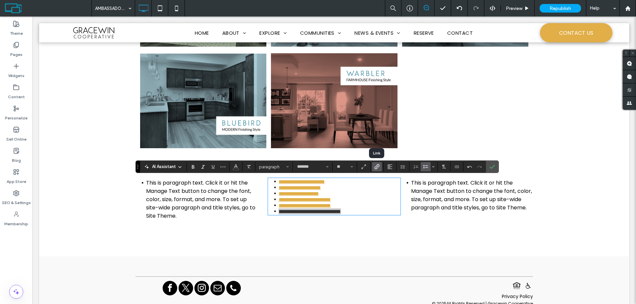
click at [379, 167] on label "Link" at bounding box center [377, 166] width 10 height 9
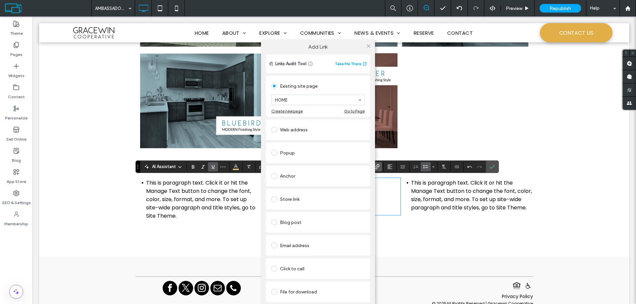
click at [292, 292] on div "File for download" at bounding box center [317, 292] width 93 height 11
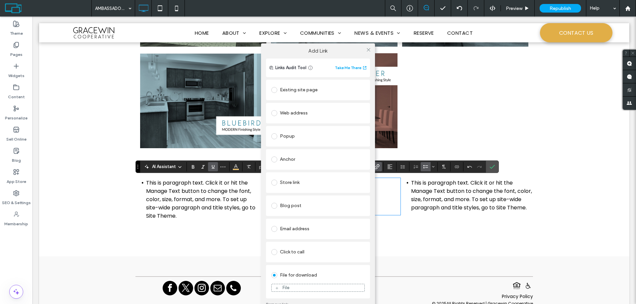
click at [286, 288] on div "File" at bounding box center [285, 288] width 7 height 6
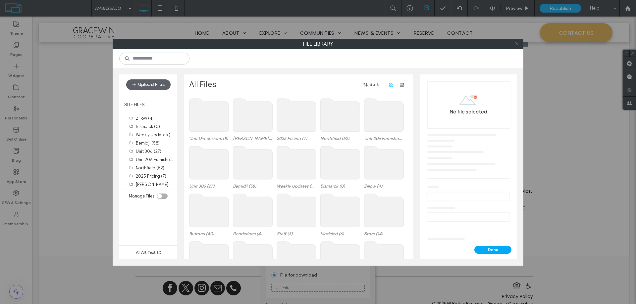
scroll to position [110, 0]
click at [142, 136] on label "Bemidji (58)" at bounding box center [148, 135] width 24 height 5
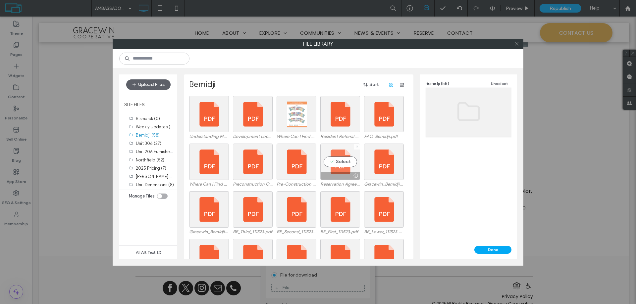
click at [344, 163] on div "Select" at bounding box center [340, 162] width 40 height 36
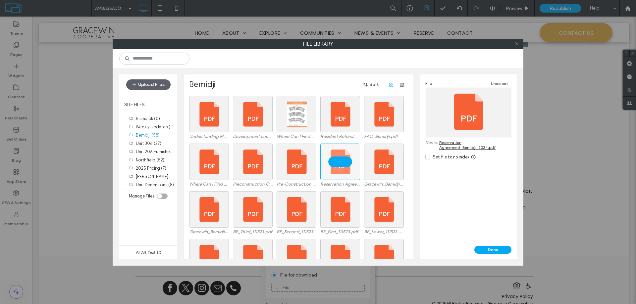
click at [428, 157] on icon at bounding box center [427, 157] width 2 height 2
click at [498, 250] on button "Done" at bounding box center [492, 250] width 37 height 8
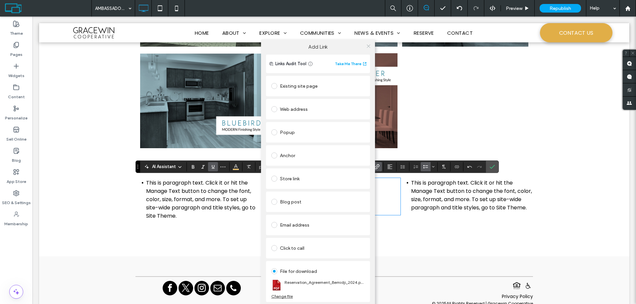
click at [367, 46] on icon at bounding box center [368, 46] width 5 height 5
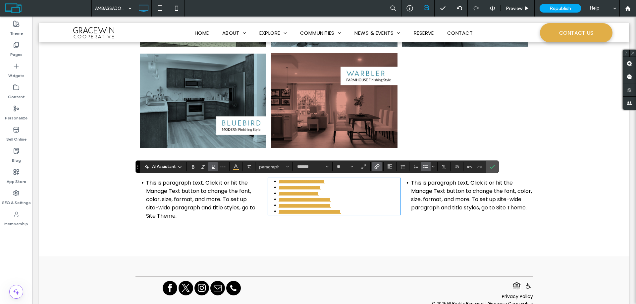
click at [299, 251] on div "Click To Paste" at bounding box center [333, 240] width 397 height 33
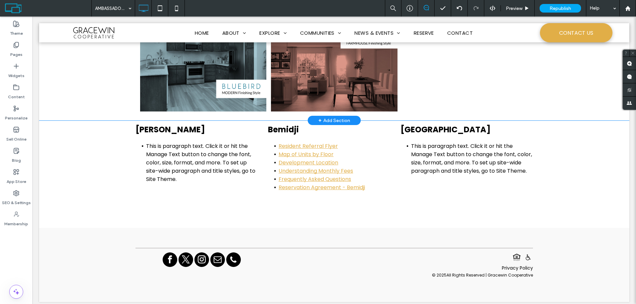
scroll to position [503, 0]
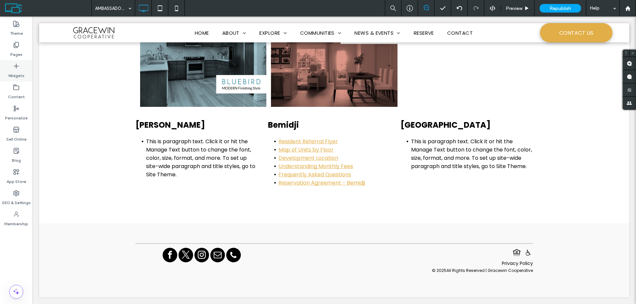
click at [18, 66] on use at bounding box center [16, 66] width 4 height 4
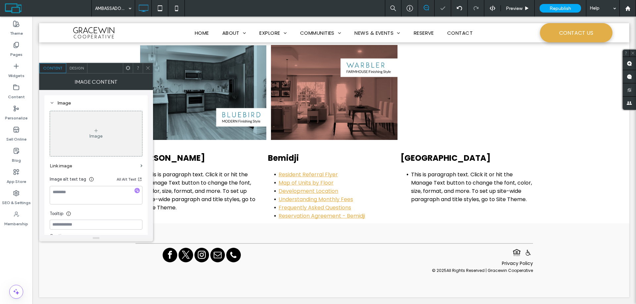
scroll to position [470, 0]
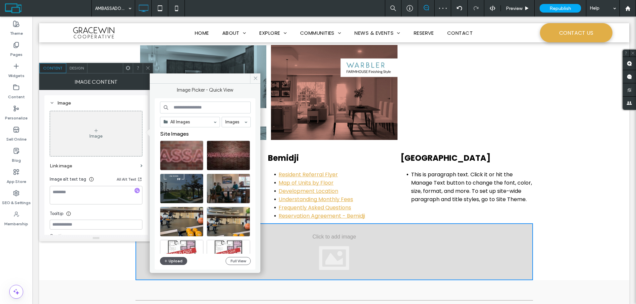
click at [179, 262] on button "Upload" at bounding box center [173, 261] width 27 height 8
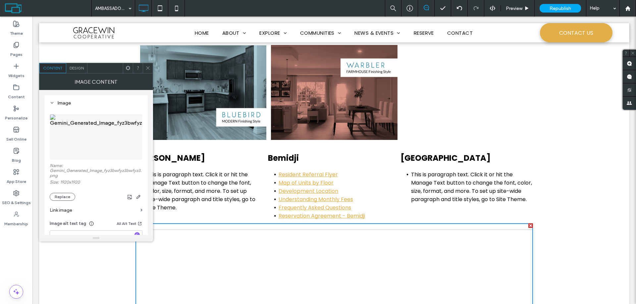
click at [99, 145] on img at bounding box center [96, 137] width 93 height 46
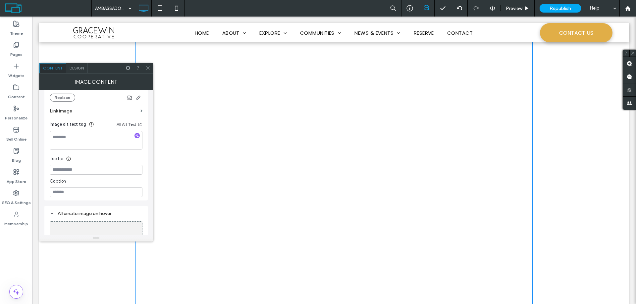
scroll to position [768, 0]
click at [148, 66] on icon at bounding box center [147, 68] width 5 height 5
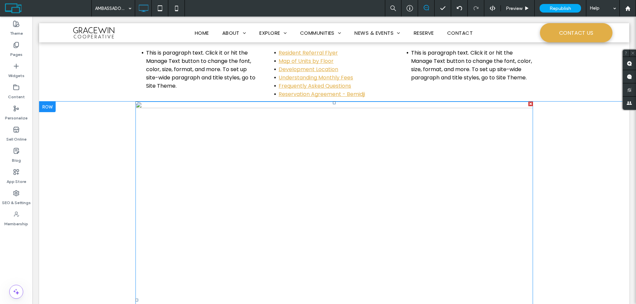
scroll to position [569, 0]
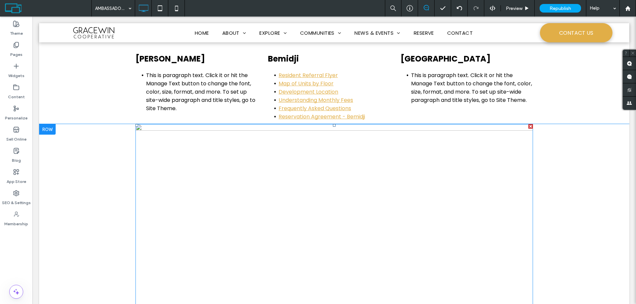
click at [528, 127] on div at bounding box center [530, 126] width 5 height 5
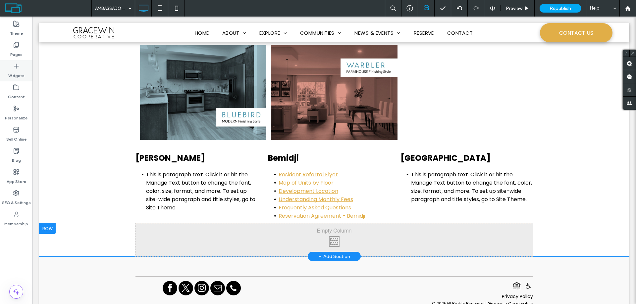
click at [19, 67] on icon at bounding box center [16, 66] width 7 height 7
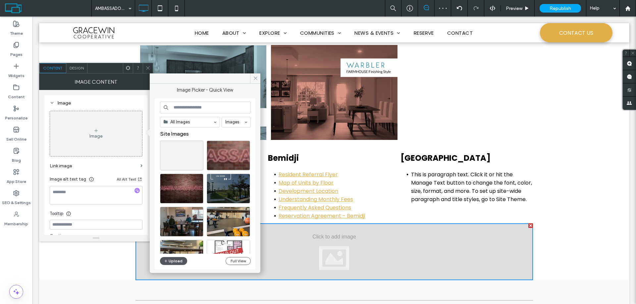
click at [173, 262] on button "Upload" at bounding box center [173, 261] width 27 height 8
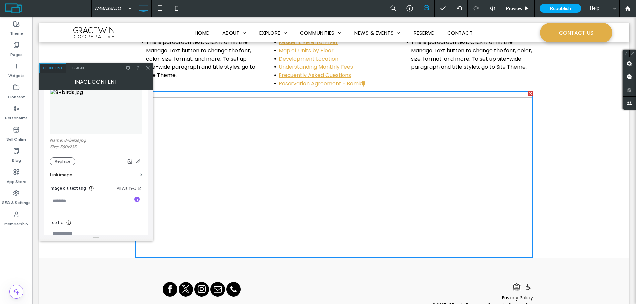
scroll to position [0, 0]
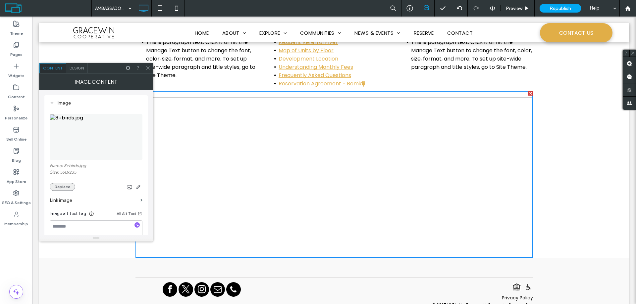
click at [65, 186] on button "Replace" at bounding box center [62, 187] width 25 height 8
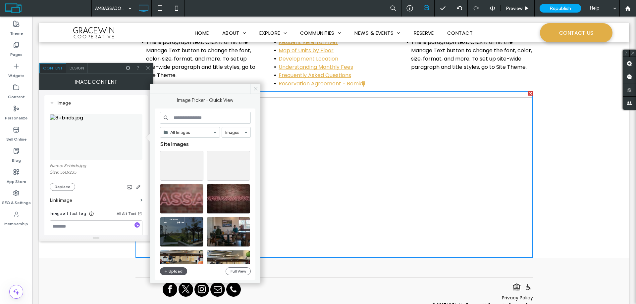
click at [173, 271] on button "Upload" at bounding box center [173, 272] width 27 height 8
click at [247, 153] on icon at bounding box center [247, 154] width 3 height 3
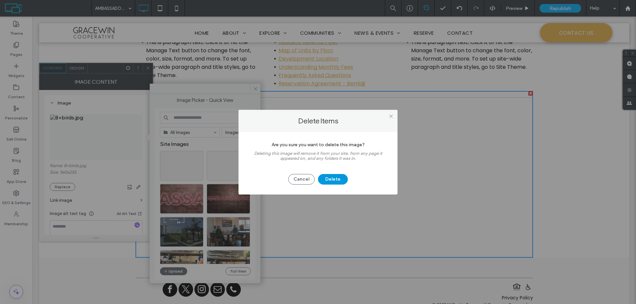
click at [337, 178] on button "Delete" at bounding box center [333, 179] width 30 height 11
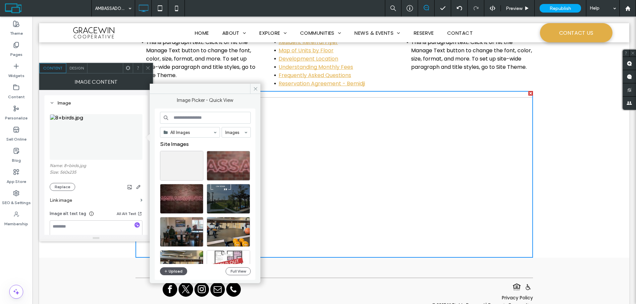
click at [176, 272] on button "Upload" at bounding box center [173, 272] width 27 height 8
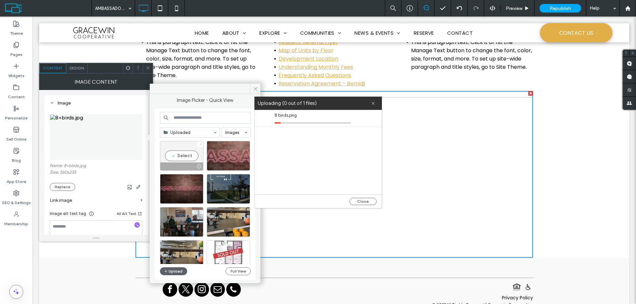
click at [199, 143] on icon at bounding box center [200, 144] width 3 height 3
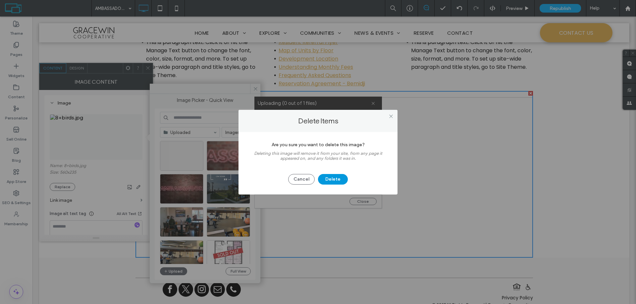
click at [331, 178] on button "Delete" at bounding box center [333, 179] width 30 height 11
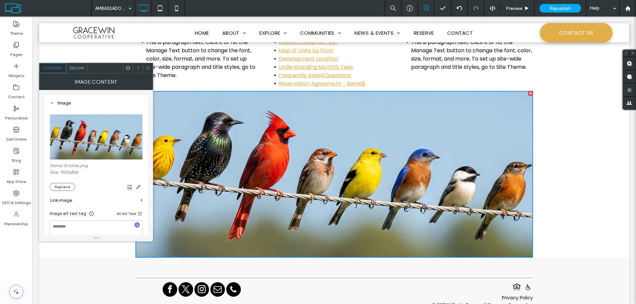
click at [147, 68] on icon at bounding box center [147, 68] width 5 height 5
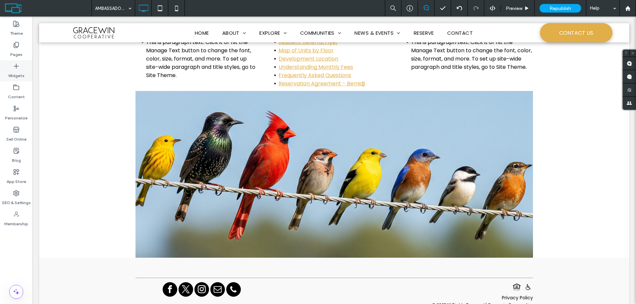
click at [15, 70] on label "Widgets" at bounding box center [16, 74] width 16 height 9
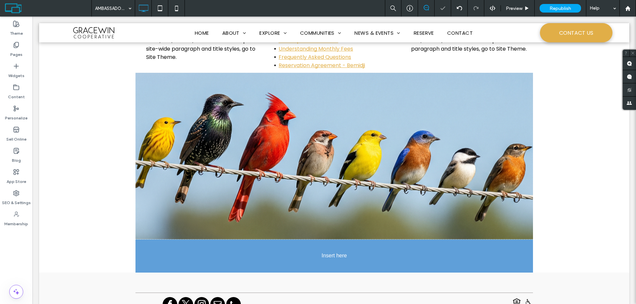
scroll to position [622, 0]
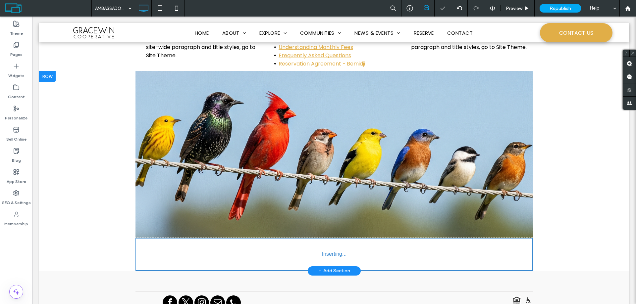
type input "*******"
type input "**"
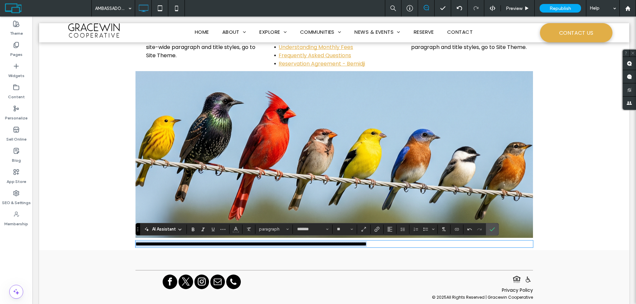
drag, startPoint x: 386, startPoint y: 245, endPoint x: 125, endPoint y: 240, distance: 260.6
click at [125, 240] on div "**********" at bounding box center [334, 160] width 590 height 179
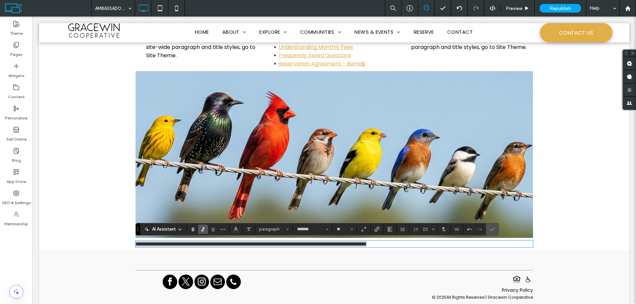
click at [205, 231] on icon "Italic" at bounding box center [202, 229] width 5 height 5
click at [229, 254] on div "Click To Paste Click To Paste Click To Paste Privacy Policy © 2025 All Rights R…" at bounding box center [334, 287] width 590 height 74
click at [492, 228] on icon "Confirm" at bounding box center [491, 229] width 5 height 5
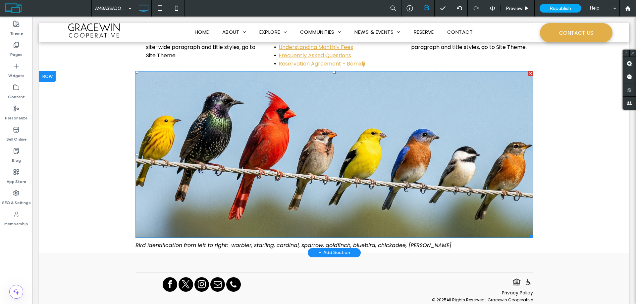
click at [282, 227] on img at bounding box center [333, 154] width 397 height 167
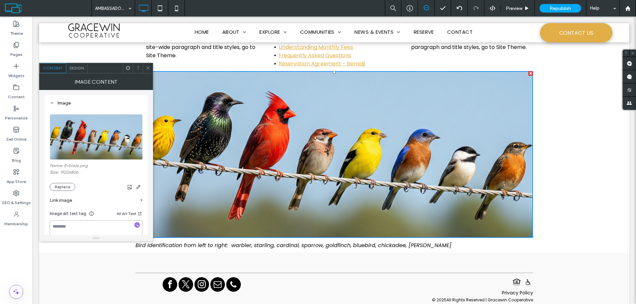
click at [82, 226] on textarea at bounding box center [96, 230] width 93 height 19
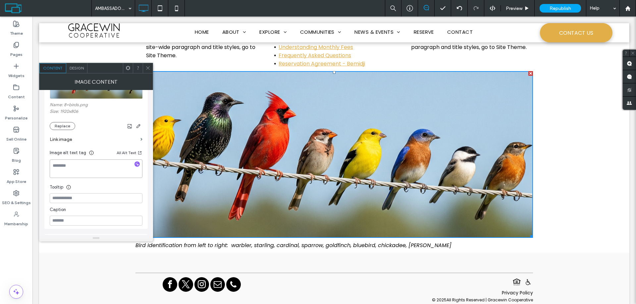
scroll to position [66, 0]
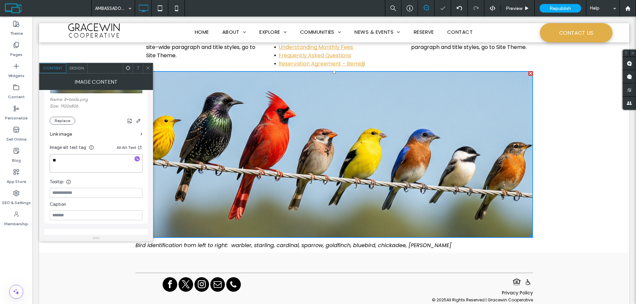
type textarea "*"
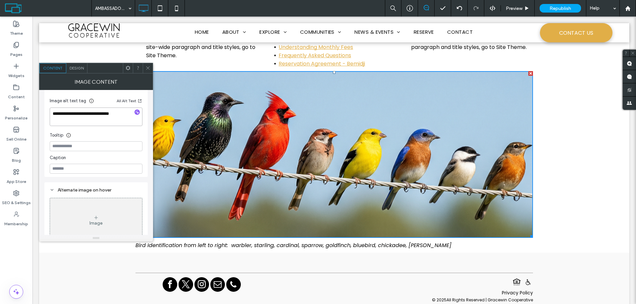
scroll to position [125, 0]
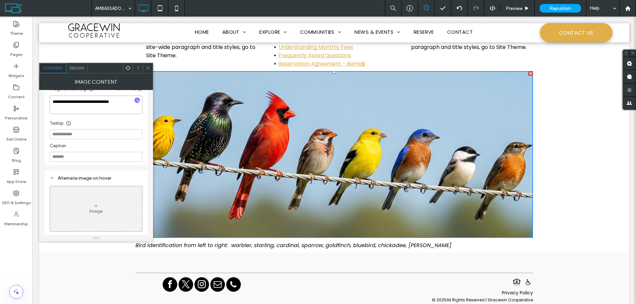
type textarea "**********"
click at [64, 157] on input at bounding box center [96, 157] width 93 height 10
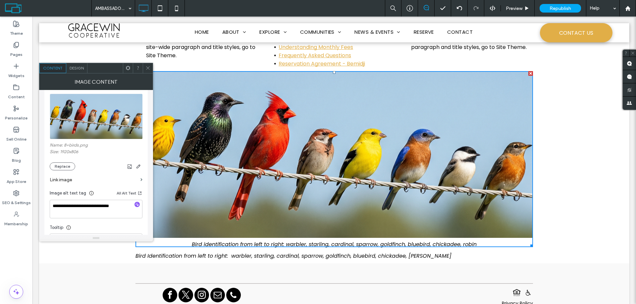
scroll to position [0, 0]
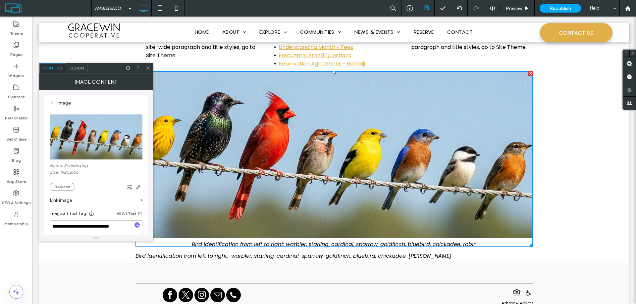
type input "**********"
click at [148, 68] on use at bounding box center [147, 68] width 3 height 3
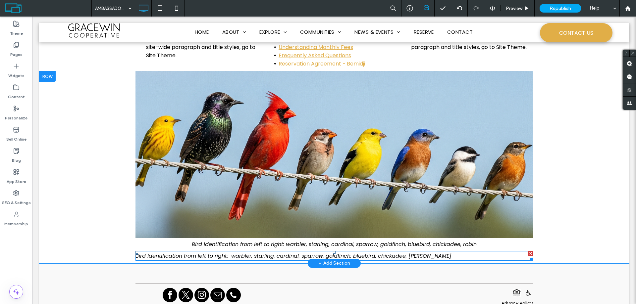
click at [528, 254] on div at bounding box center [530, 253] width 5 height 5
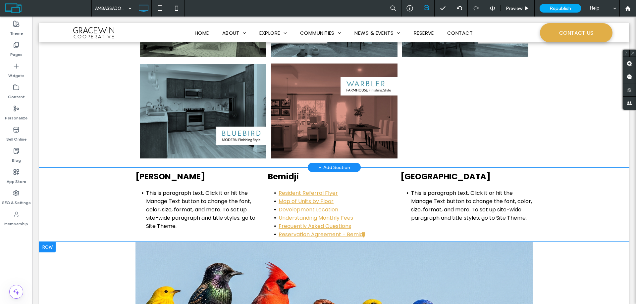
scroll to position [489, 0]
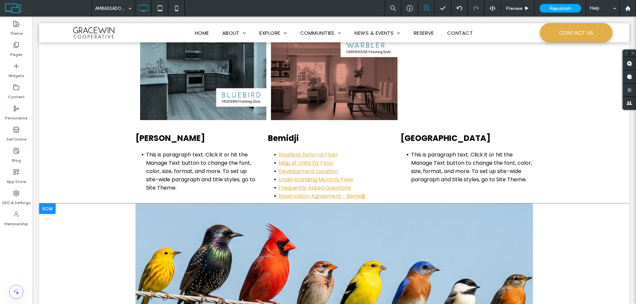
click at [47, 209] on div at bounding box center [47, 209] width 17 height 11
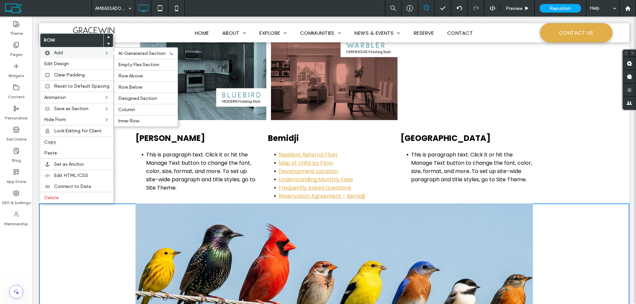
click at [89, 52] on label "Add" at bounding box center [79, 53] width 50 height 6
click at [146, 74] on label "Row Above" at bounding box center [145, 76] width 55 height 6
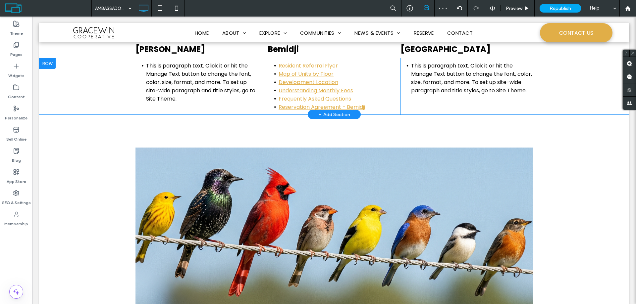
scroll to position [589, 0]
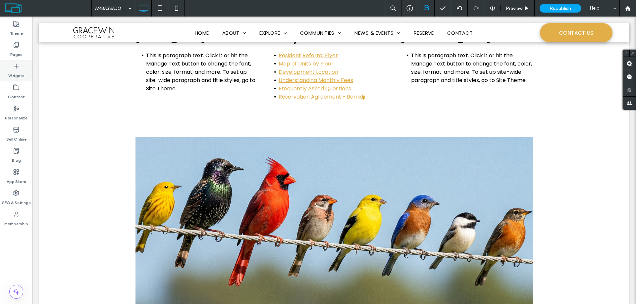
click at [20, 72] on label "Widgets" at bounding box center [16, 74] width 16 height 9
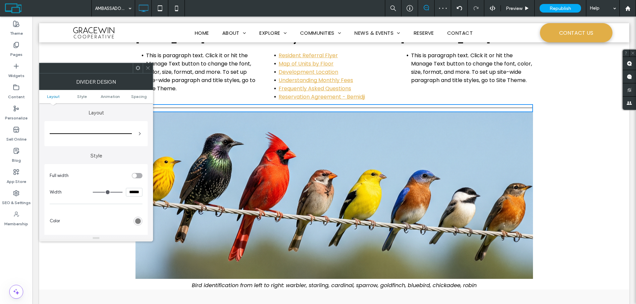
click at [146, 66] on icon at bounding box center [147, 68] width 5 height 5
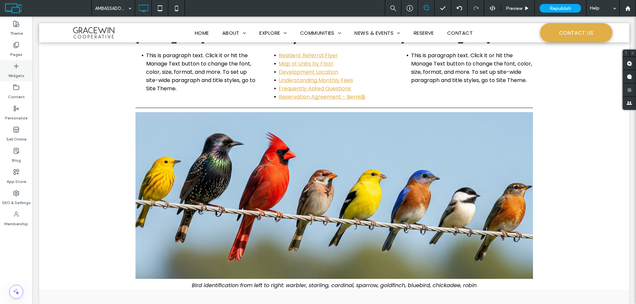
click at [15, 68] on icon at bounding box center [16, 66] width 7 height 7
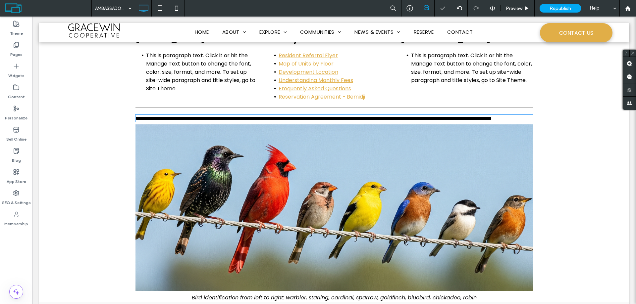
type input "*******"
type input "**"
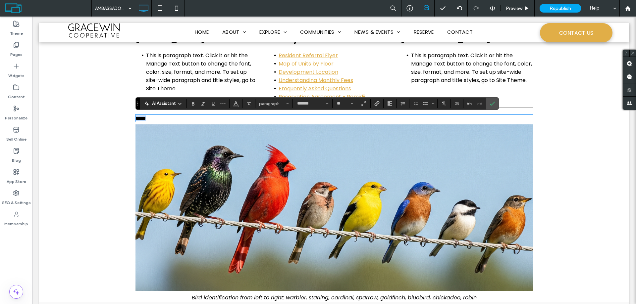
drag, startPoint x: 146, startPoint y: 119, endPoint x: 125, endPoint y: 119, distance: 21.2
click at [125, 119] on div "Click To Paste ***** Row + Add Section" at bounding box center [334, 207] width 590 height 190
click at [286, 103] on icon "Styles" at bounding box center [287, 103] width 3 height 3
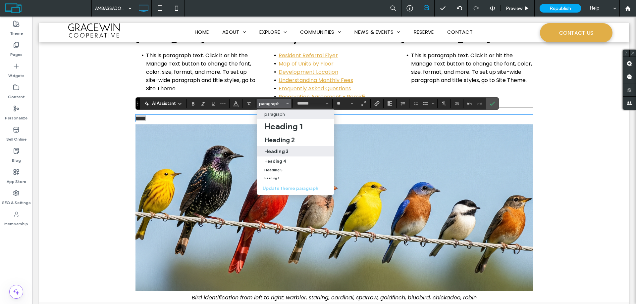
click at [286, 149] on h3 "Heading 3" at bounding box center [276, 151] width 24 height 6
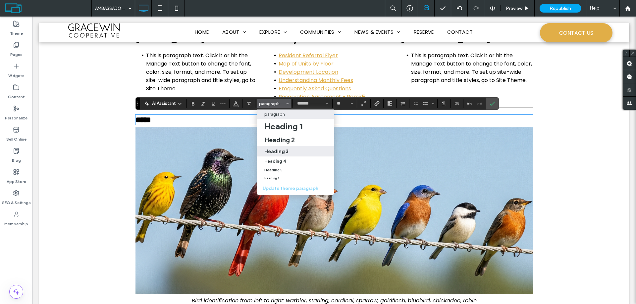
type input "**"
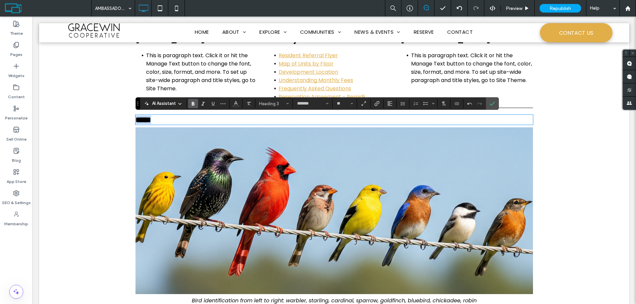
click at [151, 120] on span "*****" at bounding box center [143, 120] width 16 height 8
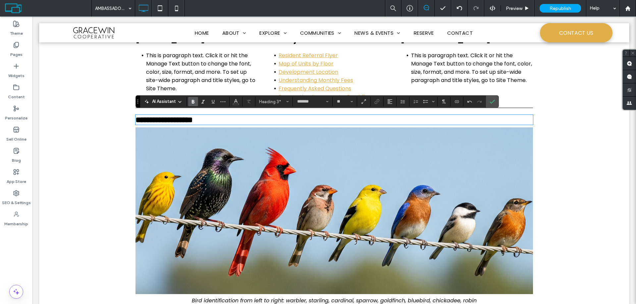
scroll to position [622, 0]
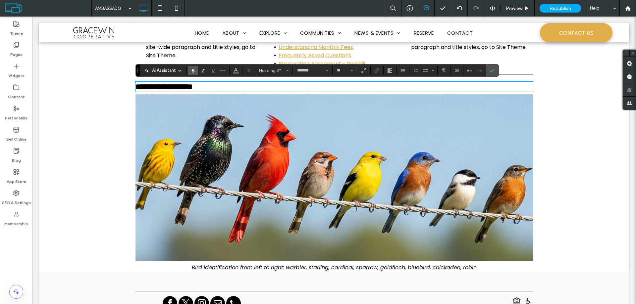
click at [237, 271] on span at bounding box center [333, 267] width 397 height 5
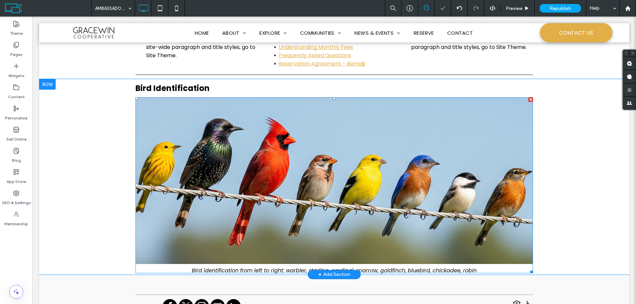
click at [248, 270] on span at bounding box center [333, 270] width 397 height 5
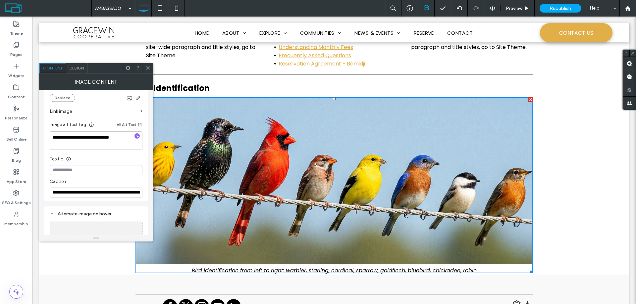
scroll to position [99, 0]
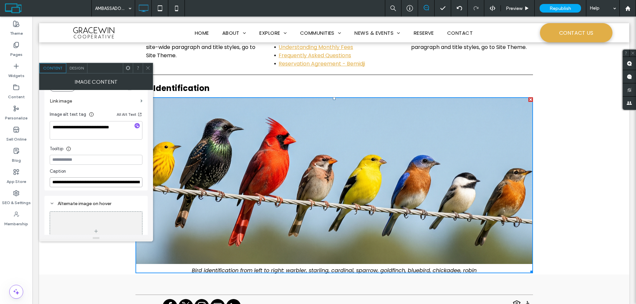
drag, startPoint x: 120, startPoint y: 200, endPoint x: 34, endPoint y: 182, distance: 87.2
drag, startPoint x: 117, startPoint y: 129, endPoint x: 47, endPoint y: 125, distance: 70.0
click at [47, 125] on div "**********" at bounding box center [95, 93] width 103 height 195
click at [51, 183] on input "**********" at bounding box center [96, 182] width 93 height 10
paste input "**********"
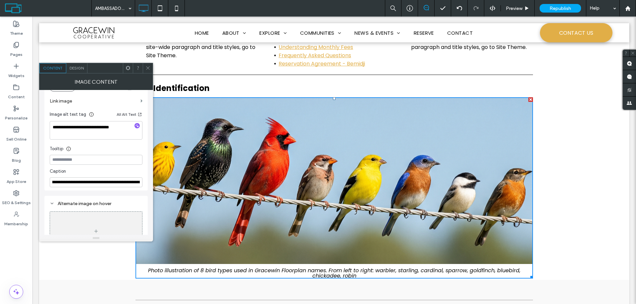
scroll to position [0, 0]
click at [134, 183] on input "**********" at bounding box center [96, 182] width 93 height 10
drag, startPoint x: 137, startPoint y: 183, endPoint x: 149, endPoint y: 183, distance: 12.6
click at [149, 183] on div "**********" at bounding box center [96, 162] width 114 height 145
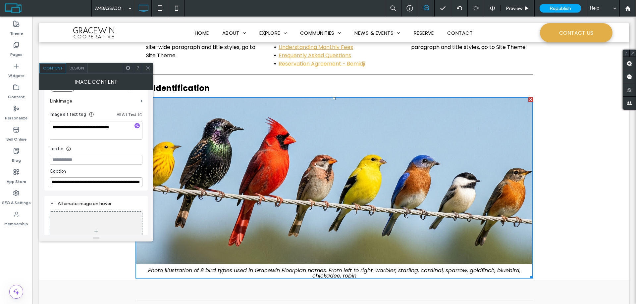
click at [59, 181] on input "**********" at bounding box center [96, 182] width 93 height 10
drag, startPoint x: 56, startPoint y: 183, endPoint x: 52, endPoint y: 182, distance: 3.8
click at [40, 181] on div "**********" at bounding box center [96, 162] width 114 height 145
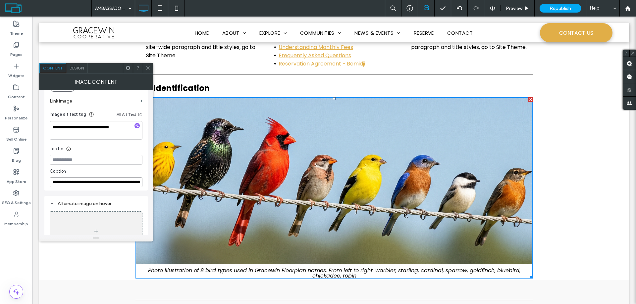
click at [128, 182] on input "**********" at bounding box center [96, 182] width 93 height 10
drag, startPoint x: 136, startPoint y: 198, endPoint x: 208, endPoint y: 181, distance: 73.1
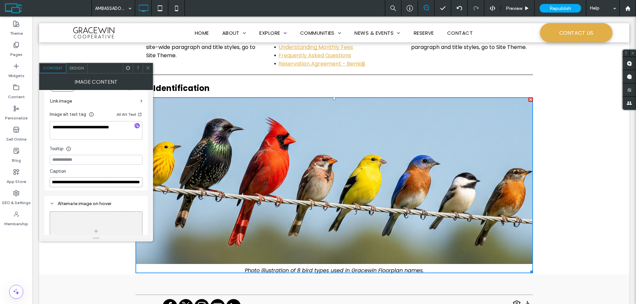
type input "**********"
click at [150, 67] on icon at bounding box center [147, 68] width 5 height 5
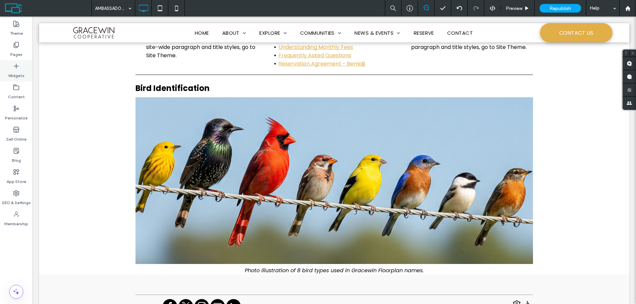
click at [17, 72] on label "Widgets" at bounding box center [16, 74] width 16 height 9
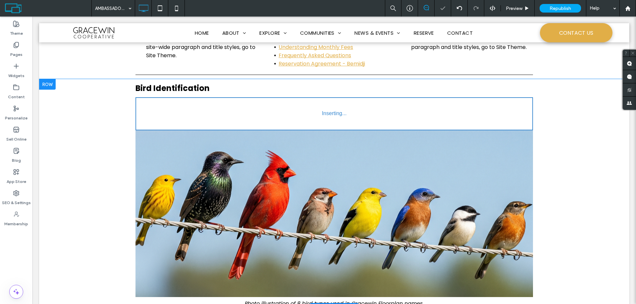
type input "*******"
type input "**"
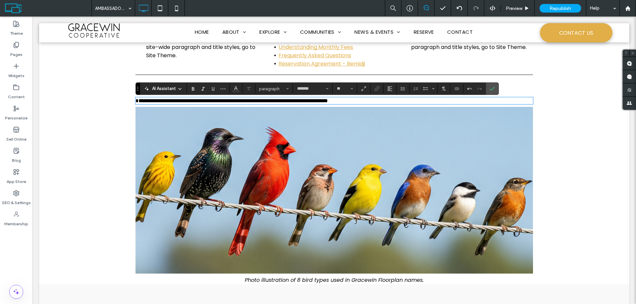
click at [585, 202] on div "**********" at bounding box center [334, 181] width 590 height 205
click at [491, 89] on icon "Confirm" at bounding box center [491, 88] width 5 height 5
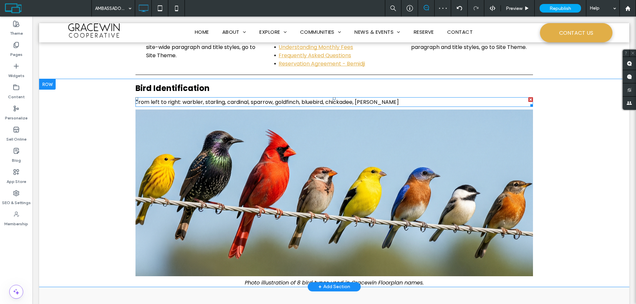
click at [152, 103] on span "From left to right: warbler, starling, cardinal, sparrow, goldfinch, bluebird, …" at bounding box center [266, 102] width 263 height 8
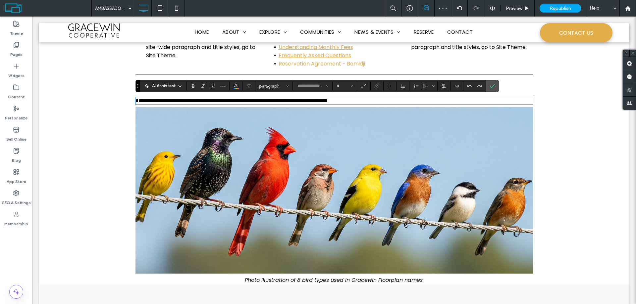
type input "*******"
type input "**"
click at [202, 87] on icon "Italic" at bounding box center [202, 85] width 5 height 5
click at [570, 165] on div "**********" at bounding box center [334, 181] width 590 height 205
click at [99, 211] on div "**********" at bounding box center [334, 181] width 590 height 205
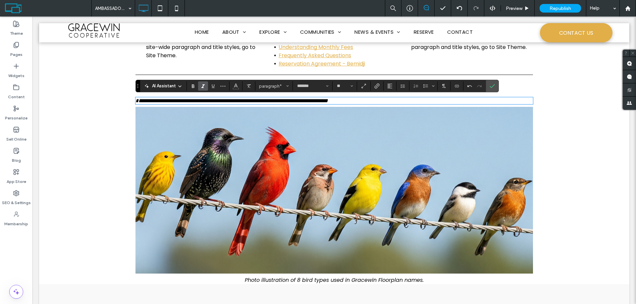
click at [75, 118] on div "**********" at bounding box center [334, 181] width 590 height 205
click at [492, 88] on icon "Confirm" at bounding box center [491, 85] width 5 height 5
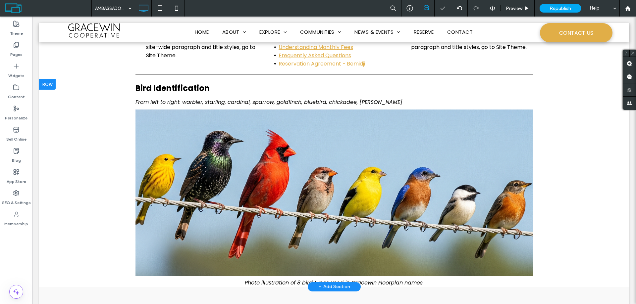
click at [551, 125] on div "Click To Paste Bird Identification From left to right: warbler, starling, cardi…" at bounding box center [334, 183] width 590 height 208
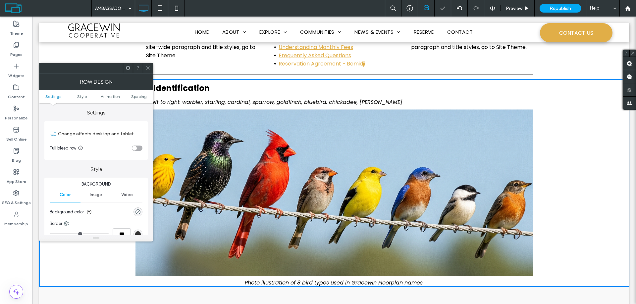
click at [149, 69] on icon at bounding box center [147, 68] width 5 height 5
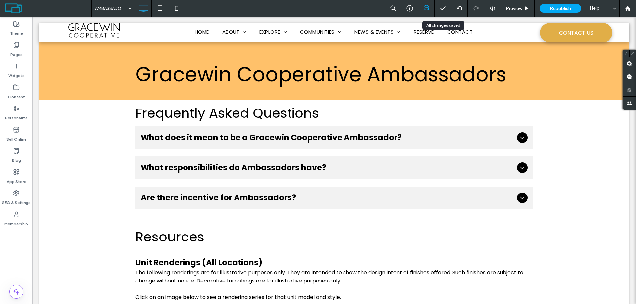
click at [443, 8] on icon at bounding box center [442, 8] width 7 height 7
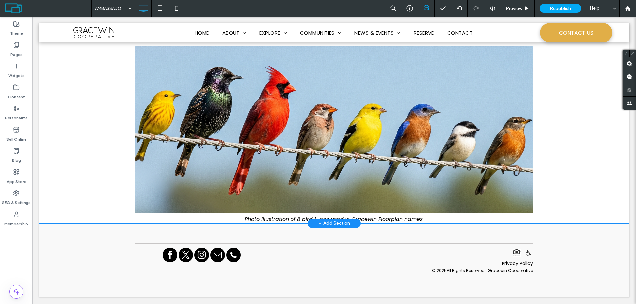
scroll to position [619, 0]
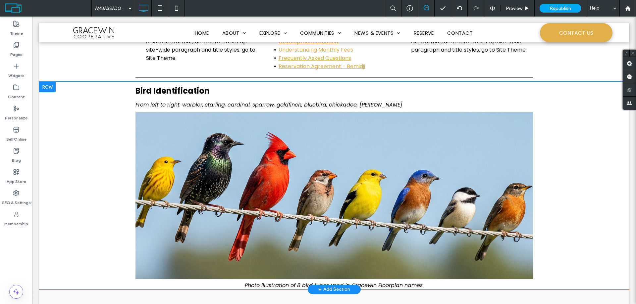
click at [555, 99] on div "Click To Paste Bird Identification From left to right: warbler, starling, cardi…" at bounding box center [334, 186] width 590 height 208
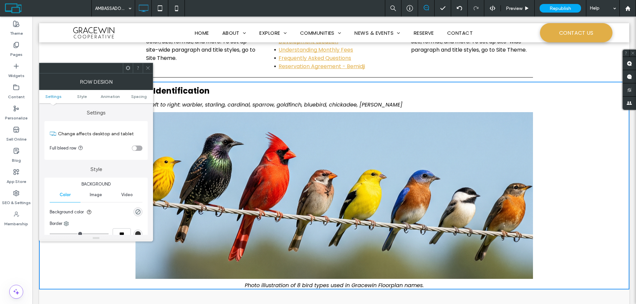
click at [557, 70] on div "This is paragraph text. Click it or hit the Manage Text button to change the fo…" at bounding box center [334, 46] width 590 height 56
